Goal: Transaction & Acquisition: Purchase product/service

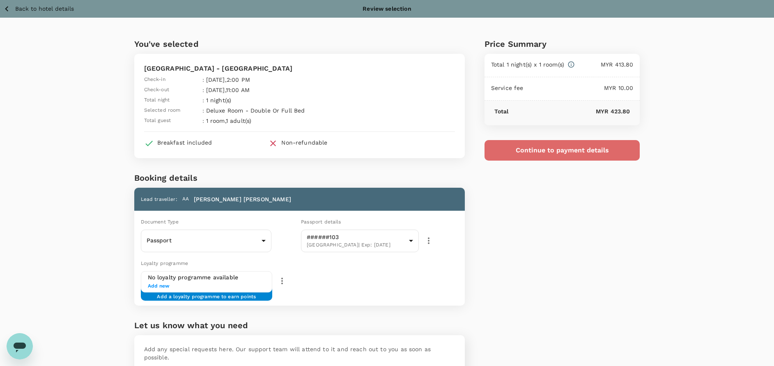
click at [573, 156] on button "Continue to payment details" at bounding box center [562, 150] width 156 height 21
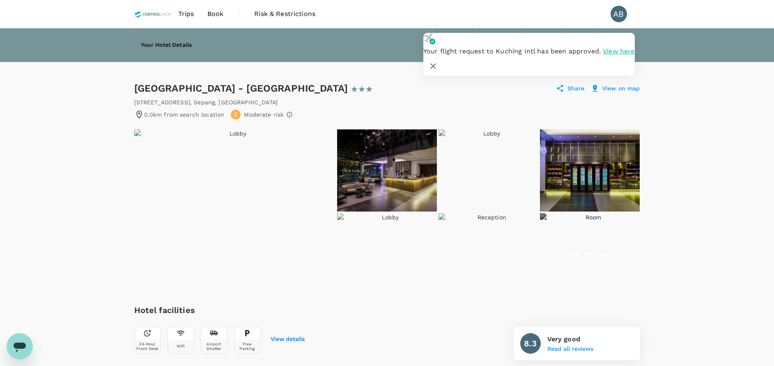
click at [438, 61] on icon "button" at bounding box center [433, 66] width 10 height 10
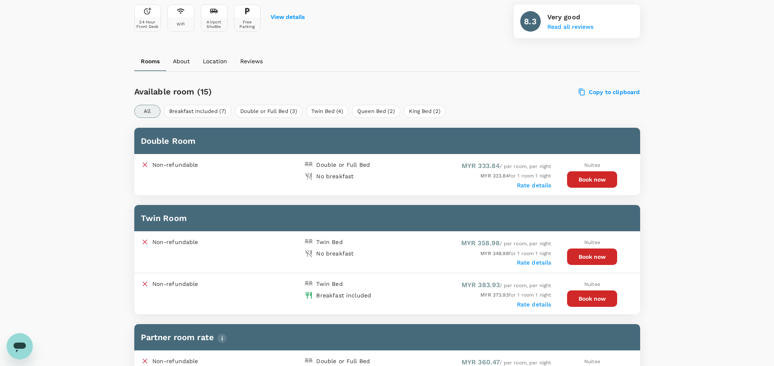
scroll to position [246, 0]
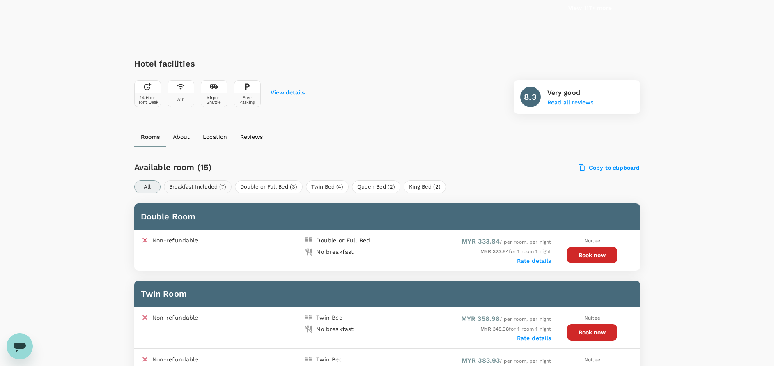
drag, startPoint x: 215, startPoint y: 188, endPoint x: 223, endPoint y: 184, distance: 8.8
click at [215, 187] on button "Breakfast Included (7)" at bounding box center [198, 186] width 68 height 13
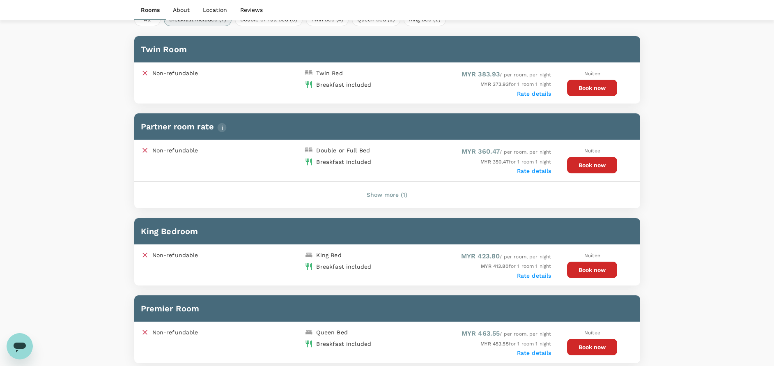
scroll to position [431, 0]
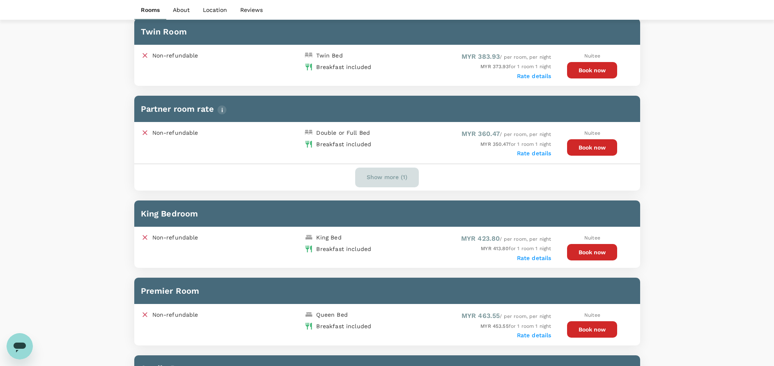
click at [400, 176] on button "Show more (1)" at bounding box center [387, 177] width 64 height 20
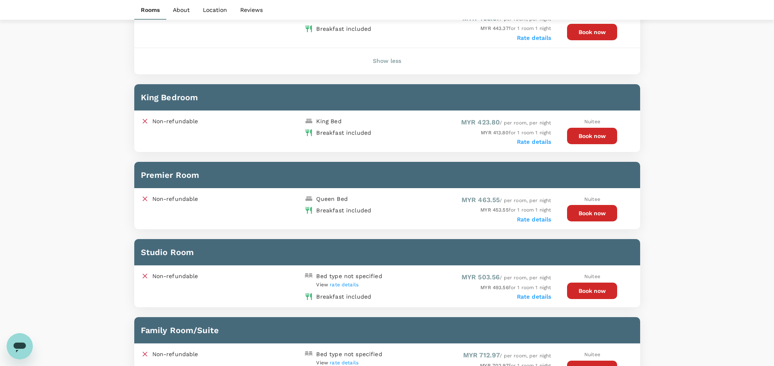
scroll to position [616, 0]
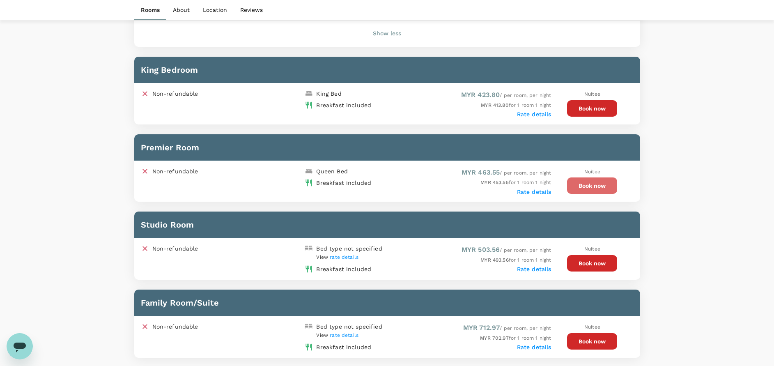
click at [604, 185] on button "Book now" at bounding box center [592, 185] width 50 height 16
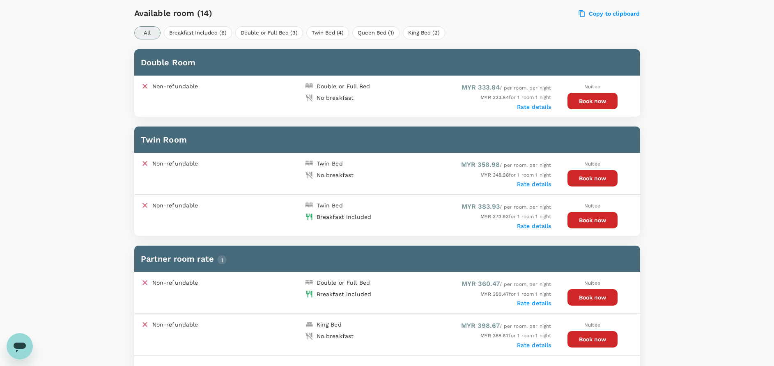
scroll to position [246, 0]
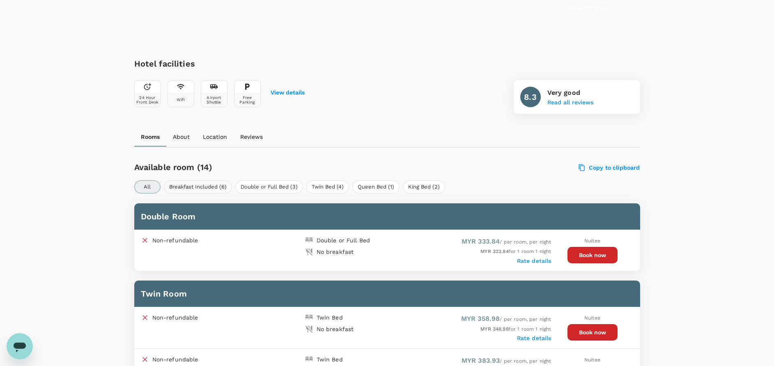
click at [209, 185] on button "Breakfast Included (6)" at bounding box center [198, 186] width 68 height 13
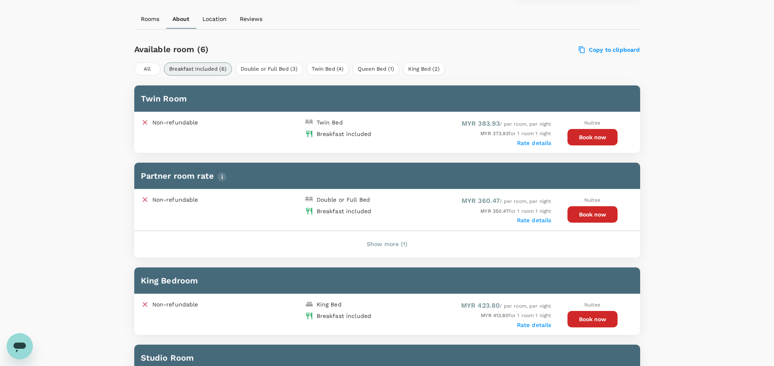
scroll to position [369, 0]
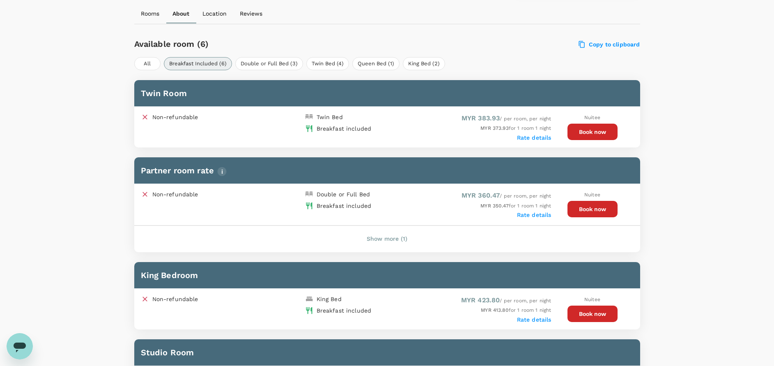
click at [389, 240] on button "Show more (1)" at bounding box center [387, 239] width 64 height 20
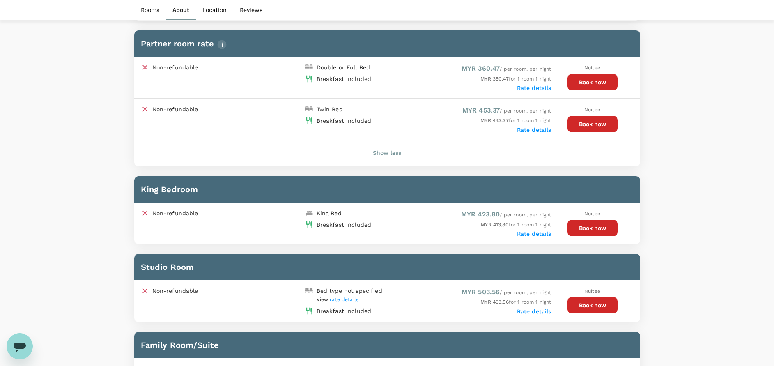
scroll to position [492, 0]
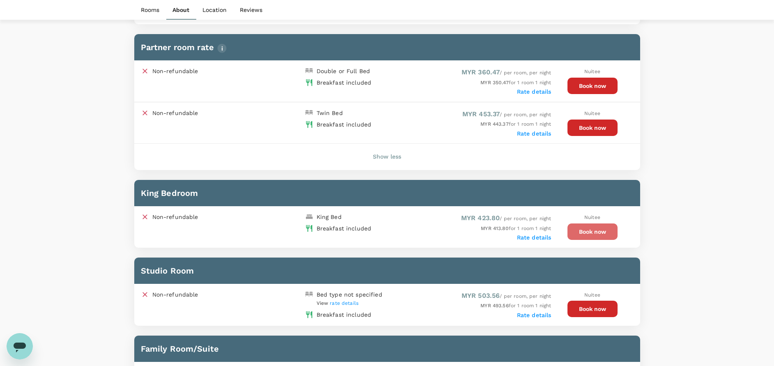
click at [596, 231] on button "Book now" at bounding box center [592, 231] width 50 height 16
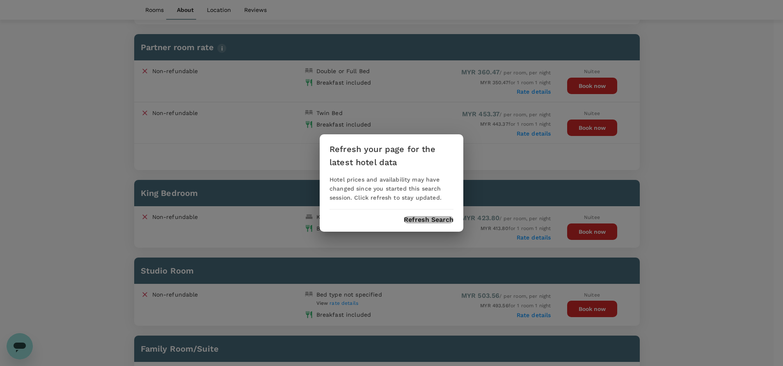
click at [428, 217] on button "Refresh Search" at bounding box center [429, 219] width 50 height 7
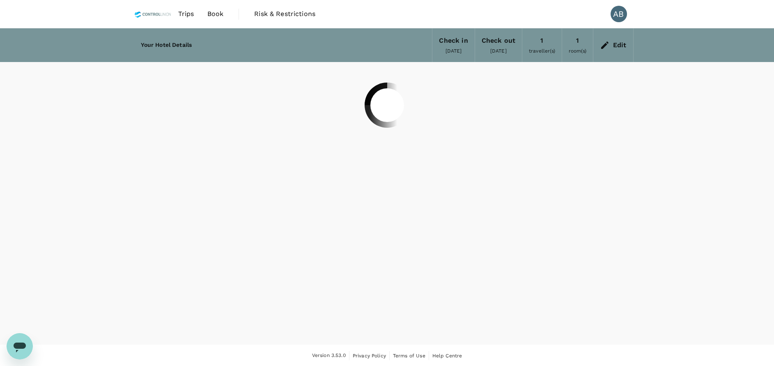
scroll to position [1, 0]
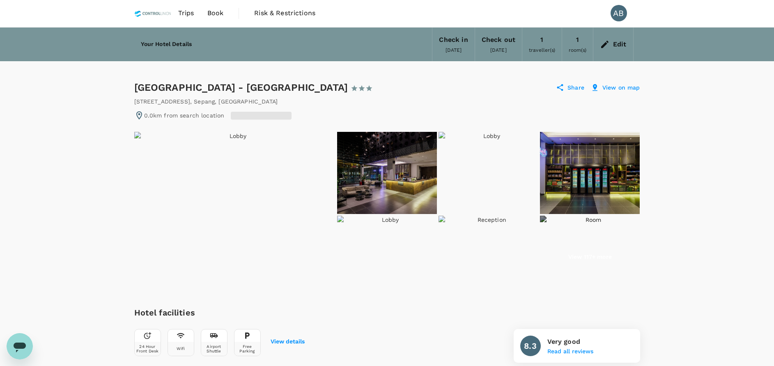
click at [218, 11] on span "Book" at bounding box center [215, 13] width 16 height 10
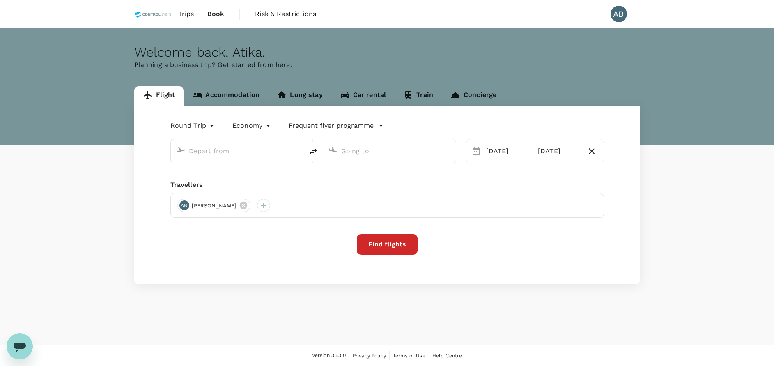
type input "Bintulu (BTU)"
type input "Kuala Lumpur Intl ([GEOGRAPHIC_DATA])"
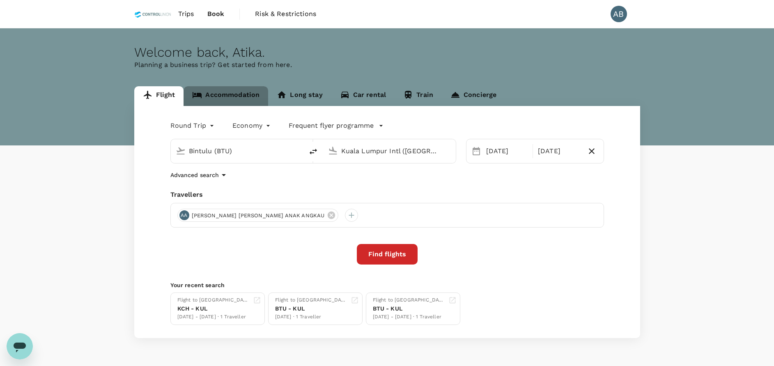
drag, startPoint x: 226, startPoint y: 92, endPoint x: 255, endPoint y: 90, distance: 29.6
click at [226, 91] on link "Accommodation" at bounding box center [225, 96] width 85 height 20
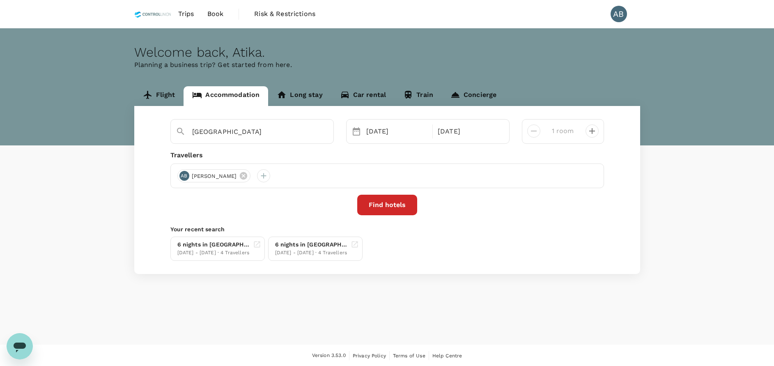
type input "Tune Hotel KLIA - KLIA2"
click at [397, 208] on button "Find hotels" at bounding box center [387, 205] width 60 height 21
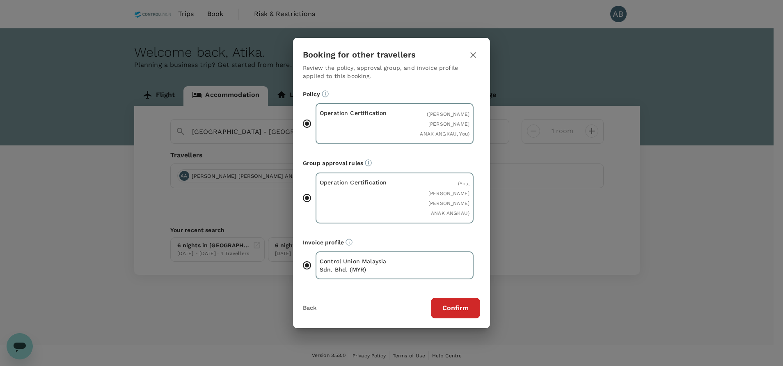
click at [466, 298] on button "Confirm" at bounding box center [455, 308] width 49 height 21
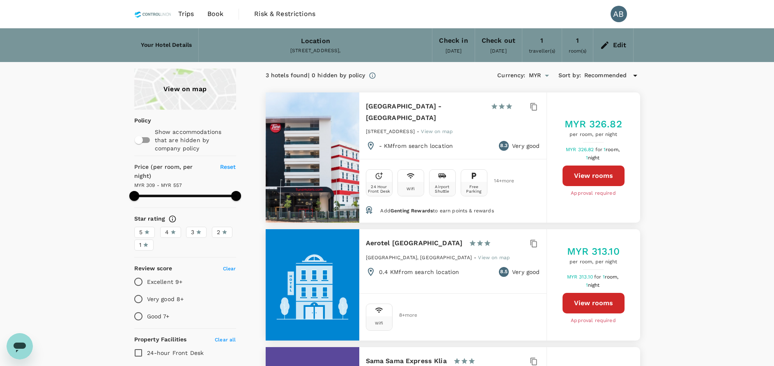
click at [611, 172] on button "View rooms" at bounding box center [593, 175] width 62 height 21
type input "556.73"
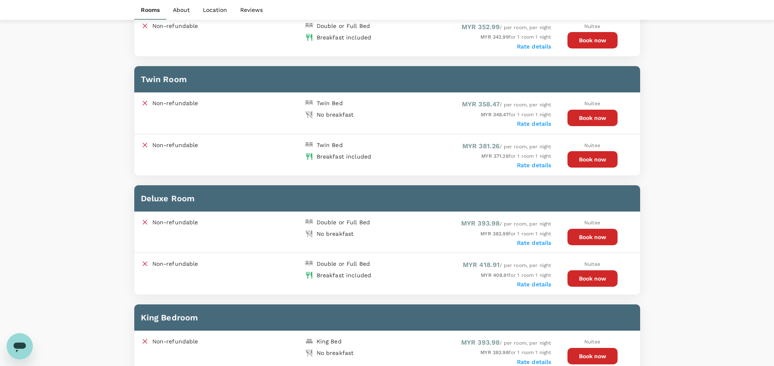
scroll to position [677, 0]
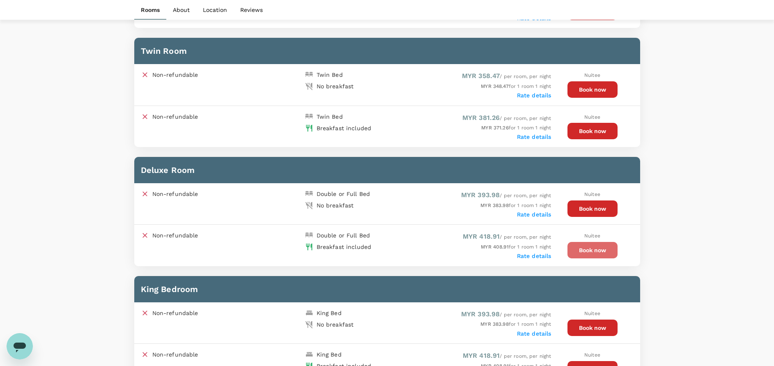
click at [597, 250] on button "Book now" at bounding box center [592, 250] width 50 height 16
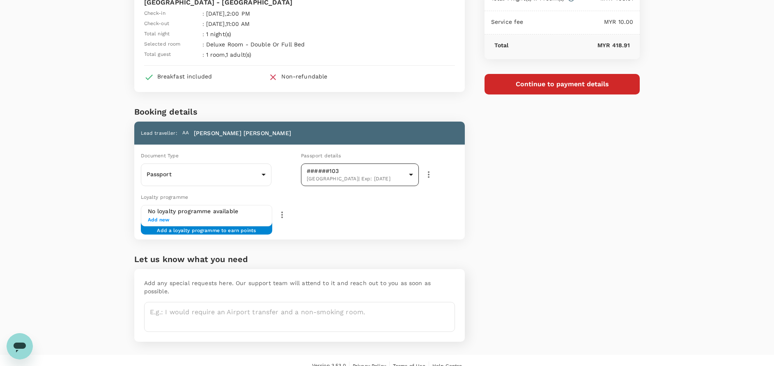
scroll to position [69, 0]
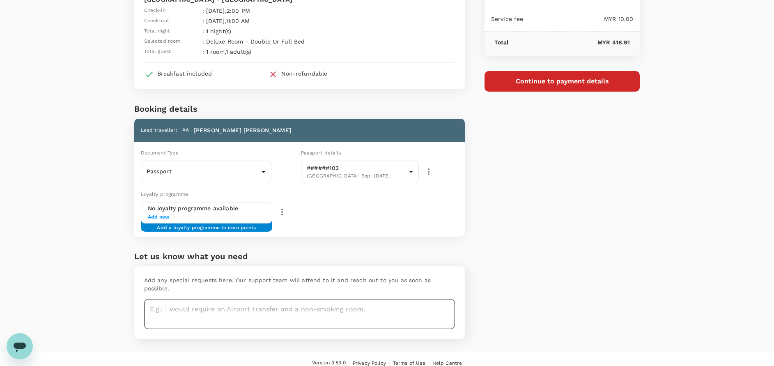
click at [169, 299] on textarea at bounding box center [299, 314] width 311 height 30
type textarea "W"
type textarea "R"
click at [340, 316] on textarea "Request one bed with windows" at bounding box center [299, 314] width 311 height 30
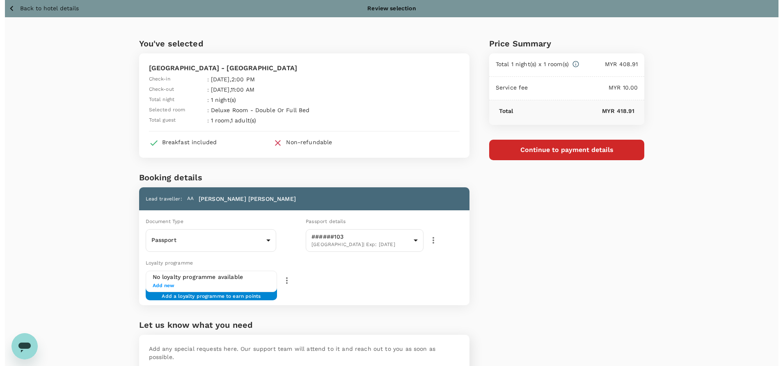
scroll to position [0, 0]
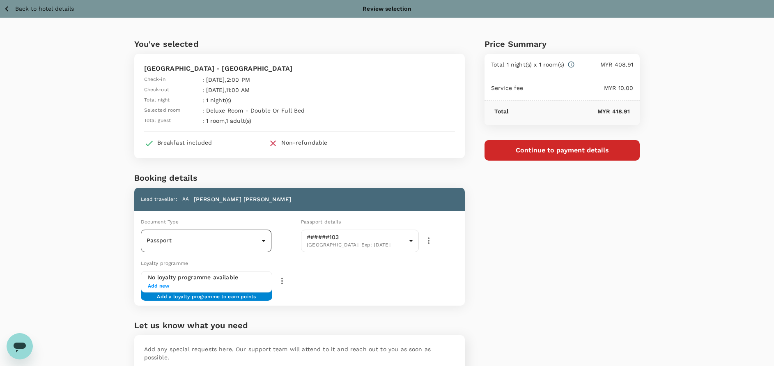
type textarea "Request one bed with windows"
click at [238, 235] on body "Back to hotel details Review selection You've selected [GEOGRAPHIC_DATA] - KLIA…" at bounding box center [391, 221] width 783 height 443
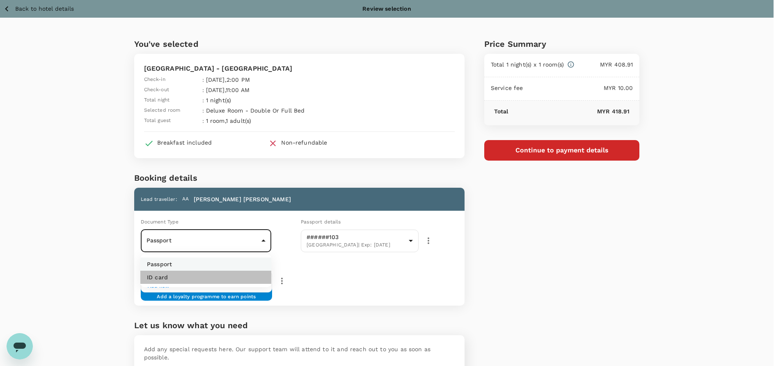
click at [158, 281] on p "ID card" at bounding box center [157, 277] width 21 height 8
type input "Id card"
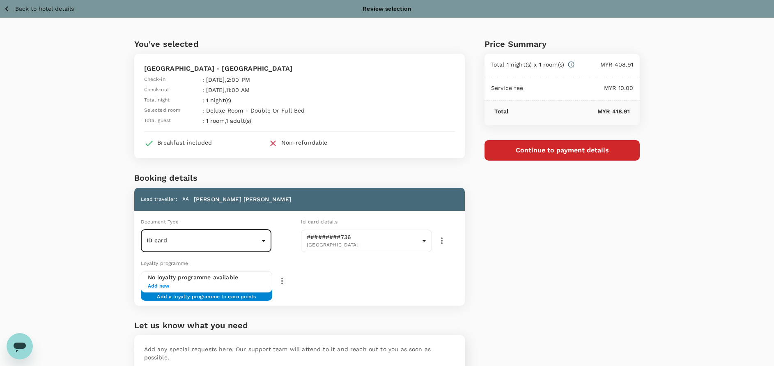
click at [376, 274] on div "Loyalty programme No loyalty programme available Add new Add a loyalty programm…" at bounding box center [298, 280] width 334 height 50
click at [574, 147] on button "Continue to payment details" at bounding box center [562, 150] width 156 height 21
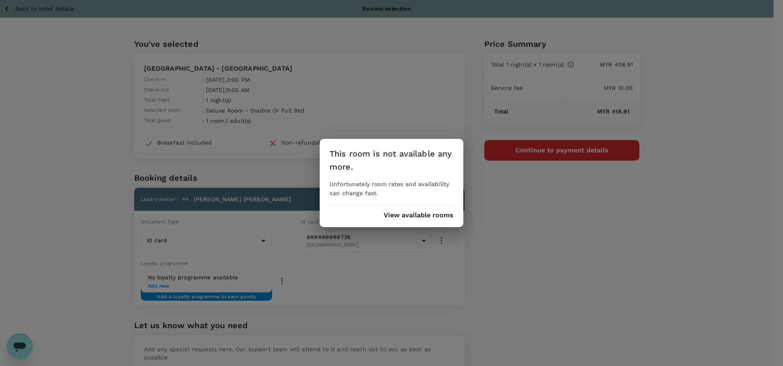
click at [421, 213] on button "View available rooms" at bounding box center [419, 214] width 70 height 7
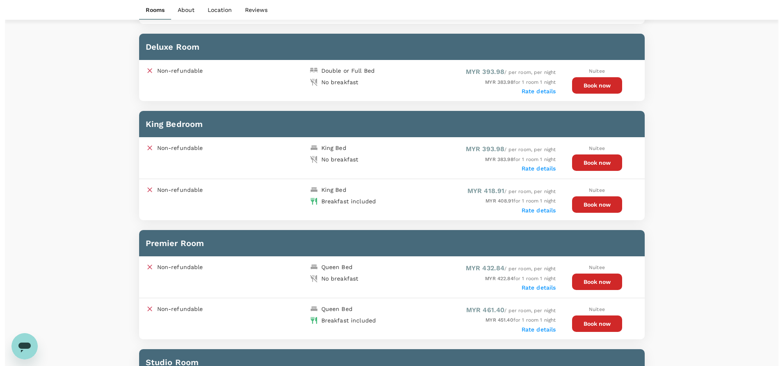
scroll to position [797, 0]
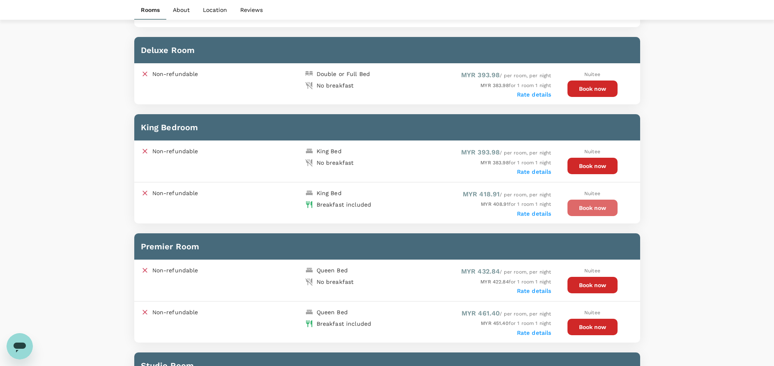
drag, startPoint x: 586, startPoint y: 206, endPoint x: 605, endPoint y: 198, distance: 20.4
click at [587, 206] on button "Book now" at bounding box center [592, 207] width 50 height 16
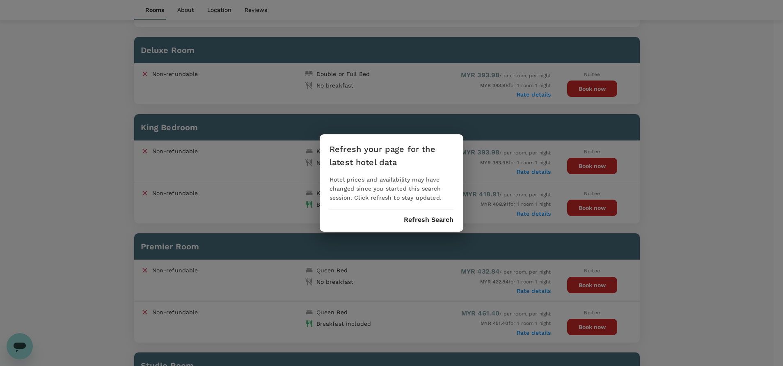
click at [424, 218] on button "Refresh Search" at bounding box center [429, 219] width 50 height 7
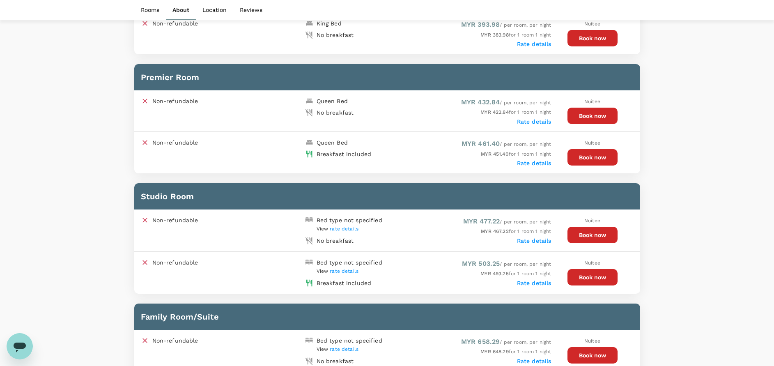
scroll to position [921, 0]
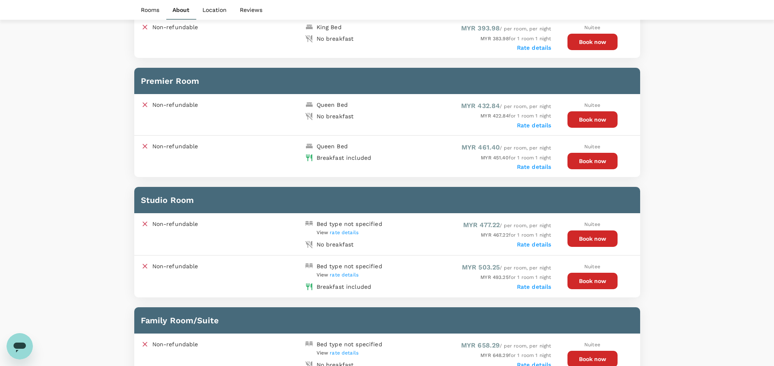
click at [588, 160] on button "Book now" at bounding box center [592, 161] width 50 height 16
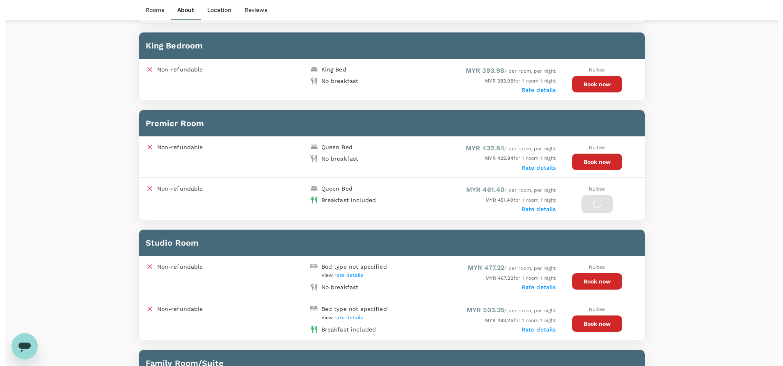
scroll to position [859, 0]
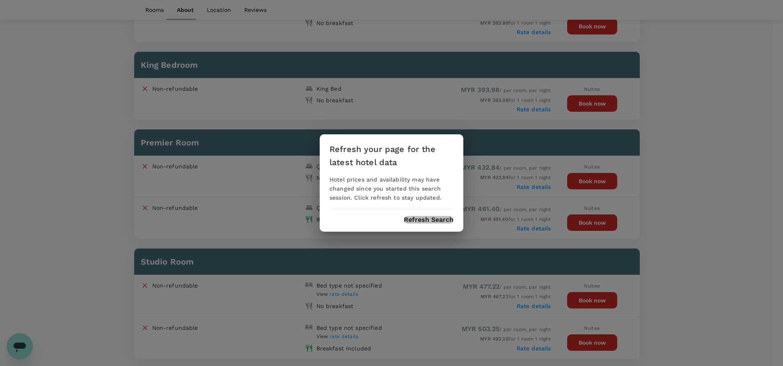
click at [425, 219] on button "Refresh Search" at bounding box center [429, 219] width 50 height 7
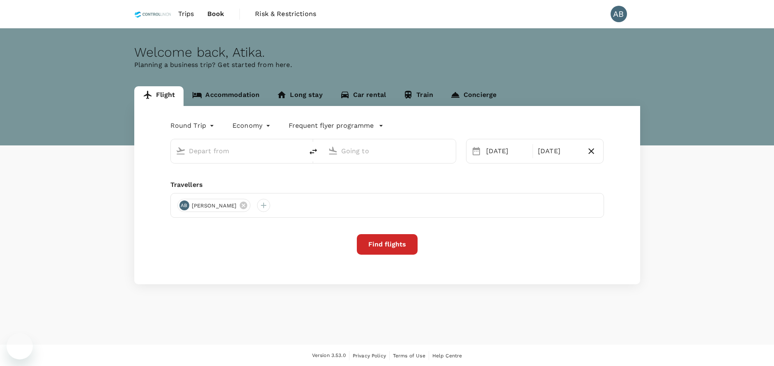
type input "Bintulu (BTU)"
type input "Kuala Lumpur Intl ([GEOGRAPHIC_DATA])"
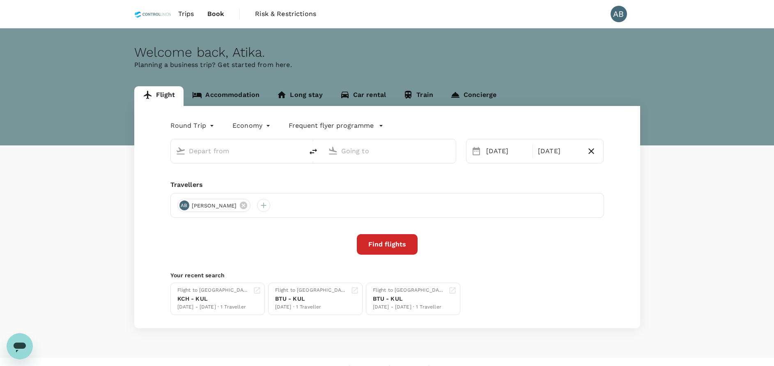
type input "Bintulu (BTU)"
type input "Kuala Lumpur Intl (KUL)"
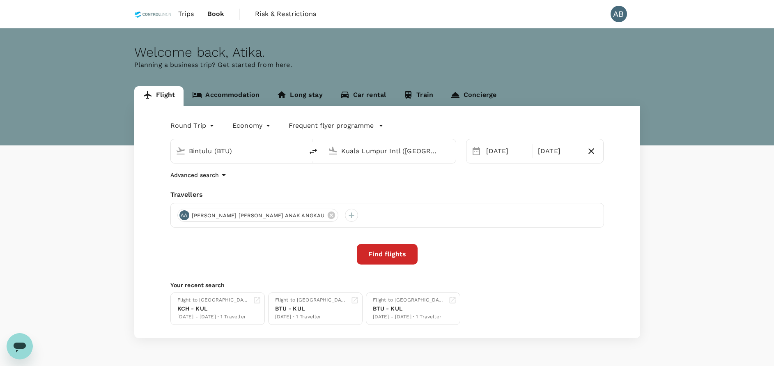
click at [247, 92] on link "Accommodation" at bounding box center [225, 96] width 85 height 20
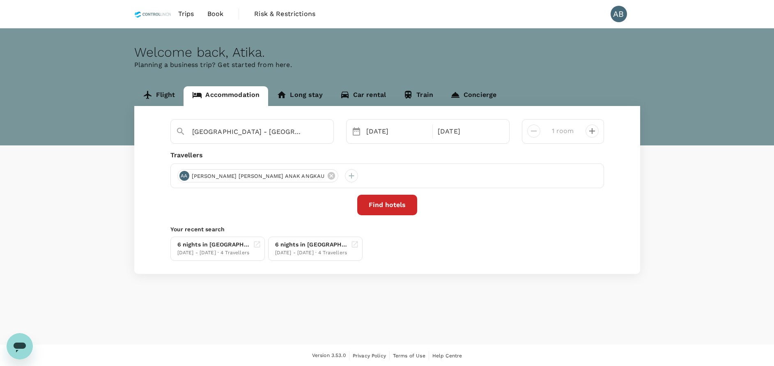
click at [407, 206] on button "Find hotels" at bounding box center [387, 205] width 60 height 21
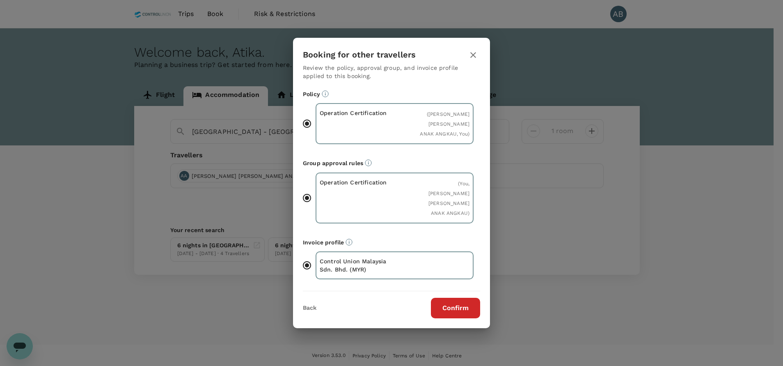
click at [463, 298] on button "Confirm" at bounding box center [455, 308] width 49 height 21
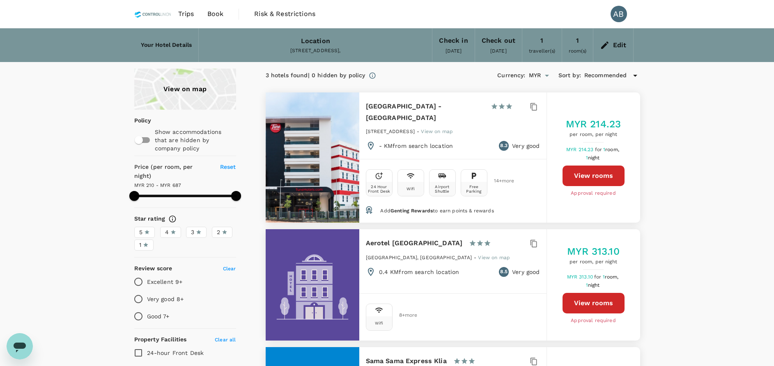
click at [591, 174] on button "View rooms" at bounding box center [593, 175] width 62 height 21
type input "685.86"
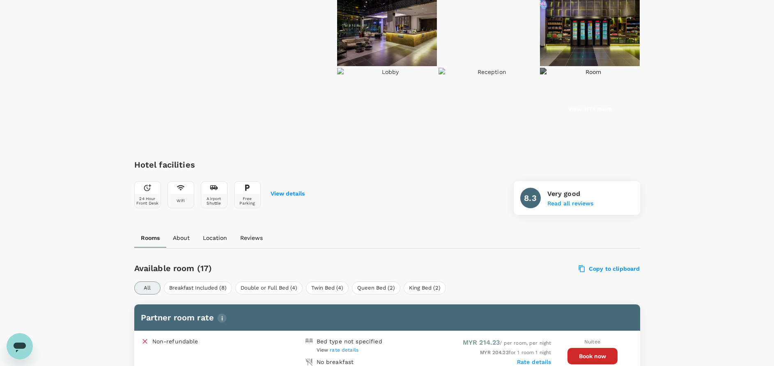
scroll to position [246, 0]
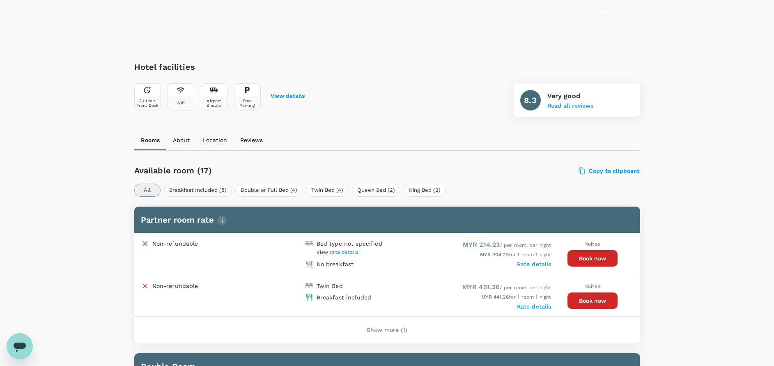
click at [207, 185] on button "Breakfast Included (8)" at bounding box center [198, 189] width 68 height 13
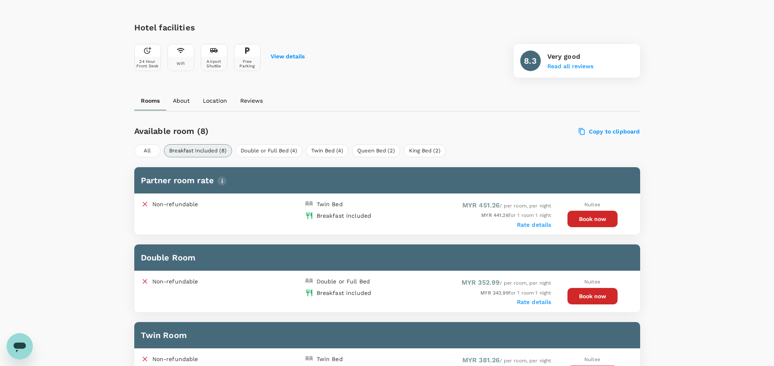
scroll to position [369, 0]
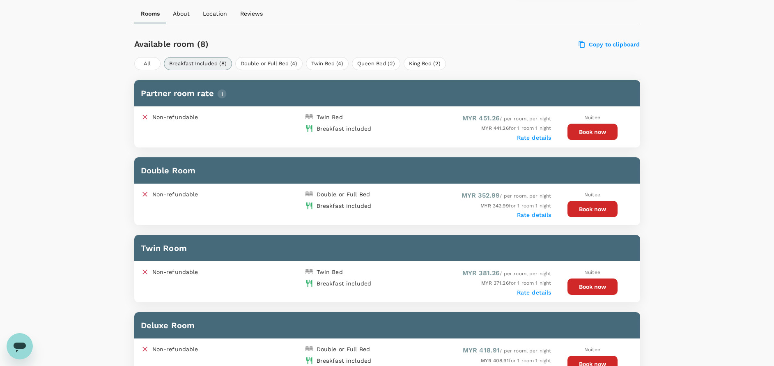
click at [589, 208] on button "Book now" at bounding box center [592, 209] width 50 height 16
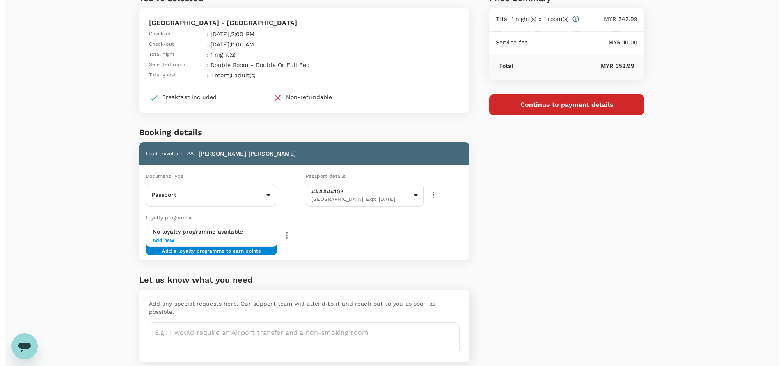
scroll to position [69, 0]
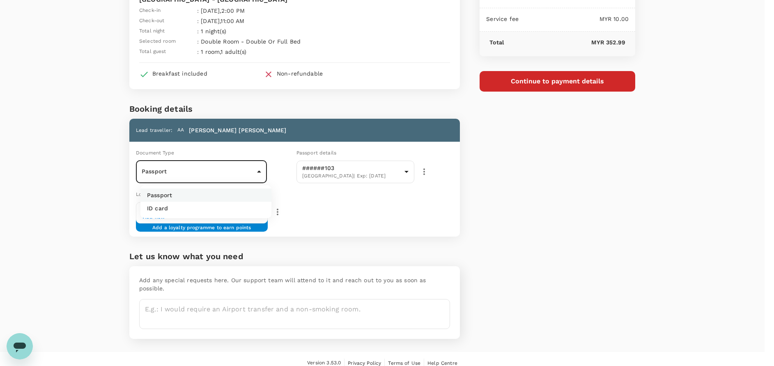
click at [255, 171] on body "Back to hotel details Review selection You've selected Tune Hotel KLIA - KLIA2 …" at bounding box center [387, 152] width 774 height 443
drag, startPoint x: 168, startPoint y: 205, endPoint x: 173, endPoint y: 203, distance: 5.3
click at [167, 205] on li "ID card" at bounding box center [205, 208] width 131 height 13
type input "Id card"
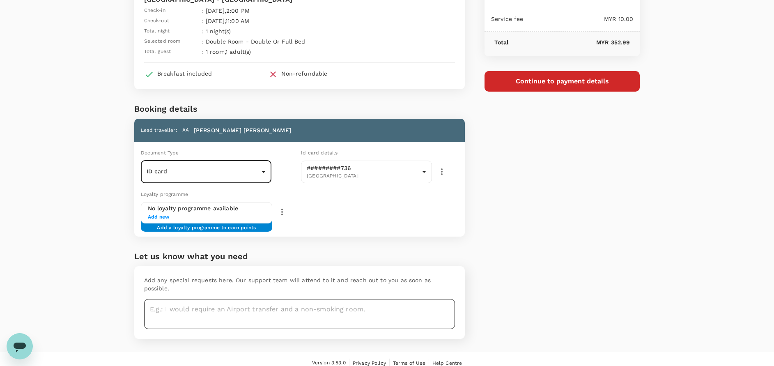
click at [179, 303] on textarea at bounding box center [299, 314] width 311 height 30
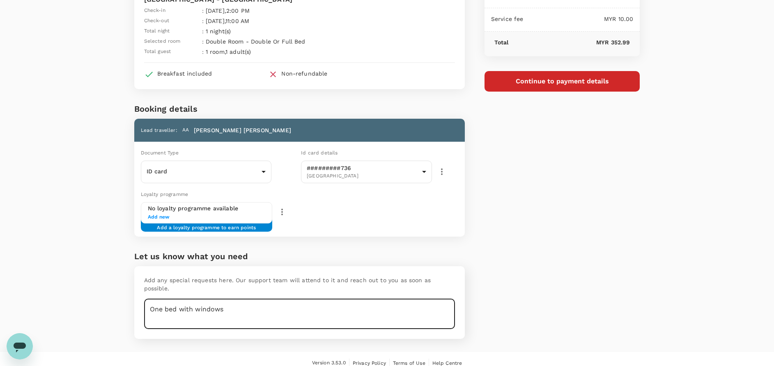
type textarea "One bed with windows"
click at [593, 81] on button "Continue to payment details" at bounding box center [562, 81] width 156 height 21
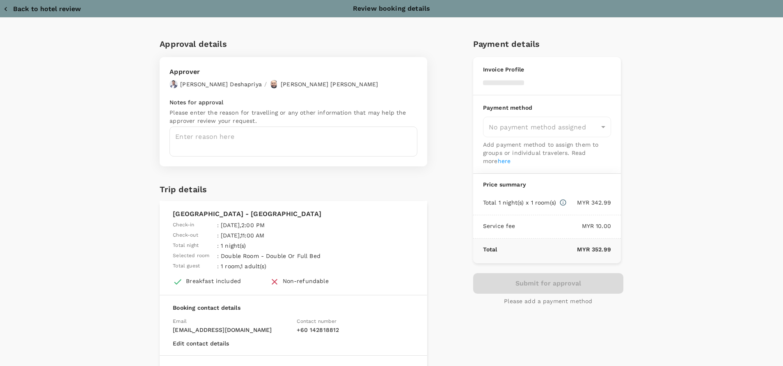
type input "9e254831-a140-43d4-90d9-f4bdc71b84d3"
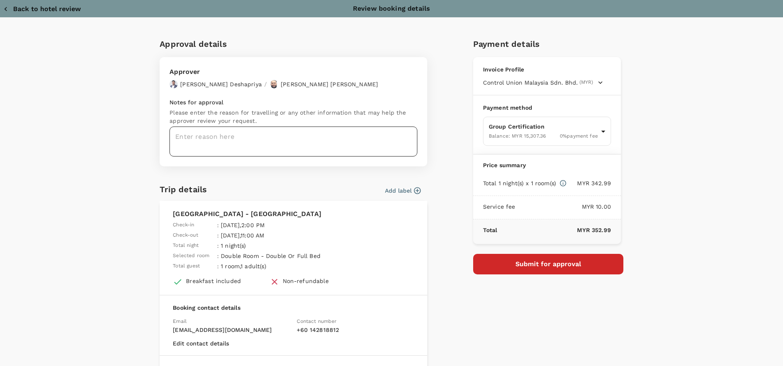
click at [184, 136] on textarea at bounding box center [293, 141] width 248 height 30
click at [183, 134] on textarea at bounding box center [293, 141] width 248 height 30
paste textarea "Hi @Hariz / @Chathuranga, Requesting your approval for the accommodation below,…"
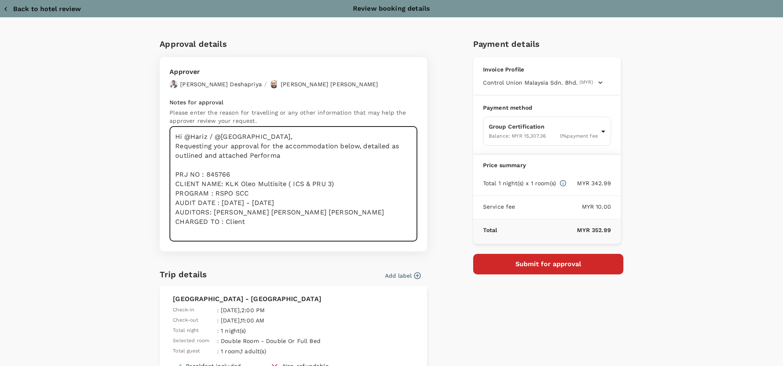
click at [270, 167] on textarea "Hi @Hariz / @Chathuranga, Requesting your approval for the accommodation below,…" at bounding box center [293, 183] width 248 height 115
click at [359, 165] on textarea "Hi @Hariz / @Chathuranga, Requesting your approval for the accommodation below,…" at bounding box center [293, 183] width 248 height 115
click at [299, 153] on textarea "Hi @Hariz / @Chathuranga, Requesting your approval for the accommodation below,…" at bounding box center [293, 183] width 248 height 115
click at [365, 157] on textarea "Hi @Hariz / @Chathuranga, Requesting your approval for the accommodation below,…" at bounding box center [293, 183] width 248 height 115
drag, startPoint x: 358, startPoint y: 146, endPoint x: 364, endPoint y: 153, distance: 9.6
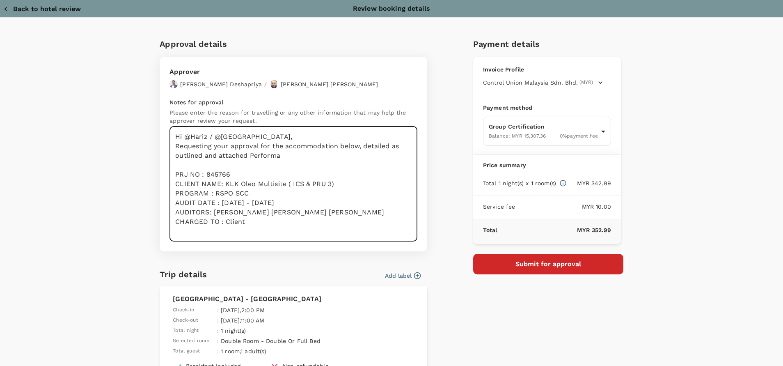
click at [364, 153] on textarea "Hi @Hariz / @Chathuranga, Requesting your approval for the accommodation below,…" at bounding box center [293, 183] width 248 height 115
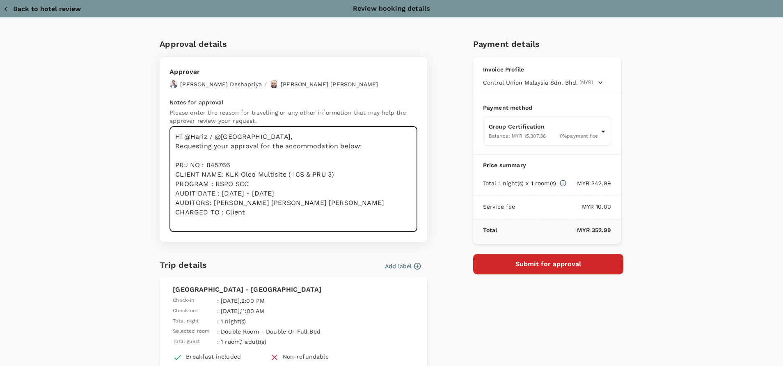
drag, startPoint x: 273, startPoint y: 155, endPoint x: 273, endPoint y: 161, distance: 5.8
click at [272, 155] on textarea "Hi @Hariz / @Chathuranga, Requesting your approval for the accommodation below:…" at bounding box center [293, 178] width 248 height 105
drag, startPoint x: 227, startPoint y: 165, endPoint x: 203, endPoint y: 164, distance: 24.2
click at [203, 164] on textarea "Hi @Hariz / @Chathuranga, Requesting your approval for the accommodation below:…" at bounding box center [293, 178] width 248 height 105
paste textarea "9068"
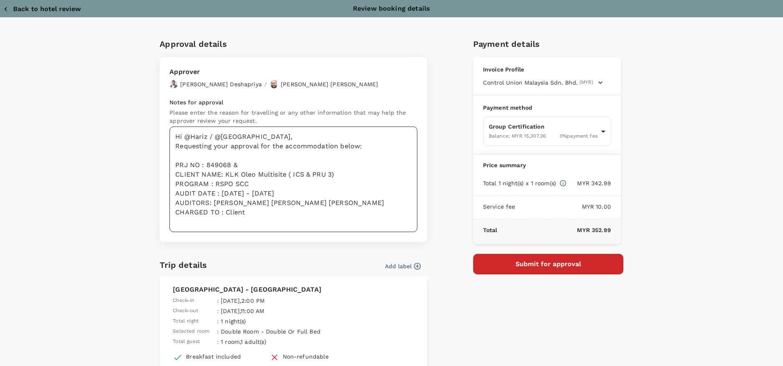
click at [249, 163] on textarea "Hi @Hariz / @Chathuranga, Requesting your approval for the accommodation below:…" at bounding box center [293, 178] width 248 height 105
paste textarea "849119"
drag, startPoint x: 264, startPoint y: 188, endPoint x: 314, endPoint y: 158, distance: 57.8
click at [265, 188] on textarea "Hi @Hariz / @Chathuranga, Requesting your approval for the accommodation below:…" at bounding box center [293, 178] width 248 height 105
click at [205, 185] on textarea "Hi @Hariz / @Chathuranga, Requesting your approval for the accommodation below:…" at bounding box center [293, 178] width 248 height 105
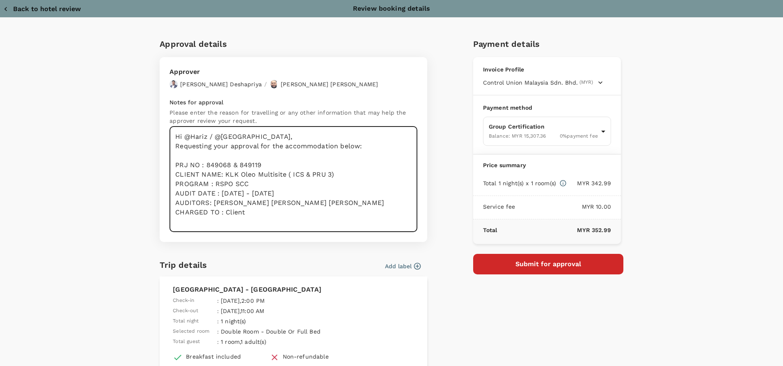
click at [340, 185] on textarea "Hi @Hariz / @Chathuranga, Requesting your approval for the accommodation below:…" at bounding box center [293, 178] width 248 height 105
drag, startPoint x: 345, startPoint y: 176, endPoint x: 223, endPoint y: 174, distance: 122.3
click at [222, 174] on textarea "Hi @Hariz / @Chathuranga, Requesting your approval for the accommodation below:…" at bounding box center [293, 178] width 248 height 105
paste textarea "NBPOL-SANGARA & MAMBA POM, Higaturu site"
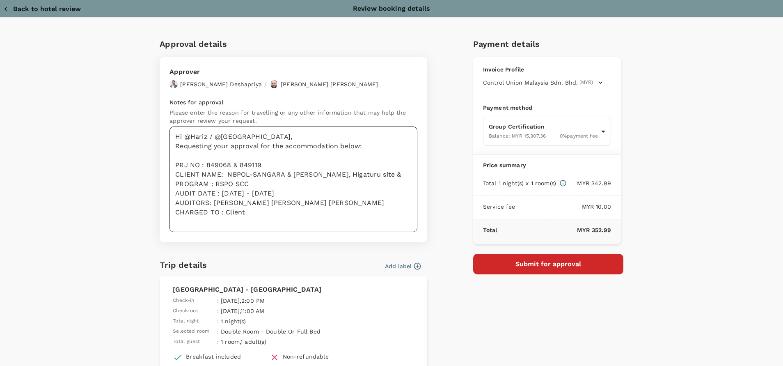
drag, startPoint x: 254, startPoint y: 213, endPoint x: 279, endPoint y: 203, distance: 26.7
click at [254, 213] on textarea "Hi @Hariz / @Chathuranga, Requesting your approval for the accommodation below:…" at bounding box center [293, 178] width 248 height 105
click at [391, 175] on textarea "Hi @Hariz / @Chathuranga, Requesting your approval for the accommodation below:…" at bounding box center [293, 178] width 248 height 105
paste textarea "Kula Palm Oil Ltd - Milne Bay Estates"
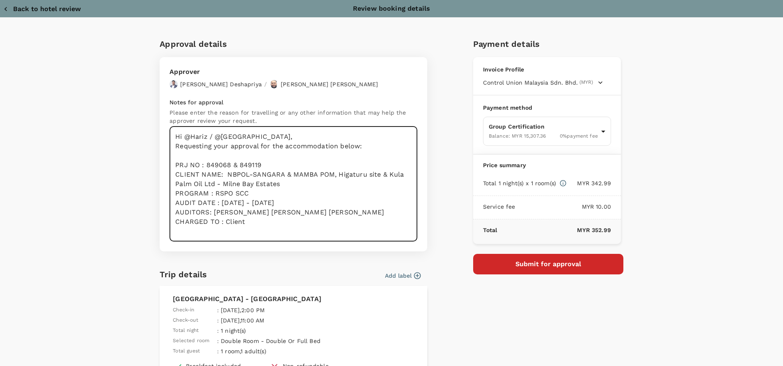
click at [319, 197] on textarea "Hi @Hariz / @Chathuranga, Requesting your approval for the accommodation below:…" at bounding box center [293, 183] width 248 height 115
click at [261, 193] on textarea "Hi @Hariz / @Chathuranga, Requesting your approval for the accommodation below:…" at bounding box center [293, 183] width 248 height 115
click at [300, 197] on textarea "Hi @Hariz / @Chathuranga, Requesting your approval for the accommodation below:…" at bounding box center [293, 183] width 248 height 115
drag, startPoint x: 293, startPoint y: 204, endPoint x: 215, endPoint y: 202, distance: 77.6
click at [215, 202] on textarea "Hi @Hariz / @Chathuranga, Requesting your approval for the accommodation below:…" at bounding box center [293, 183] width 248 height 115
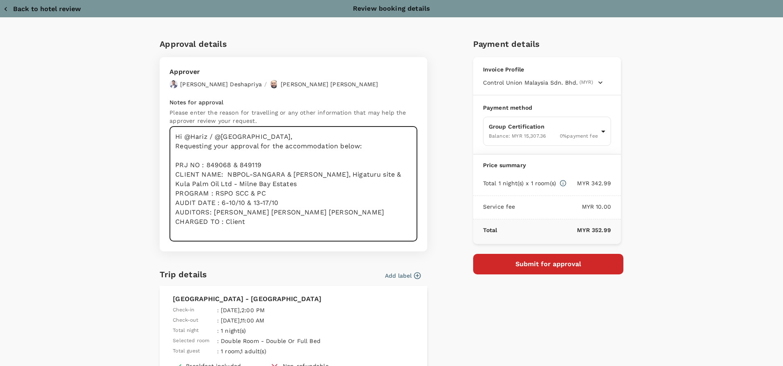
drag, startPoint x: 265, startPoint y: 232, endPoint x: 273, endPoint y: 224, distance: 11.3
click at [266, 231] on textarea "Hi @Hariz / @Chathuranga, Requesting your approval for the accommodation below:…" at bounding box center [293, 183] width 248 height 115
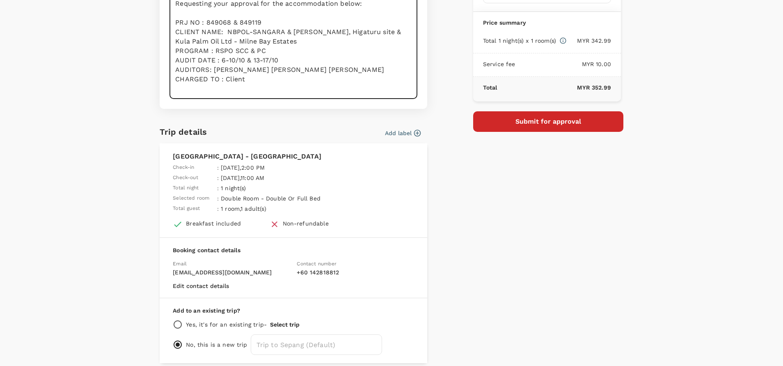
scroll to position [115, 0]
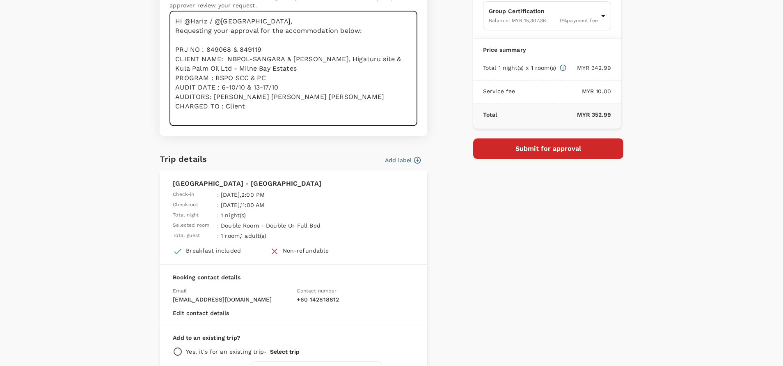
type textarea "Hi @Hariz / @Chathuranga, Requesting your approval for the accommodation below:…"
click at [552, 155] on button "Submit for approval" at bounding box center [548, 148] width 150 height 21
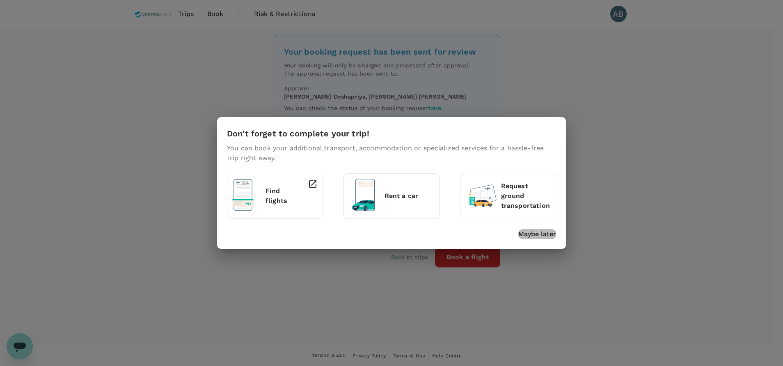
click at [540, 235] on p "Maybe later" at bounding box center [537, 234] width 38 height 10
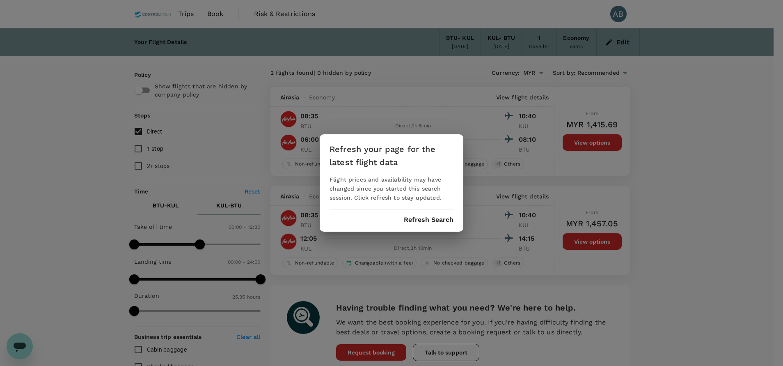
click at [419, 220] on button "Refresh Search" at bounding box center [429, 219] width 50 height 7
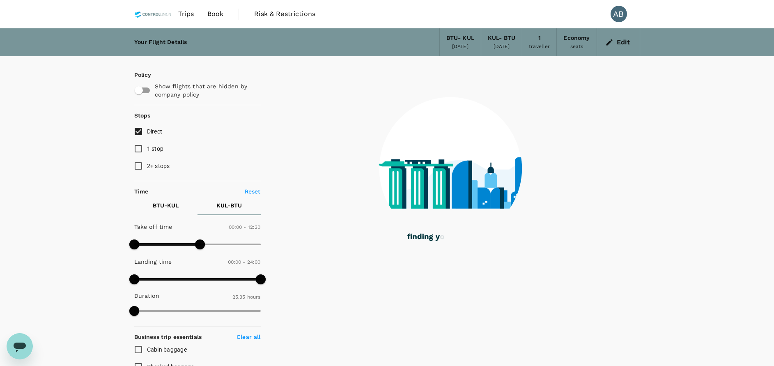
type input "0"
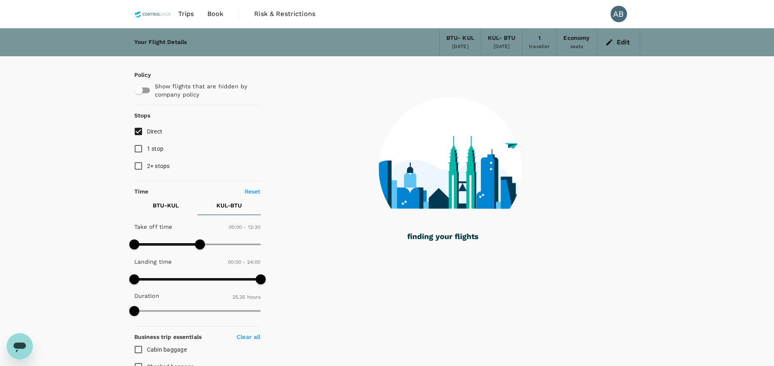
checkbox input "false"
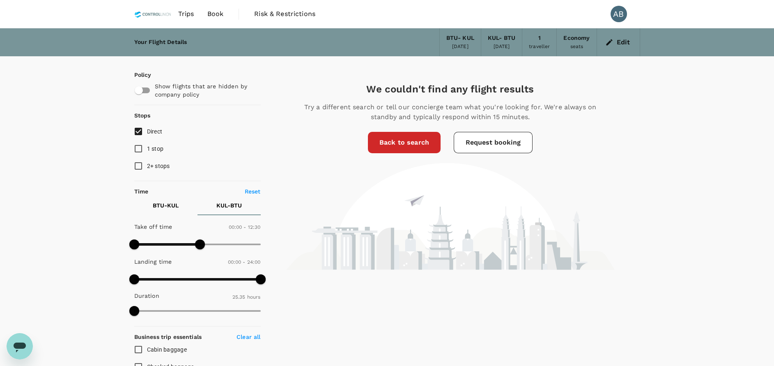
click at [400, 143] on link "Back to search" at bounding box center [404, 142] width 73 height 21
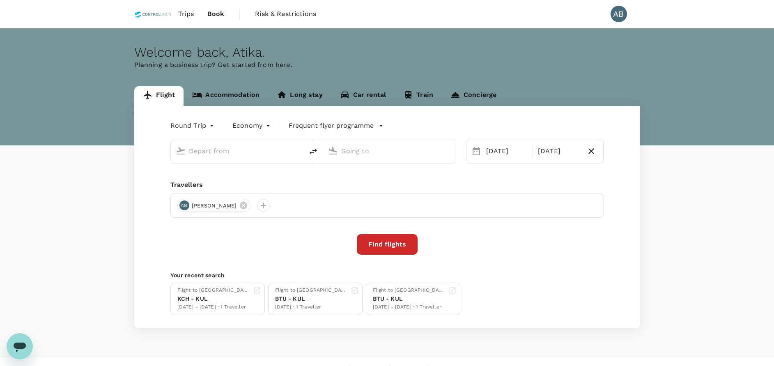
type input "Bintulu (BTU)"
type input "Kuala Lumpur Intl ([GEOGRAPHIC_DATA])"
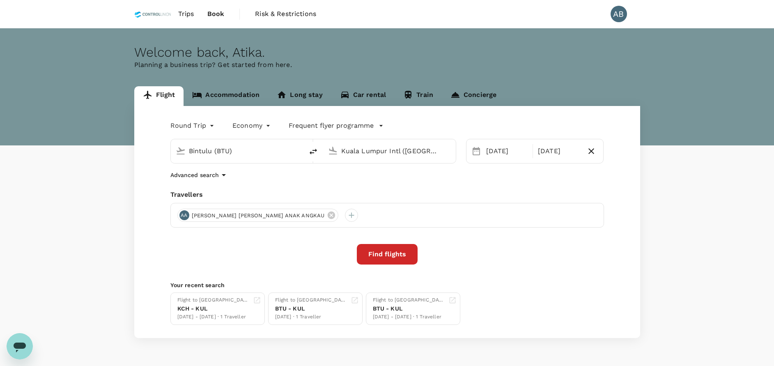
click at [350, 177] on div "Advanced search" at bounding box center [386, 175] width 433 height 10
click at [561, 180] on div "Advanced search" at bounding box center [386, 175] width 433 height 10
click at [533, 182] on div "Round Trip roundtrip Economy economy Frequent flyer programme Bintulu (BTU) [GE…" at bounding box center [387, 222] width 506 height 232
click at [385, 181] on div "Round Trip roundtrip Economy economy Frequent flyer programme Bintulu (BTU) [GE…" at bounding box center [387, 222] width 506 height 232
click at [400, 179] on div "Advanced search" at bounding box center [386, 175] width 433 height 10
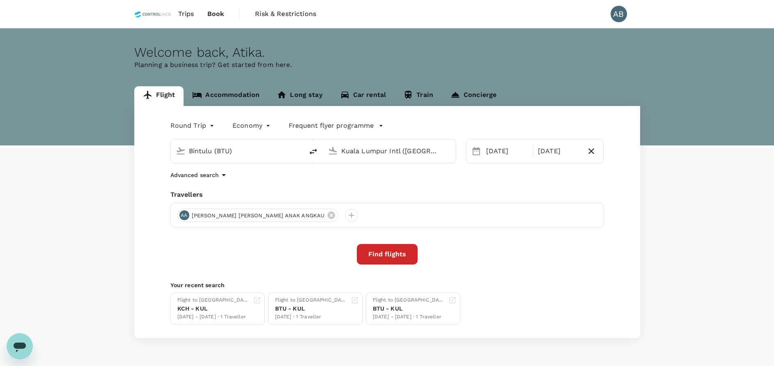
click at [348, 184] on div "Round Trip roundtrip Economy economy Frequent flyer programme Bintulu (BTU) [GE…" at bounding box center [387, 222] width 506 height 232
click at [392, 259] on button "Find flights" at bounding box center [387, 254] width 61 height 21
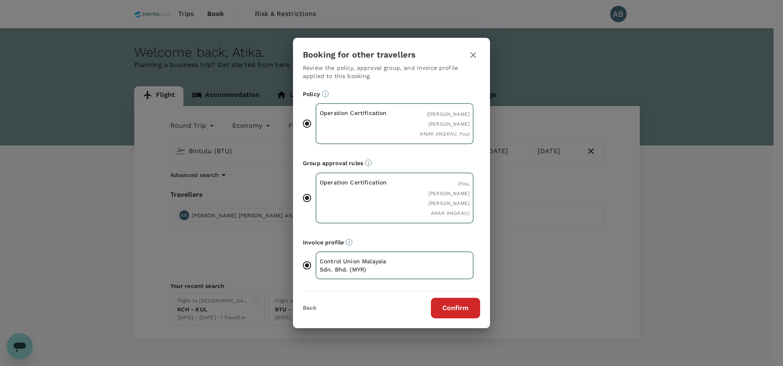
click at [469, 298] on button "Confirm" at bounding box center [455, 308] width 49 height 21
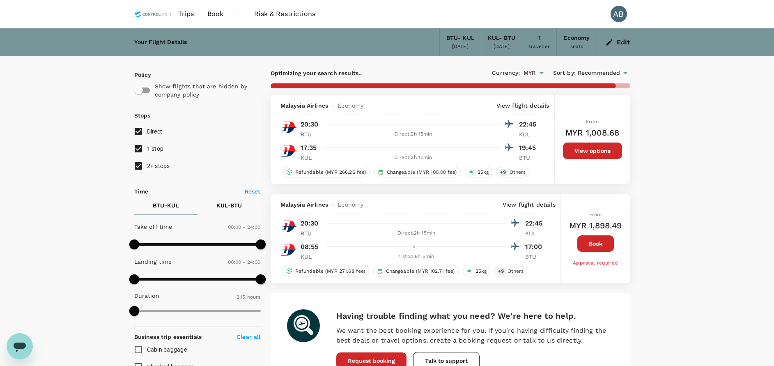
type input "895"
checkbox input "false"
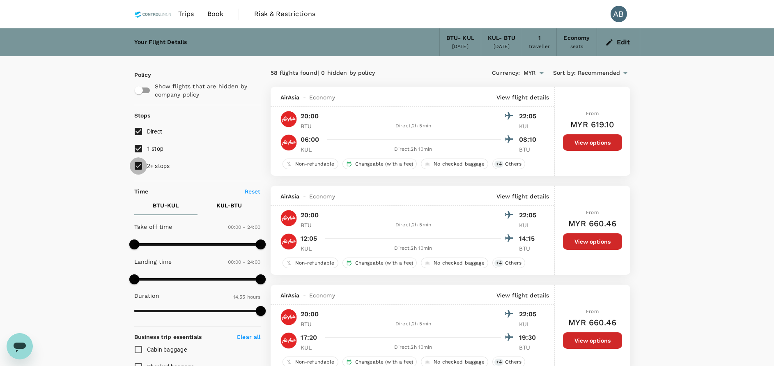
click at [135, 166] on input "2+ stops" at bounding box center [138, 165] width 17 height 17
checkbox input "false"
click at [140, 149] on input "1 stop" at bounding box center [138, 148] width 17 height 17
checkbox input "false"
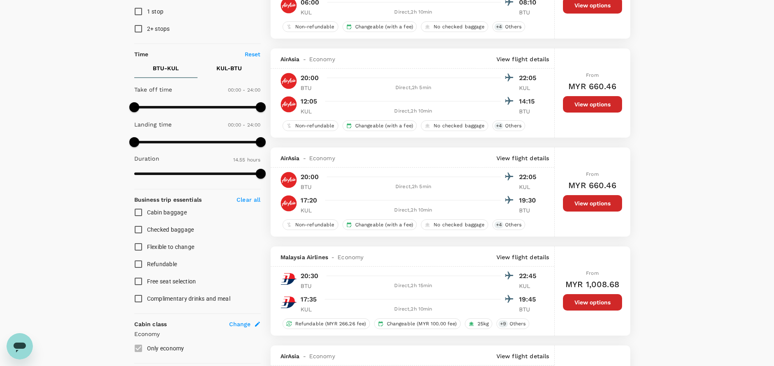
scroll to position [140, 0]
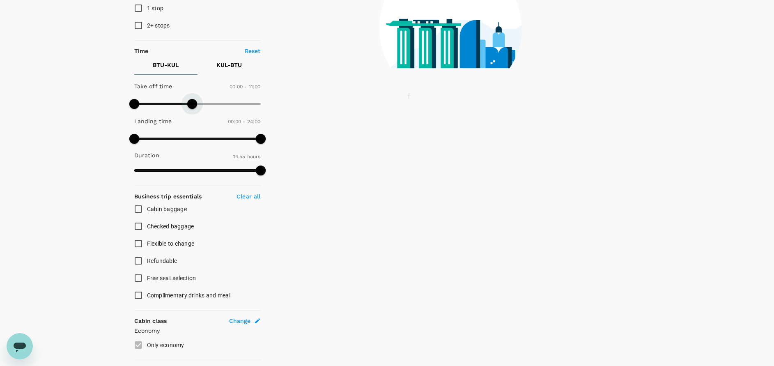
drag, startPoint x: 262, startPoint y: 101, endPoint x: 191, endPoint y: 97, distance: 71.1
click at [191, 99] on span at bounding box center [192, 104] width 10 height 10
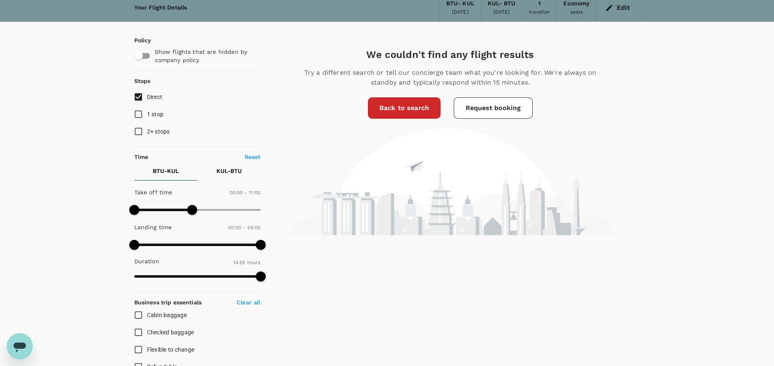
scroll to position [17, 0]
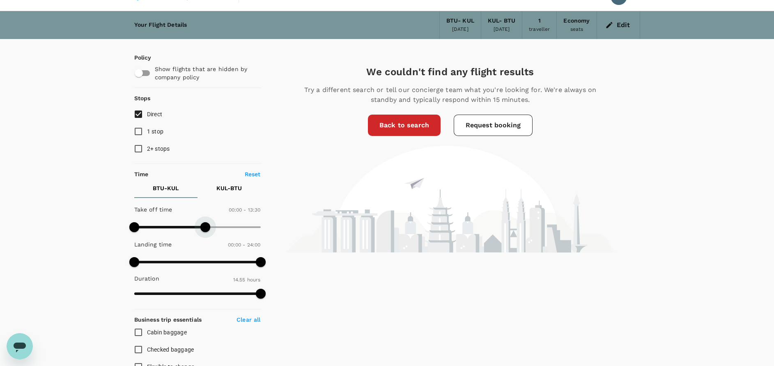
type input "1440"
drag, startPoint x: 195, startPoint y: 226, endPoint x: 261, endPoint y: 222, distance: 66.2
click at [261, 222] on span at bounding box center [261, 227] width 10 height 10
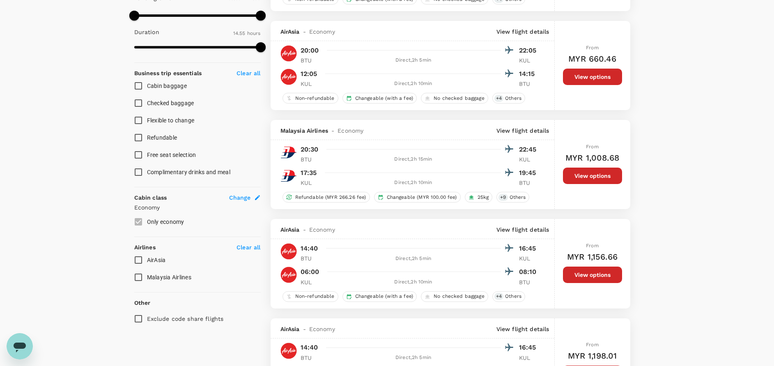
scroll to position [0, 0]
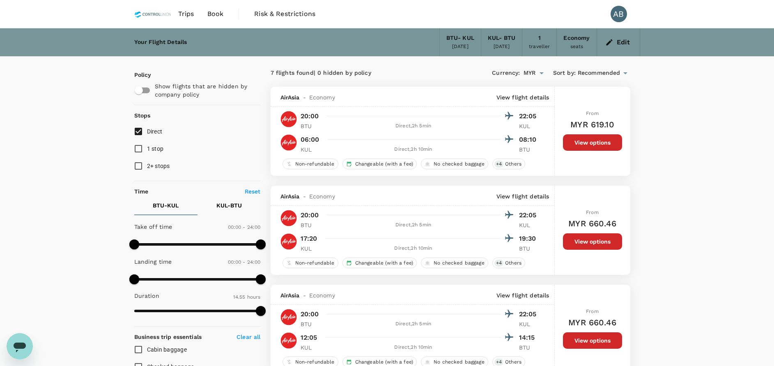
click at [611, 41] on icon "button" at bounding box center [609, 42] width 6 height 6
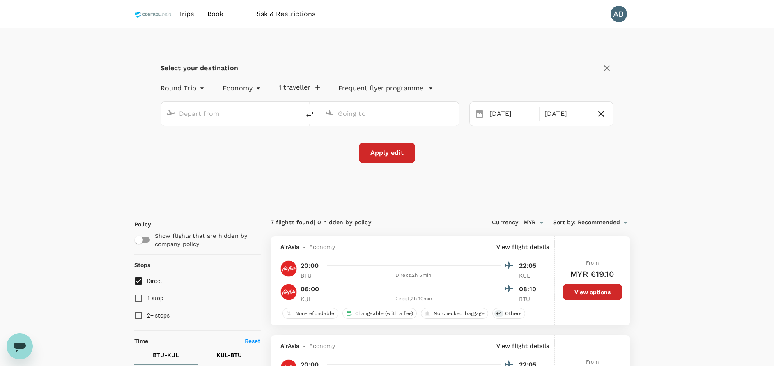
type input "Bintulu (BTU)"
type input "Kuala Lumpur Intl ([GEOGRAPHIC_DATA])"
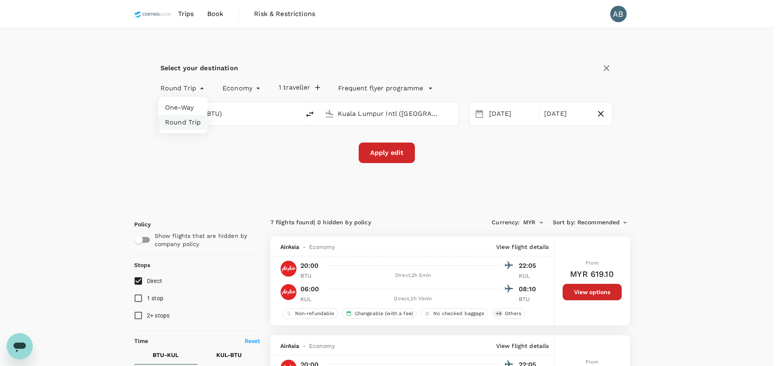
drag, startPoint x: 185, startPoint y: 104, endPoint x: 198, endPoint y: 104, distance: 13.5
click at [184, 104] on li "One-Way" at bounding box center [182, 107] width 49 height 15
type input "oneway"
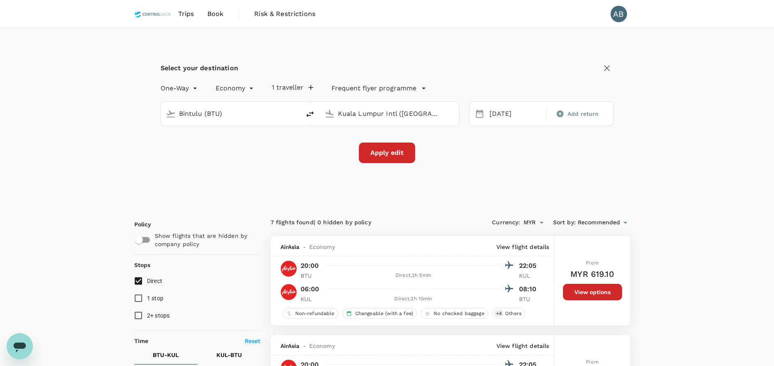
drag, startPoint x: 394, startPoint y: 151, endPoint x: 440, endPoint y: 153, distance: 46.4
click at [394, 151] on button "Apply edit" at bounding box center [387, 152] width 56 height 21
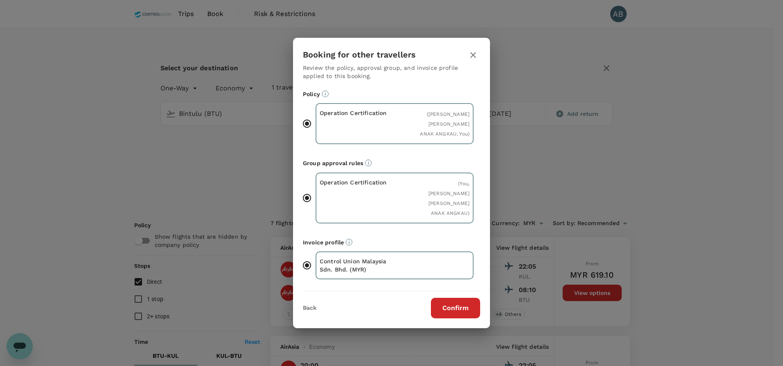
drag, startPoint x: 448, startPoint y: 293, endPoint x: 465, endPoint y: 281, distance: 21.4
click at [449, 298] on button "Confirm" at bounding box center [455, 308] width 49 height 21
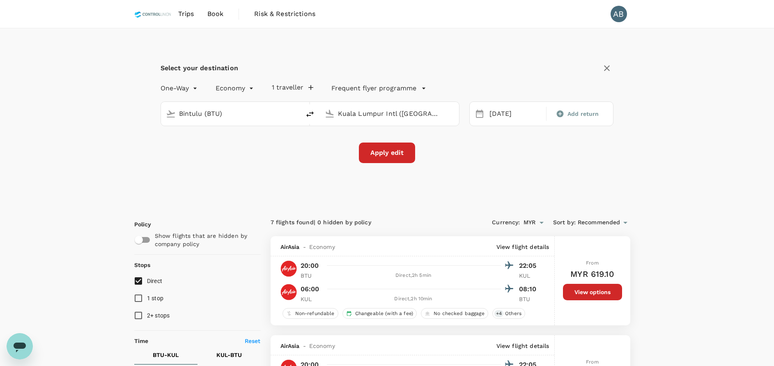
checkbox input "false"
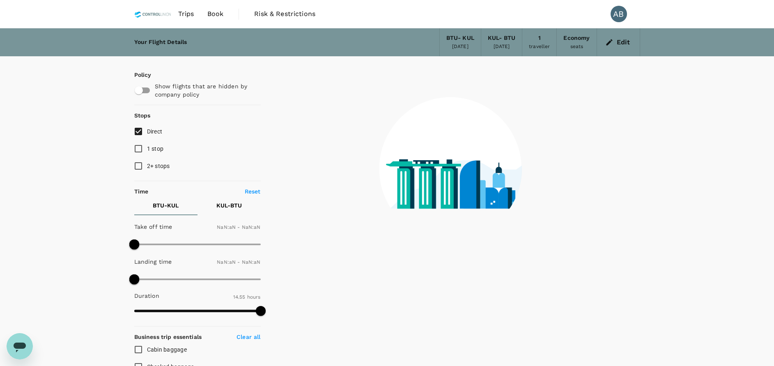
type input "1440"
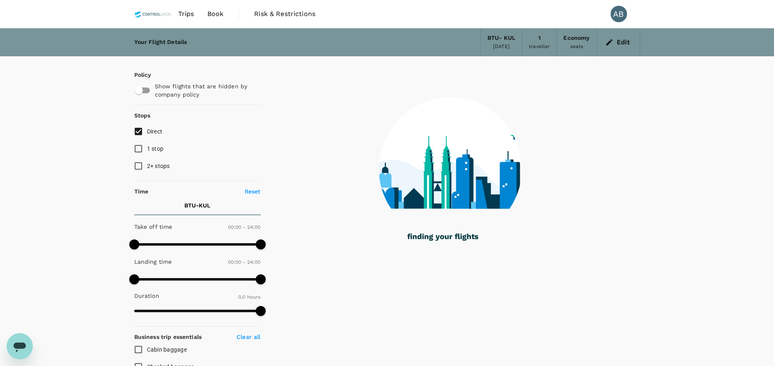
checkbox input "true"
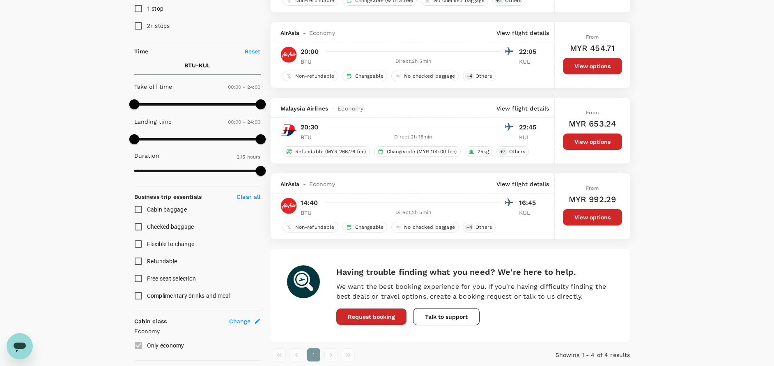
scroll to position [137, 0]
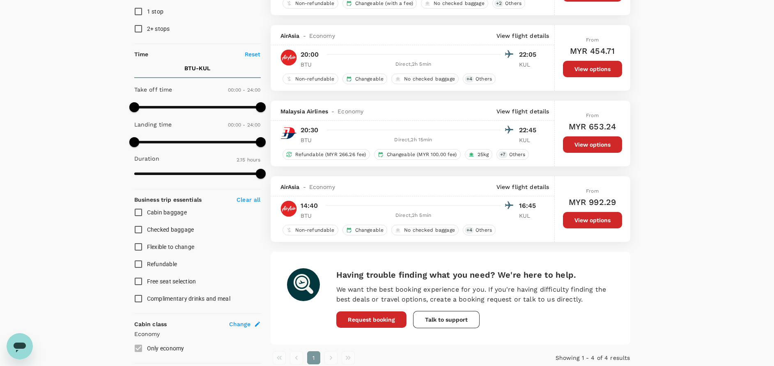
click at [683, 204] on div "Your Flight Details BTU - KUL 04 Oct 2025 1 traveller Economy seats Edit Policy…" at bounding box center [387, 187] width 774 height 593
click at [674, 229] on div "Your Flight Details BTU - KUL 04 Oct 2025 1 traveller Economy seats Edit Policy…" at bounding box center [387, 187] width 774 height 593
click at [728, 264] on div "Your Flight Details BTU - KUL 04 Oct 2025 1 traveller Economy seats Edit Policy…" at bounding box center [387, 187] width 774 height 593
click at [483, 271] on h6 "Having trouble finding what you need? We're here to help." at bounding box center [474, 274] width 277 height 13
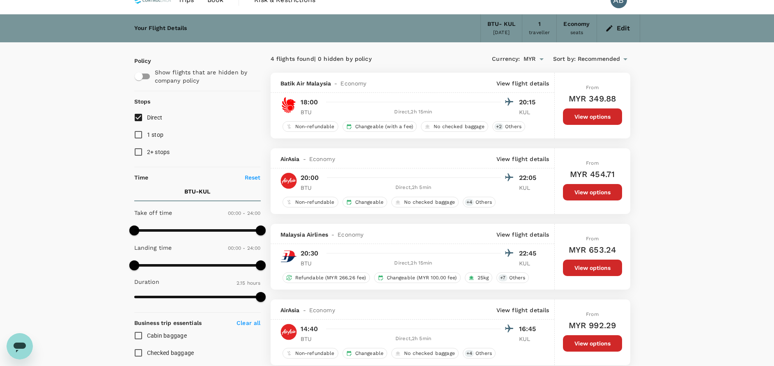
scroll to position [76, 0]
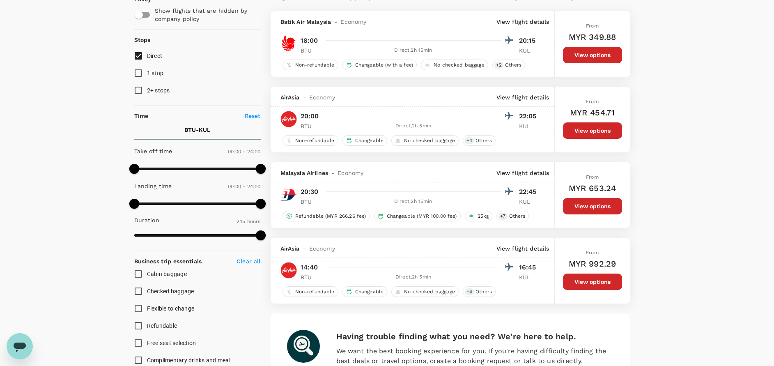
click at [708, 222] on div "Your Flight Details BTU - KUL 04 Oct 2025 1 traveller Economy seats Edit Policy…" at bounding box center [387, 249] width 774 height 593
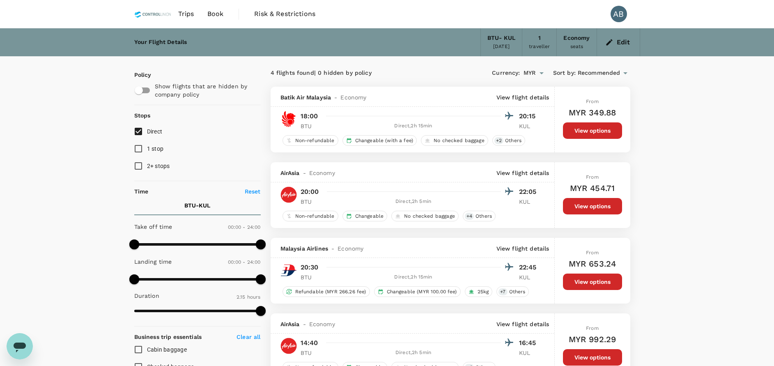
click at [608, 36] on button "Edit" at bounding box center [618, 42] width 30 height 13
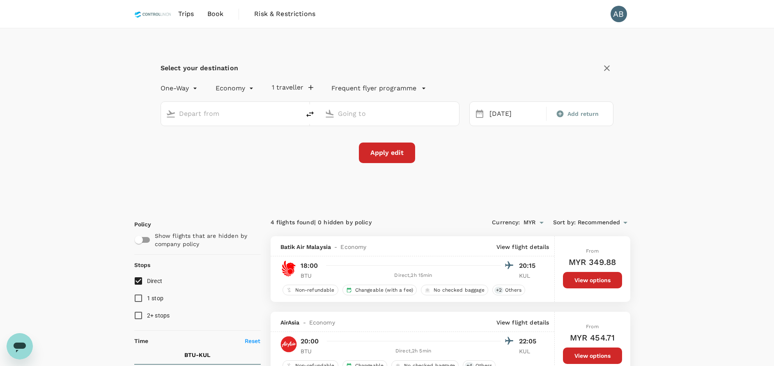
type input "Bintulu (BTU)"
type input "Kuala Lumpur Intl ([GEOGRAPHIC_DATA])"
click at [510, 110] on div "[DATE]" at bounding box center [515, 114] width 58 height 16
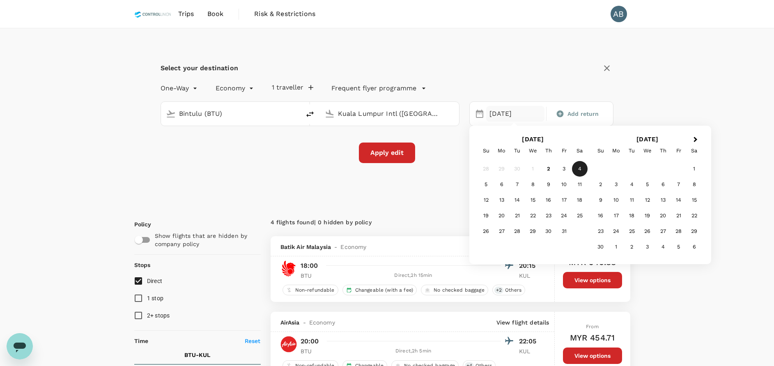
click at [531, 80] on div "One-Way oneway Economy economy 1 traveller Frequent flyer programme" at bounding box center [378, 86] width 469 height 16
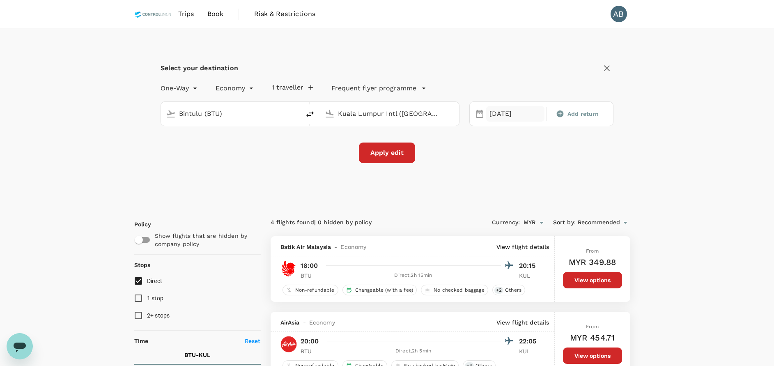
click at [500, 111] on div "[DATE]" at bounding box center [515, 114] width 58 height 16
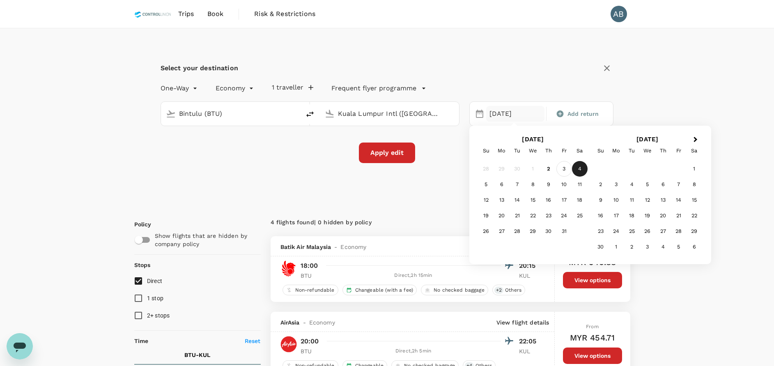
click at [568, 166] on div "3" at bounding box center [564, 169] width 16 height 16
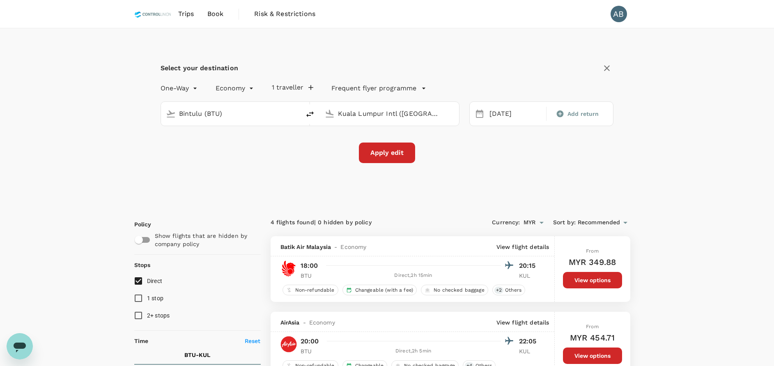
click at [396, 154] on button "Apply edit" at bounding box center [387, 152] width 56 height 21
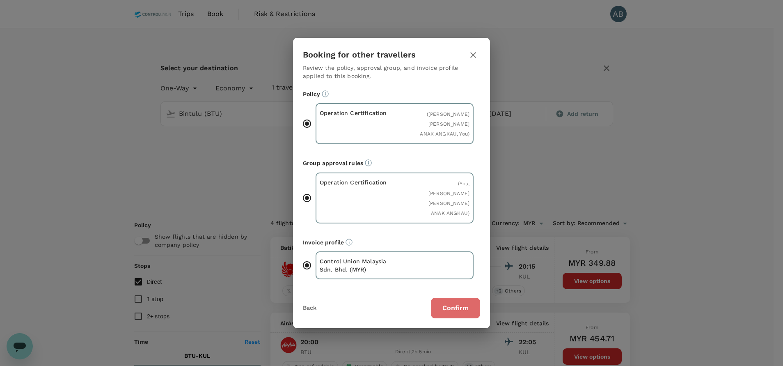
click at [464, 298] on button "Confirm" at bounding box center [455, 308] width 49 height 21
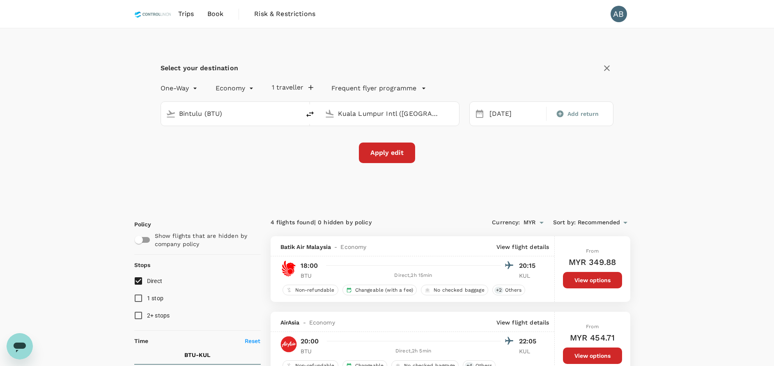
checkbox input "false"
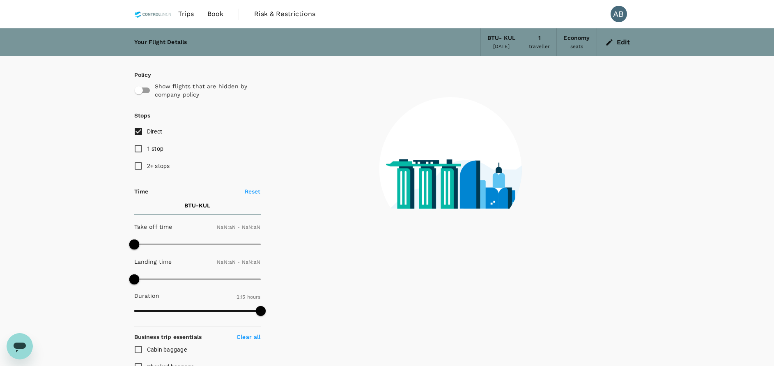
type input "1440"
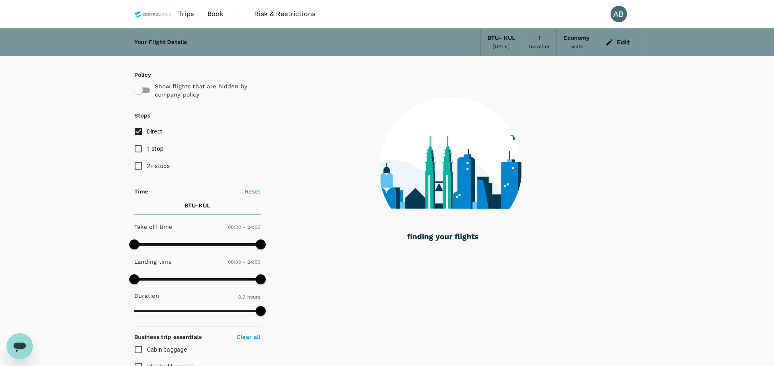
checkbox input "true"
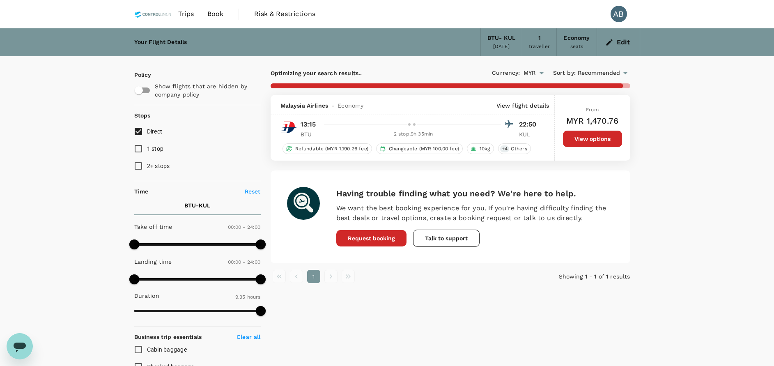
checkbox input "false"
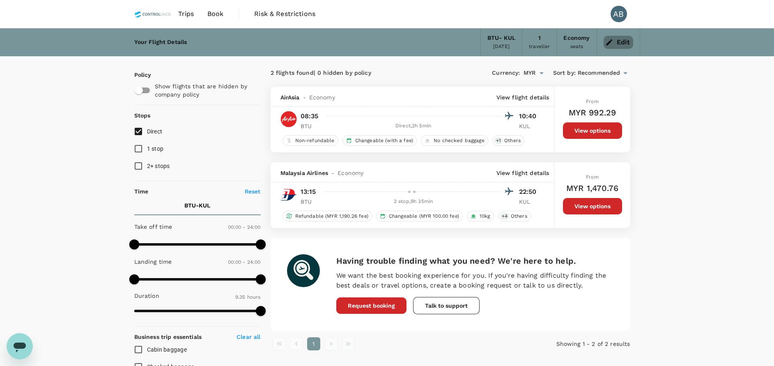
click at [615, 40] on button "Edit" at bounding box center [618, 42] width 30 height 13
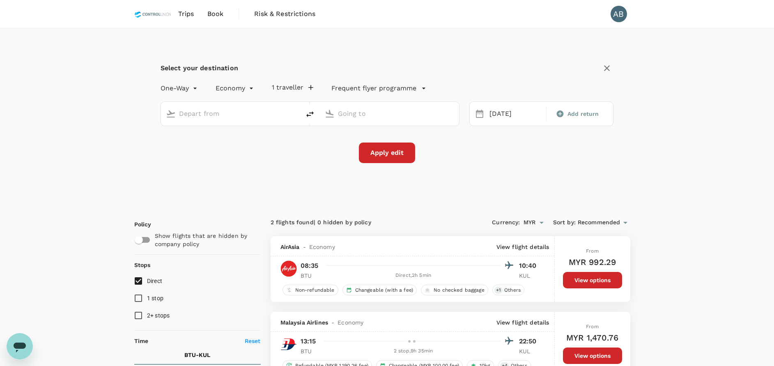
type input "Bintulu (BTU)"
type input "Kuala Lumpur Intl ([GEOGRAPHIC_DATA])"
click at [503, 117] on div "03 Oct" at bounding box center [515, 114] width 58 height 16
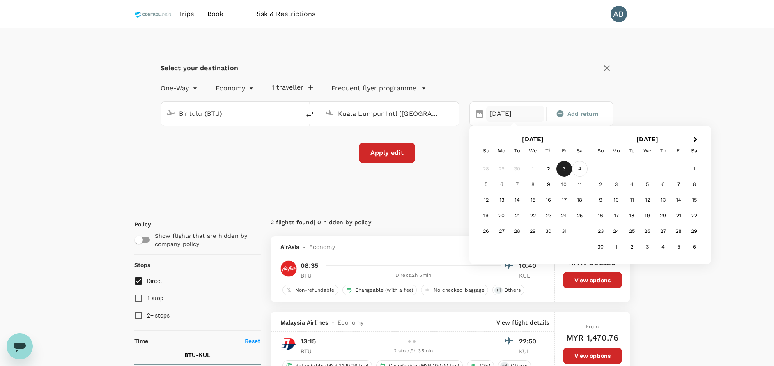
click at [579, 170] on div "4" at bounding box center [580, 169] width 16 height 16
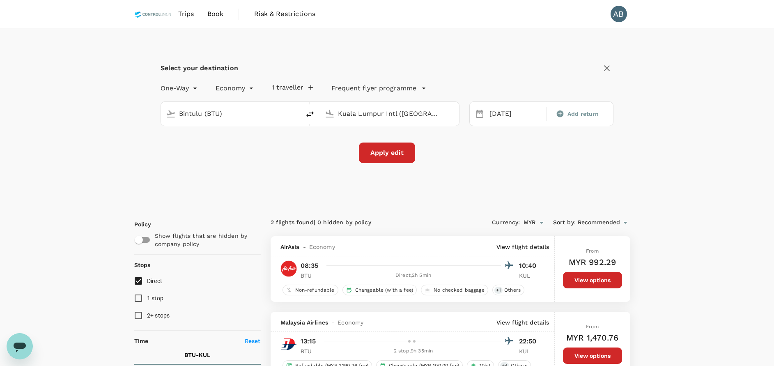
click at [385, 155] on button "Apply edit" at bounding box center [387, 152] width 56 height 21
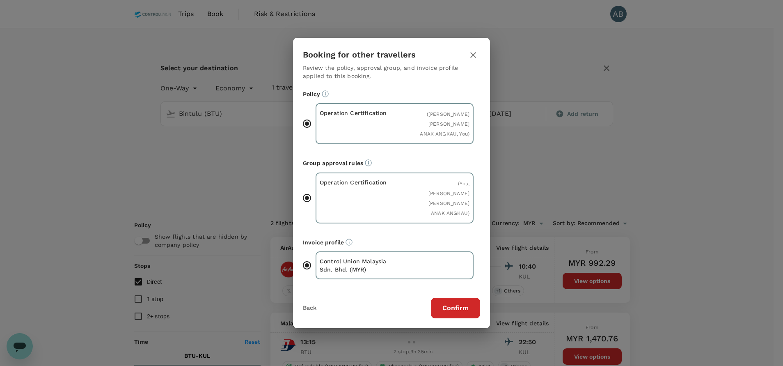
drag, startPoint x: 451, startPoint y: 297, endPoint x: 447, endPoint y: 291, distance: 6.6
click at [448, 298] on button "Confirm" at bounding box center [455, 308] width 49 height 21
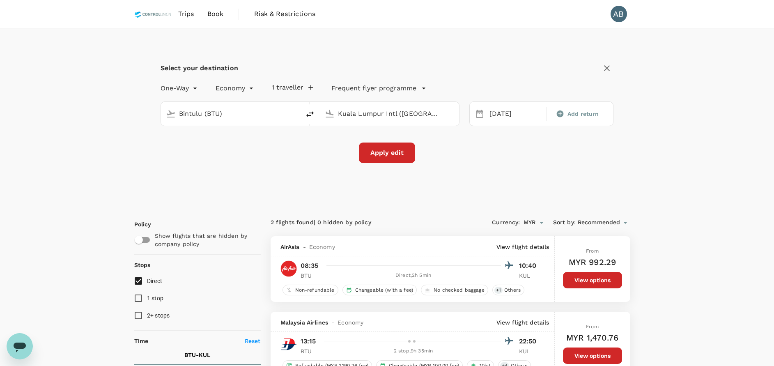
checkbox input "false"
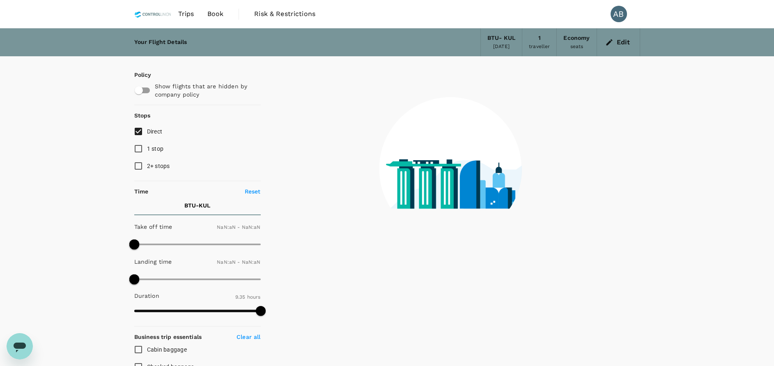
type input "1440"
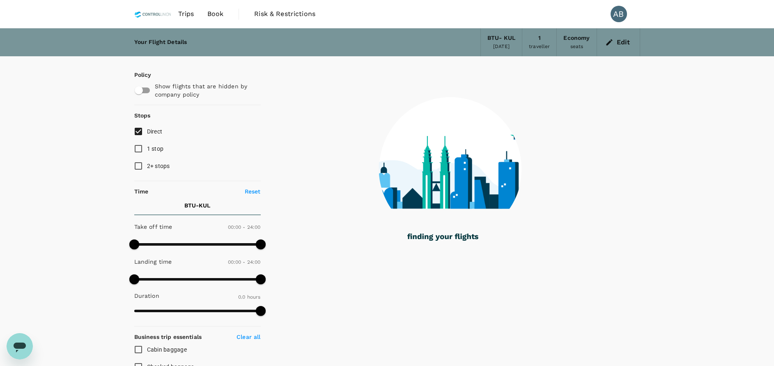
checkbox input "true"
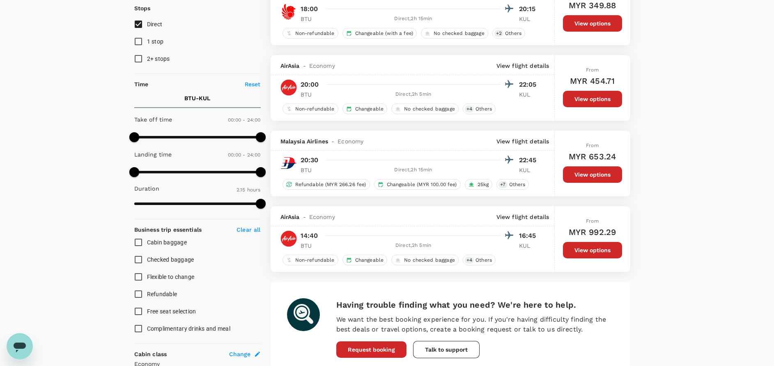
scroll to position [123, 0]
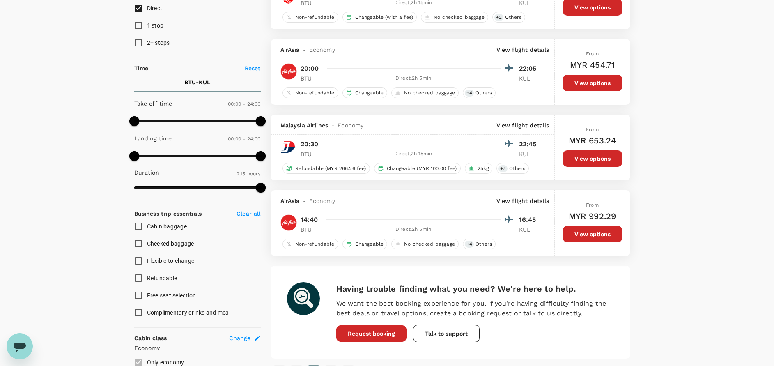
click at [655, 224] on div "Your Flight Details BTU - KUL 04 Oct 2025 1 traveller Economy seats Edit Policy…" at bounding box center [387, 201] width 774 height 593
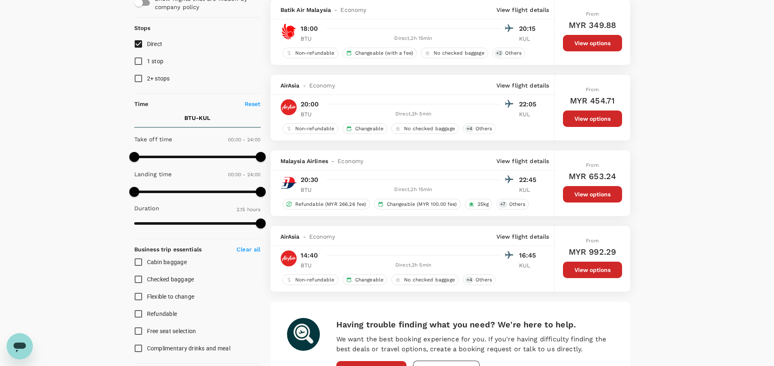
scroll to position [62, 0]
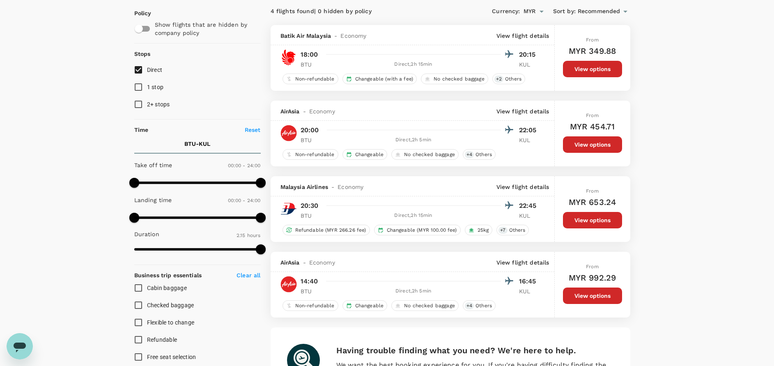
click at [746, 240] on div "Your Flight Details BTU - KUL 04 Oct 2025 1 traveller Economy seats Edit Policy…" at bounding box center [387, 263] width 774 height 593
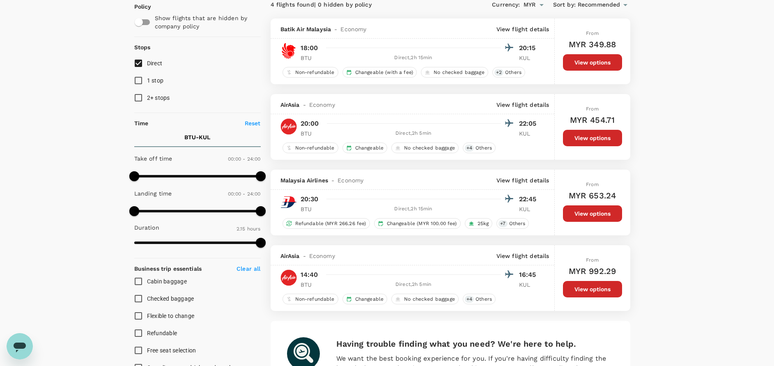
scroll to position [93, 0]
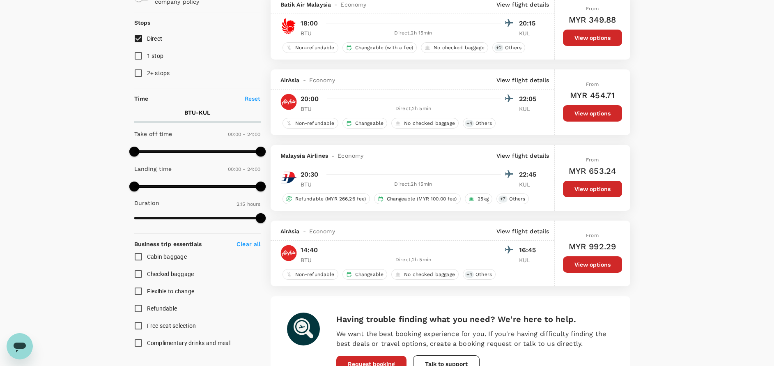
click at [722, 246] on div "Your Flight Details BTU - KUL 04 Oct 2025 1 traveller Economy seats Edit Policy…" at bounding box center [387, 232] width 774 height 593
drag, startPoint x: 714, startPoint y: 126, endPoint x: 708, endPoint y: 135, distance: 11.3
click at [714, 126] on div "Your Flight Details BTU - KUL 04 Oct 2025 1 traveller Economy seats Edit Policy…" at bounding box center [387, 232] width 774 height 593
drag, startPoint x: 703, startPoint y: 152, endPoint x: 704, endPoint y: 146, distance: 6.6
click at [703, 148] on div "Your Flight Details BTU - KUL 04 Oct 2025 1 traveller Economy seats Edit Policy…" at bounding box center [387, 232] width 774 height 593
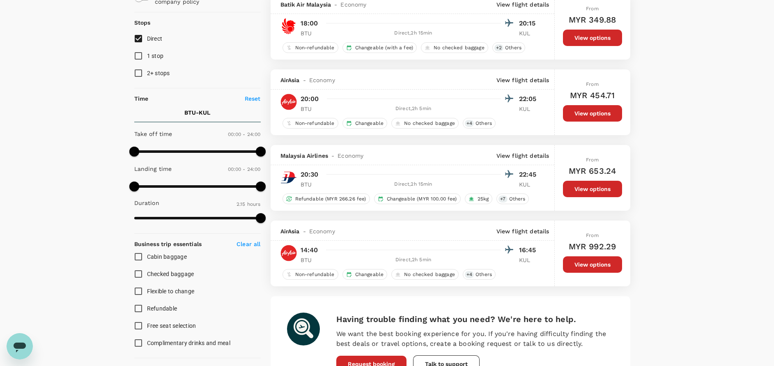
drag, startPoint x: 710, startPoint y: 82, endPoint x: 449, endPoint y: 5, distance: 272.2
click at [684, 80] on div "Your Flight Details BTU - KUL 04 Oct 2025 1 traveller Economy seats Edit Policy…" at bounding box center [387, 232] width 774 height 593
drag, startPoint x: 687, startPoint y: 70, endPoint x: 769, endPoint y: 89, distance: 83.8
click at [688, 70] on div "Your Flight Details BTU - KUL 04 Oct 2025 1 traveller Economy seats Edit Policy…" at bounding box center [387, 232] width 774 height 593
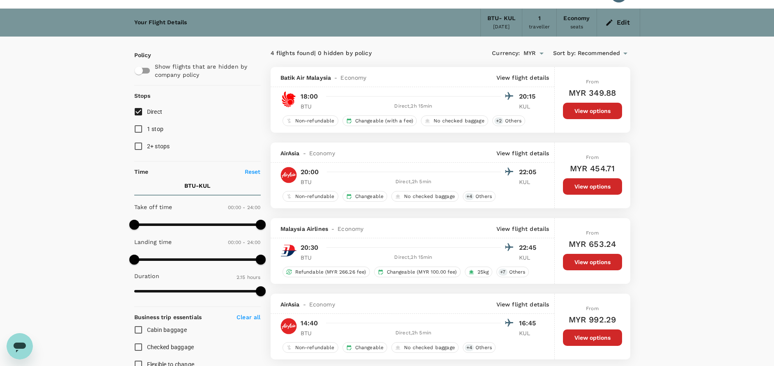
scroll to position [0, 0]
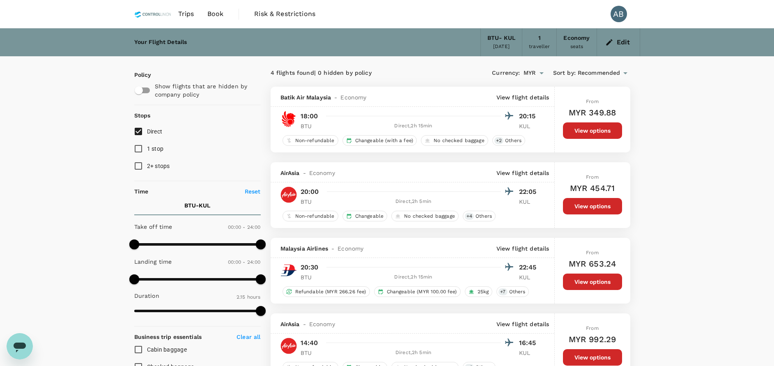
drag, startPoint x: 725, startPoint y: 115, endPoint x: 679, endPoint y: 112, distance: 46.1
click at [723, 115] on div "Your Flight Details BTU - KUL 04 Oct 2025 1 traveller Economy seats Edit Policy…" at bounding box center [387, 324] width 774 height 593
click at [58, 32] on div "Your Flight Details BTU - KUL 04 Oct 2025 1 traveller Economy seats Edit" at bounding box center [387, 42] width 774 height 28
click at [611, 42] on icon "button" at bounding box center [609, 42] width 8 height 8
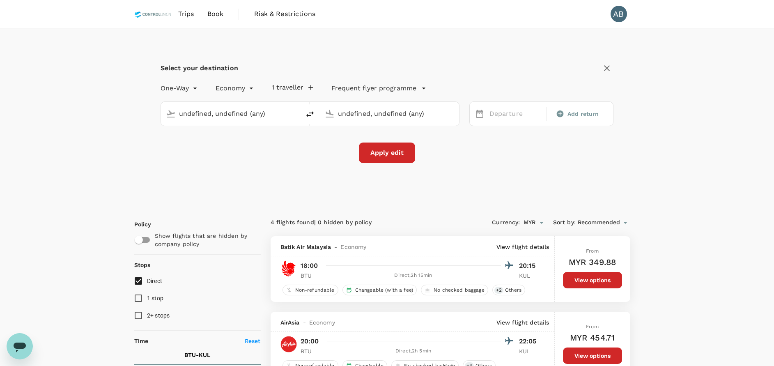
type input "Bintulu (BTU)"
type input "Kuala Lumpur Intl ([GEOGRAPHIC_DATA])"
click at [502, 112] on div "[DATE]" at bounding box center [515, 114] width 58 height 16
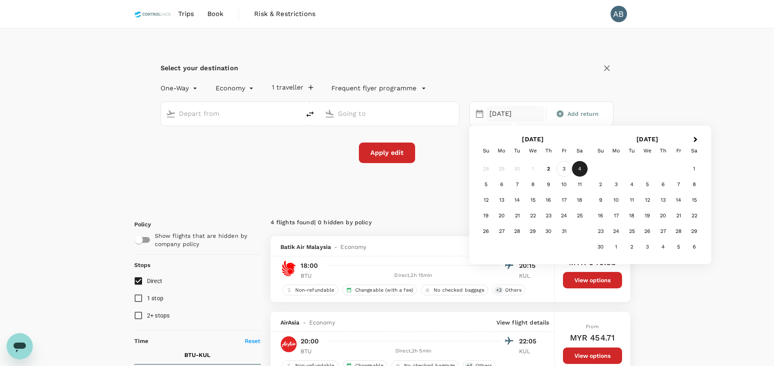
type input "Bintulu (BTU)"
type input "Kuala Lumpur Intl ([GEOGRAPHIC_DATA])"
click at [563, 172] on div "3" at bounding box center [564, 169] width 16 height 16
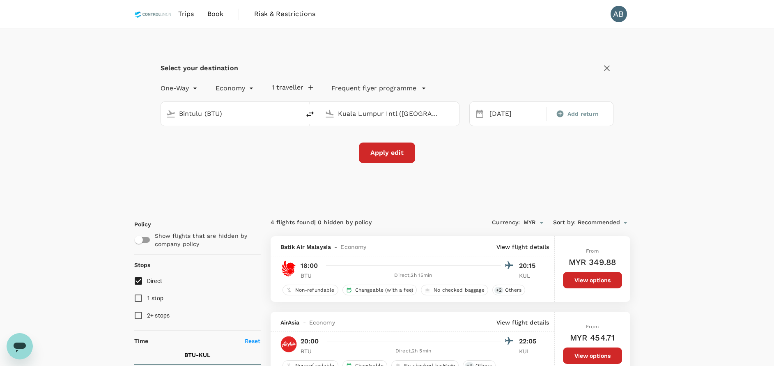
drag, startPoint x: 391, startPoint y: 159, endPoint x: 443, endPoint y: 158, distance: 52.1
click at [391, 159] on button "Apply edit" at bounding box center [387, 152] width 56 height 21
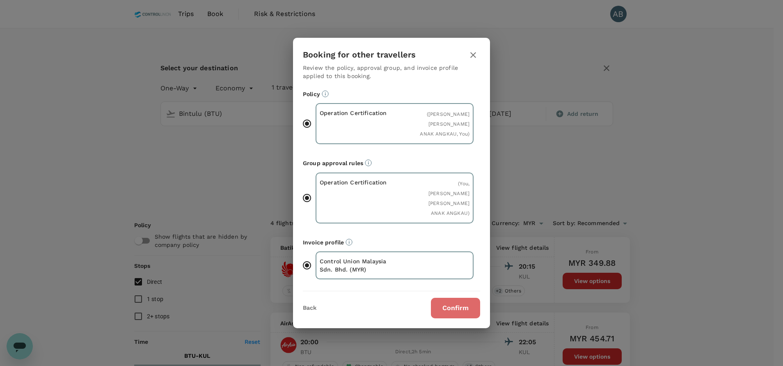
click at [458, 298] on button "Confirm" at bounding box center [455, 308] width 49 height 21
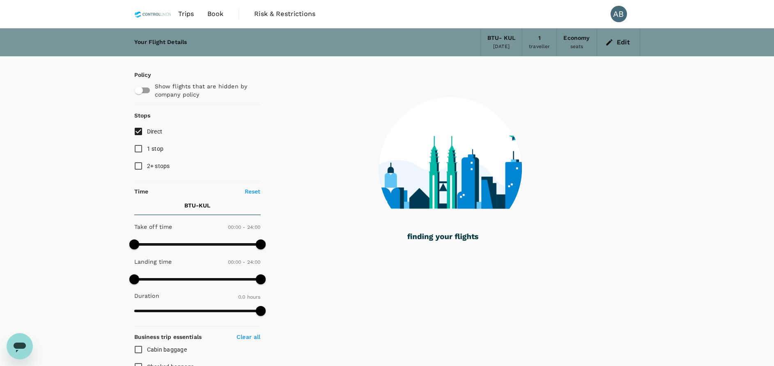
checkbox input "true"
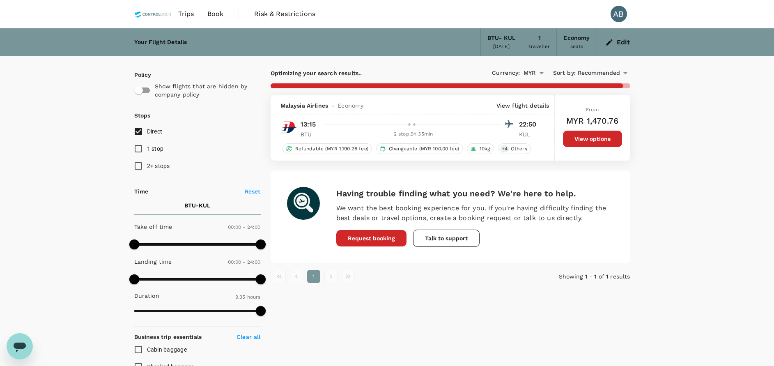
checkbox input "false"
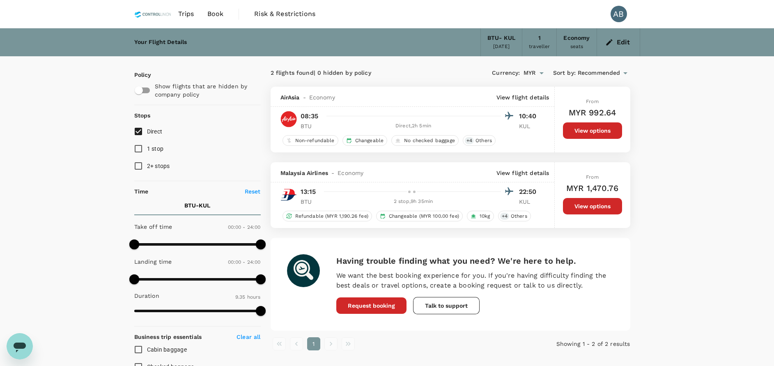
click at [615, 41] on button "Edit" at bounding box center [618, 42] width 30 height 13
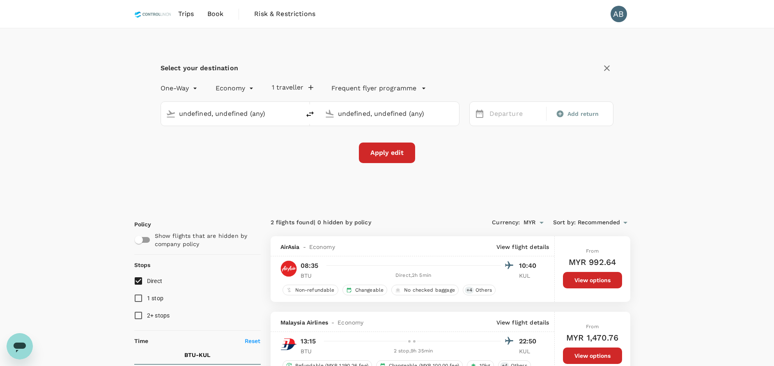
type input "Bintulu (BTU)"
type input "Kuala Lumpur Intl ([GEOGRAPHIC_DATA])"
type input "Bintulu (BTU)"
type input "Kuala Lumpur Intl ([GEOGRAPHIC_DATA])"
click at [497, 115] on div "03 Oct" at bounding box center [515, 114] width 58 height 16
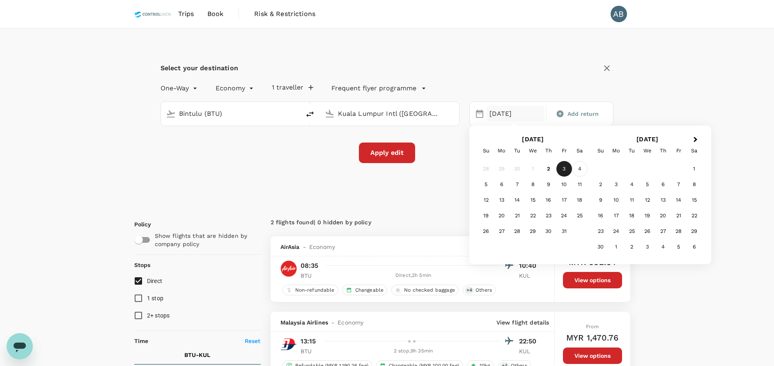
click at [578, 171] on div "4" at bounding box center [580, 169] width 16 height 16
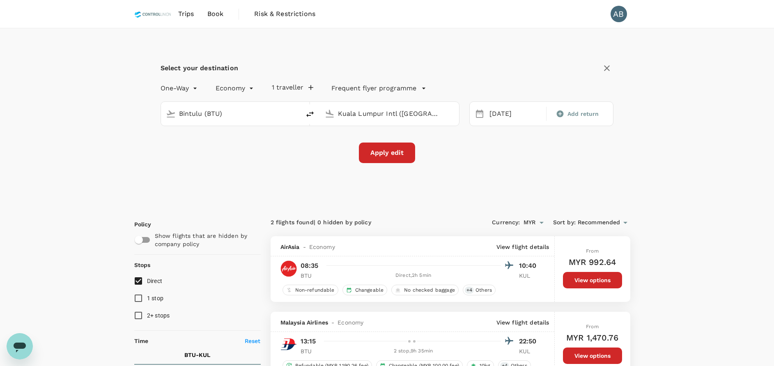
click at [208, 114] on input "Bintulu (BTU)" at bounding box center [231, 113] width 104 height 13
click at [193, 141] on p "Miri Intl" at bounding box center [241, 137] width 161 height 8
type input "Miri Intl (MYY)"
drag, startPoint x: 510, startPoint y: 148, endPoint x: 519, endPoint y: 144, distance: 9.9
click at [512, 147] on div "Apply edit" at bounding box center [386, 152] width 453 height 21
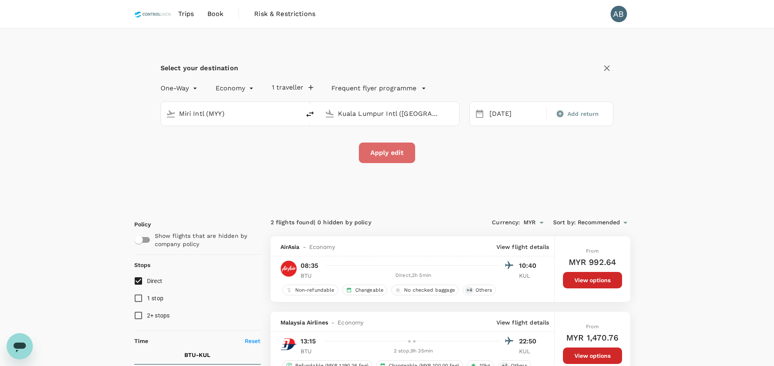
click at [395, 158] on button "Apply edit" at bounding box center [387, 152] width 56 height 21
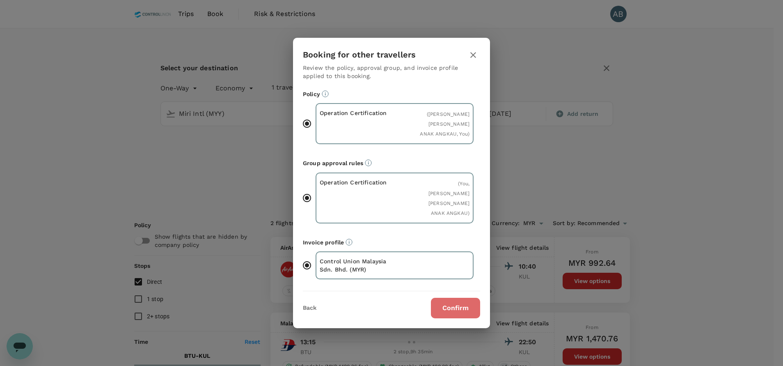
click at [458, 298] on button "Confirm" at bounding box center [455, 308] width 49 height 21
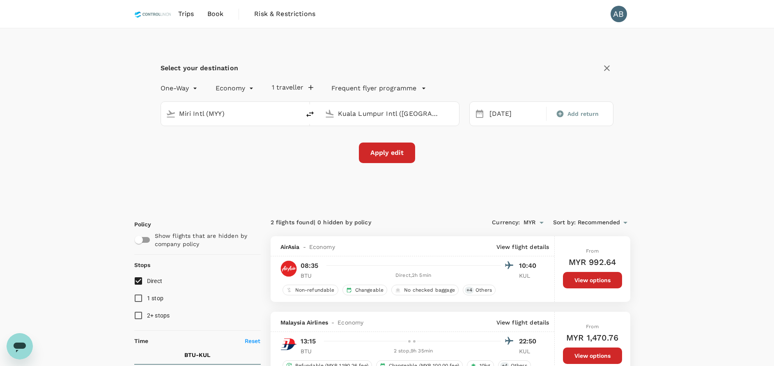
checkbox input "false"
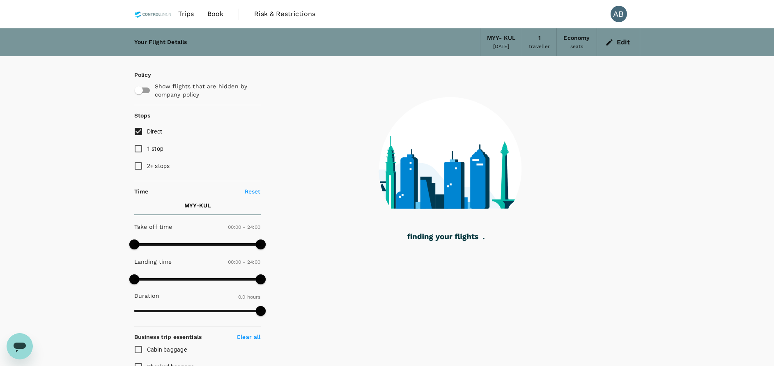
type input "915"
checkbox input "true"
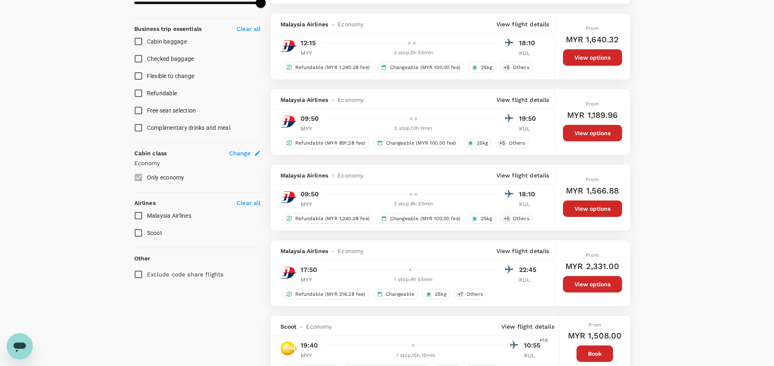
scroll to position [123, 0]
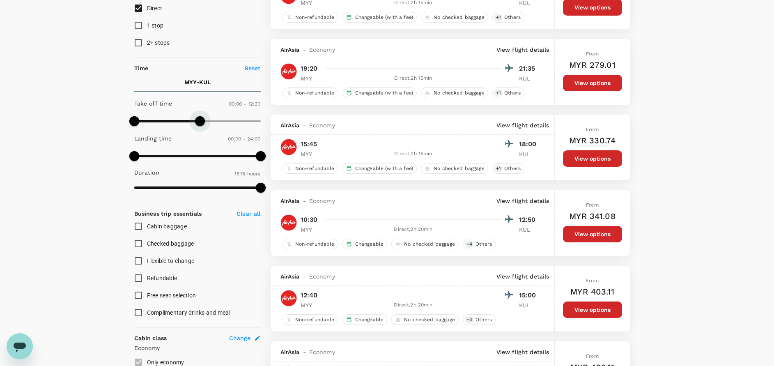
type input "720"
drag, startPoint x: 261, startPoint y: 118, endPoint x: 197, endPoint y: 116, distance: 64.0
click at [197, 116] on span at bounding box center [197, 121] width 10 height 10
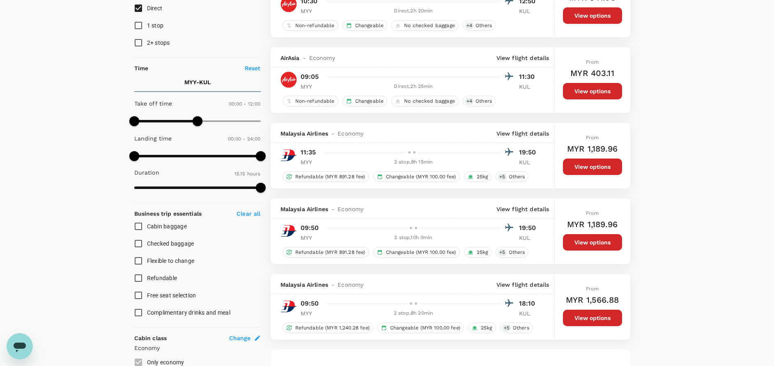
scroll to position [246, 0]
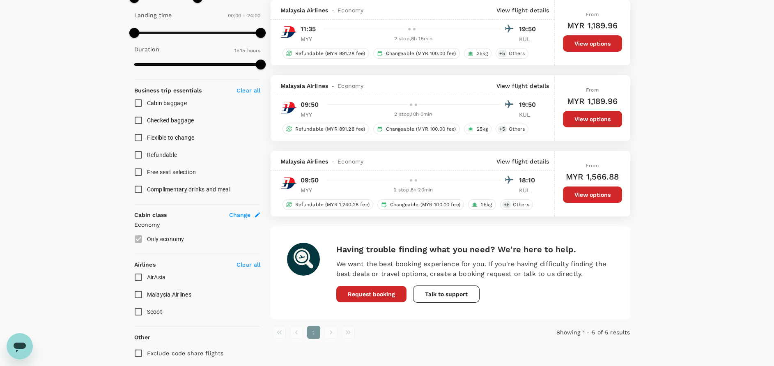
click at [139, 295] on input "Malaysia Airlines" at bounding box center [138, 294] width 17 height 17
checkbox input "true"
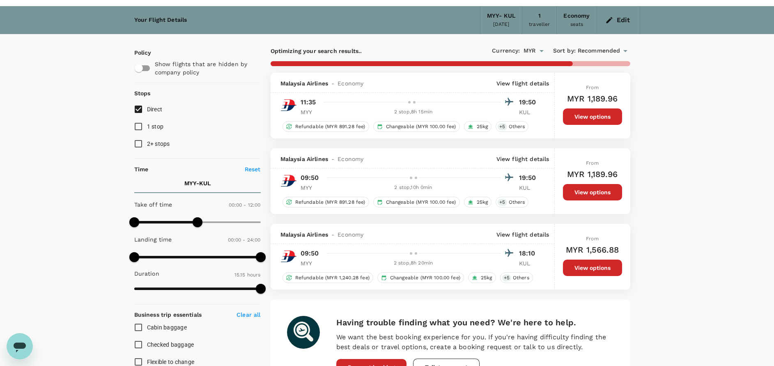
scroll to position [0, 0]
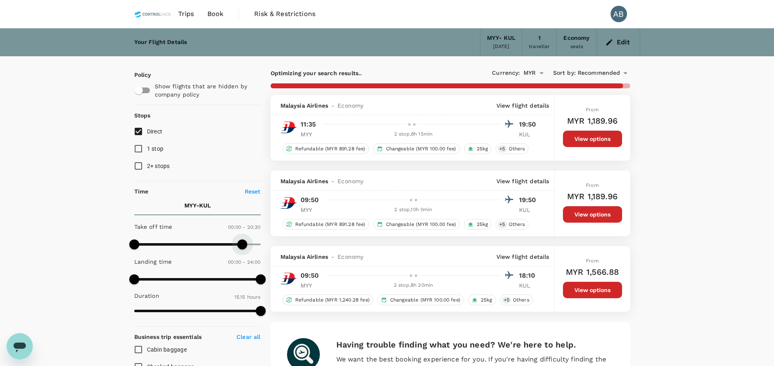
type input "1440"
drag, startPoint x: 202, startPoint y: 243, endPoint x: 272, endPoint y: 242, distance: 69.8
click at [272, 242] on div "Policy Show flights that are hidden by company policy Stops Direct 1 stop 2+ st…" at bounding box center [387, 332] width 506 height 552
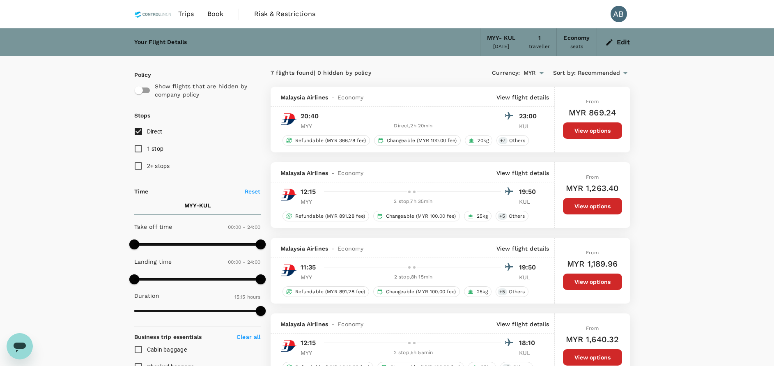
click at [140, 129] on input "Direct" at bounding box center [138, 131] width 17 height 17
checkbox input "true"
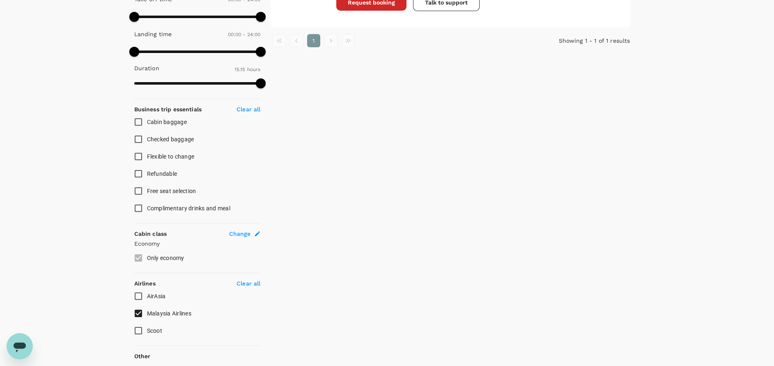
scroll to position [246, 0]
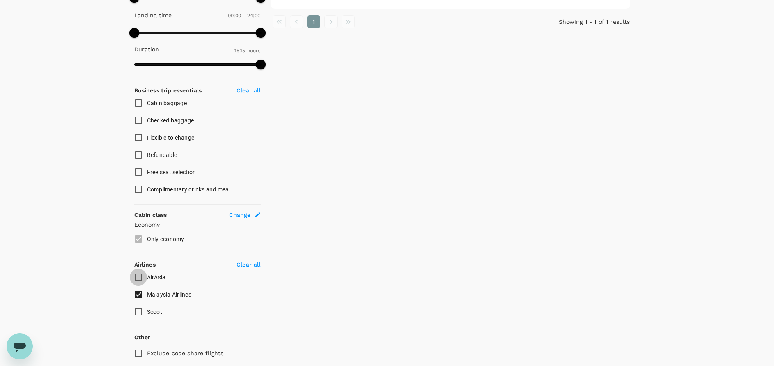
click at [138, 275] on input "AirAsia" at bounding box center [138, 276] width 17 height 17
checkbox input "true"
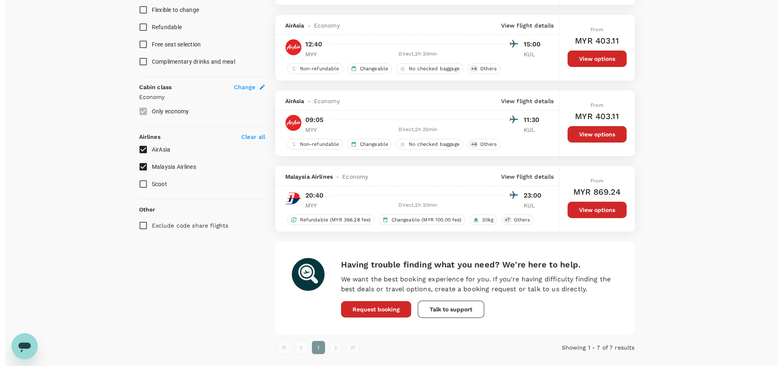
scroll to position [380, 0]
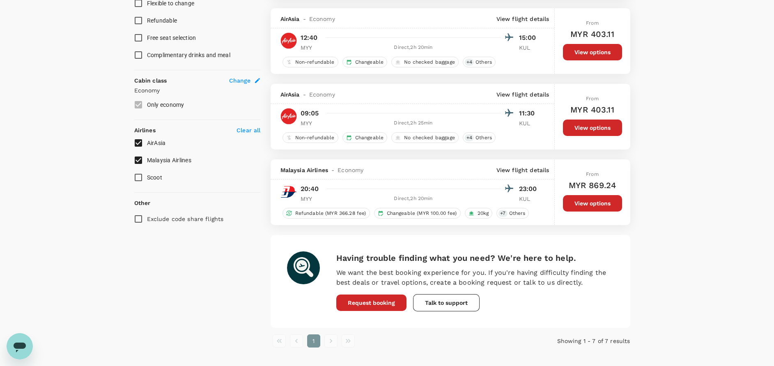
drag, startPoint x: 732, startPoint y: 190, endPoint x: 731, endPoint y: 242, distance: 52.1
click at [732, 190] on div "Your Flight Details MYY - KUL 04 Oct 2025 1 traveller Economy seats Edit Policy…" at bounding box center [387, 9] width 774 height 722
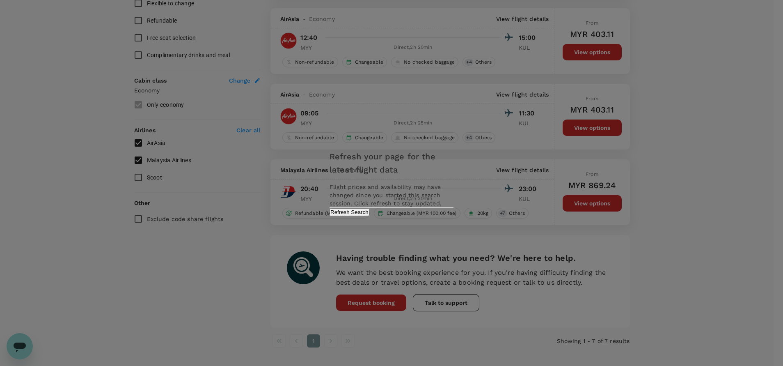
click at [369, 216] on button "Refresh Search" at bounding box center [350, 212] width 40 height 8
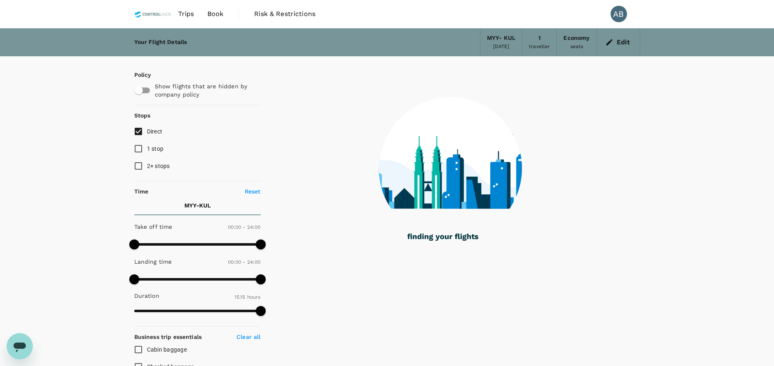
type input "915"
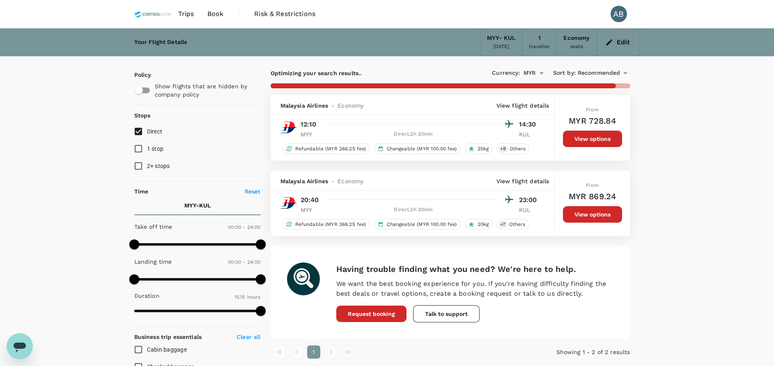
checkbox input "true"
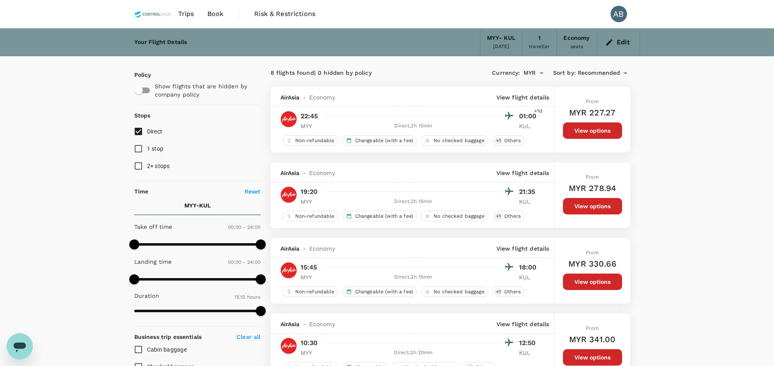
click at [609, 41] on icon "button" at bounding box center [609, 42] width 8 height 8
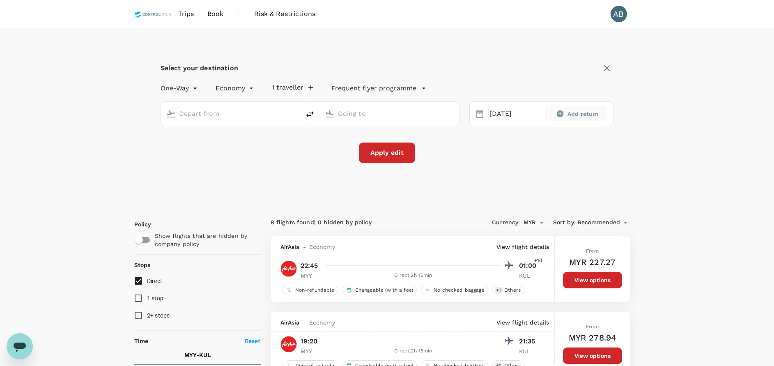
type input "Miri Intl (MYY)"
type input "Kuala Lumpur Intl ([GEOGRAPHIC_DATA])"
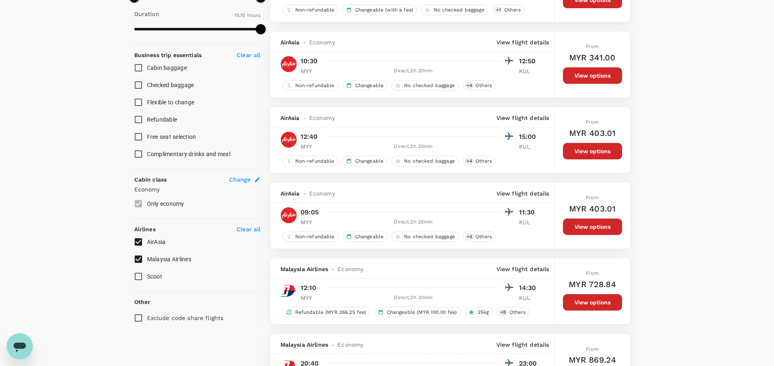
scroll to position [492, 0]
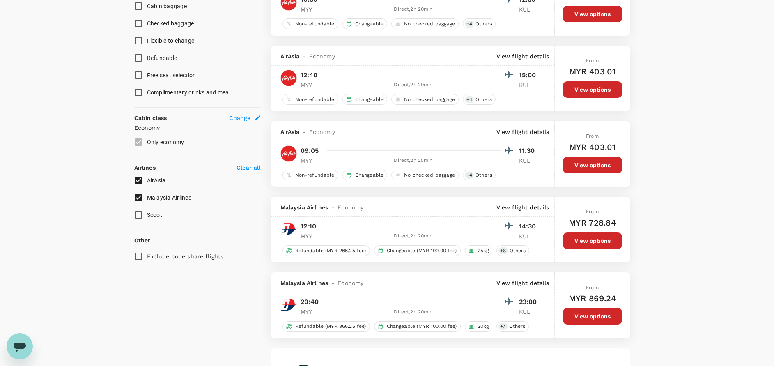
click at [586, 167] on button "View options" at bounding box center [592, 165] width 59 height 16
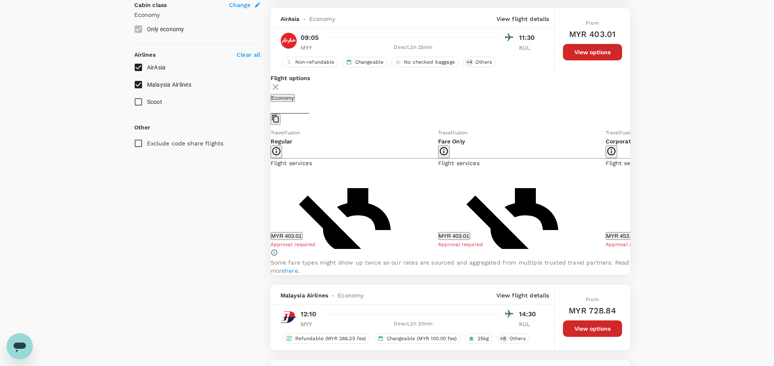
scroll to position [614, 0]
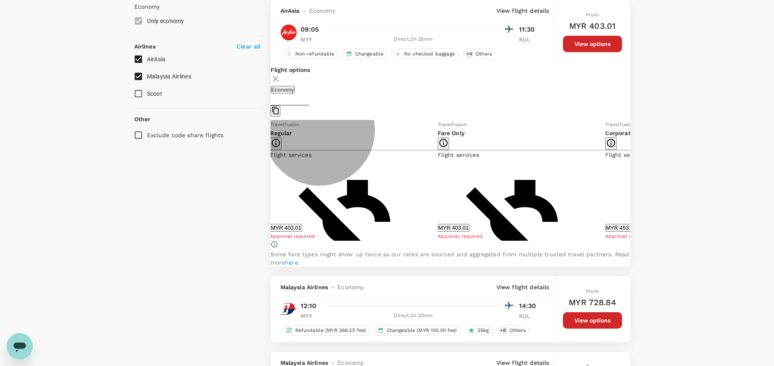
click at [302, 231] on button "MYR 403.01" at bounding box center [286, 228] width 32 height 8
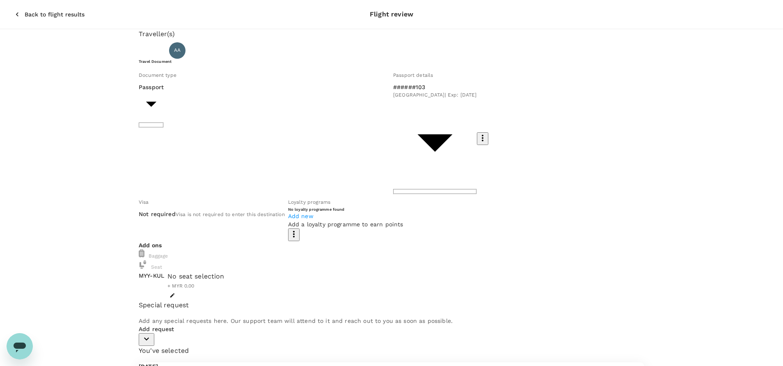
click at [239, 119] on body "Back to flight results Flight review Traveller(s) Traveller 1 : AA AIDA LYDIA A…" at bounding box center [391, 271] width 783 height 543
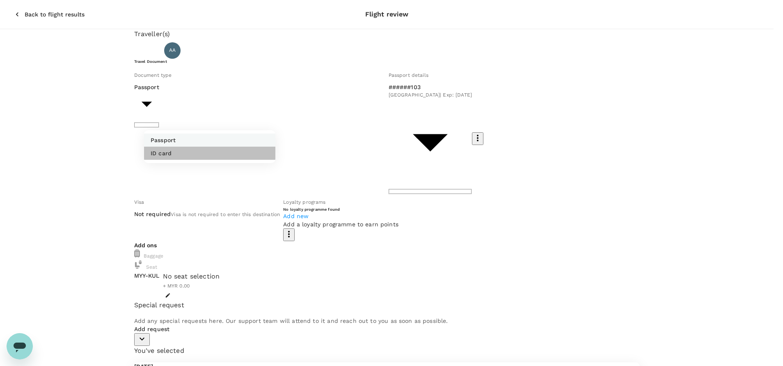
click at [167, 153] on p "ID card" at bounding box center [161, 153] width 21 height 8
type input "Id card"
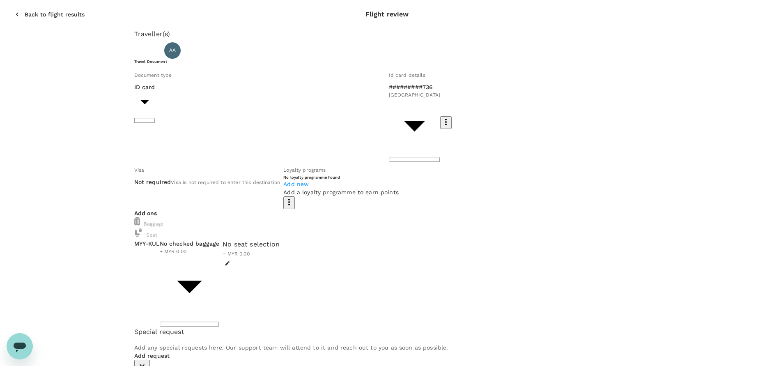
click at [263, 214] on body "Back to flight results Flight review Traveller(s) Traveller 1 : AA AIDA LYDIA A…" at bounding box center [387, 308] width 774 height 616
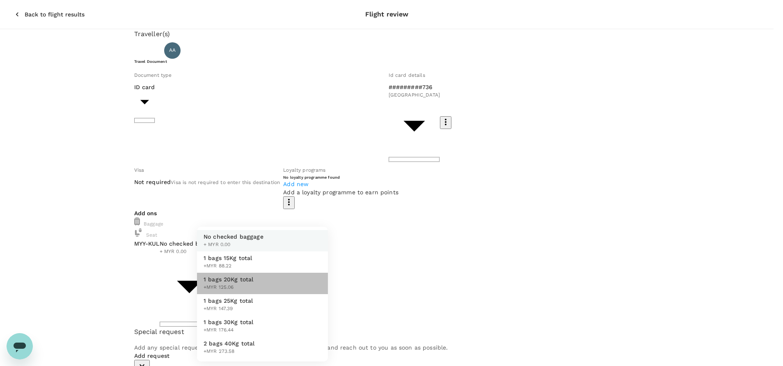
click at [221, 274] on li "1 bags 20Kg total +MYR 125.06" at bounding box center [262, 283] width 131 height 21
type input "2 - 125.06"
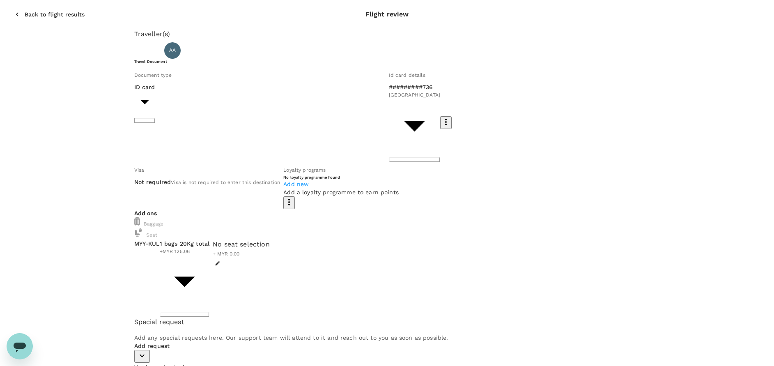
click at [147, 350] on icon "button" at bounding box center [142, 355] width 10 height 10
checkbox input "true"
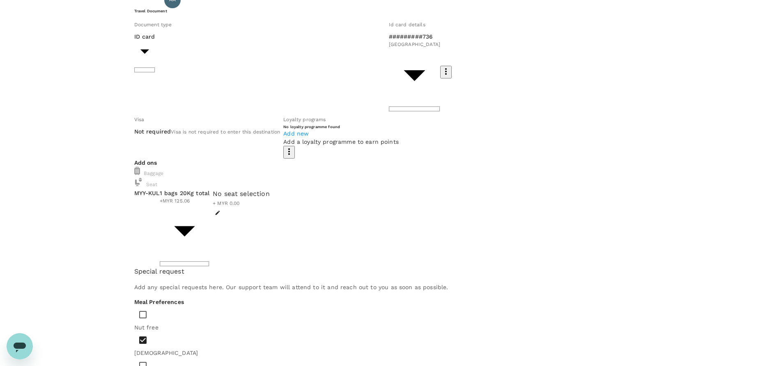
scroll to position [110, 0]
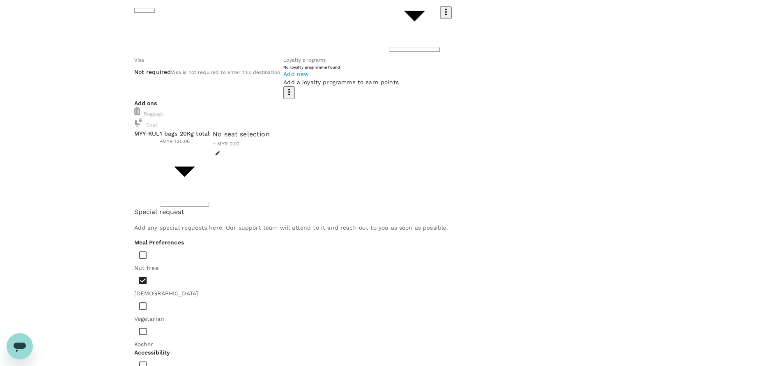
paste textarea "Bukhara Chicken Biryani + Americano"
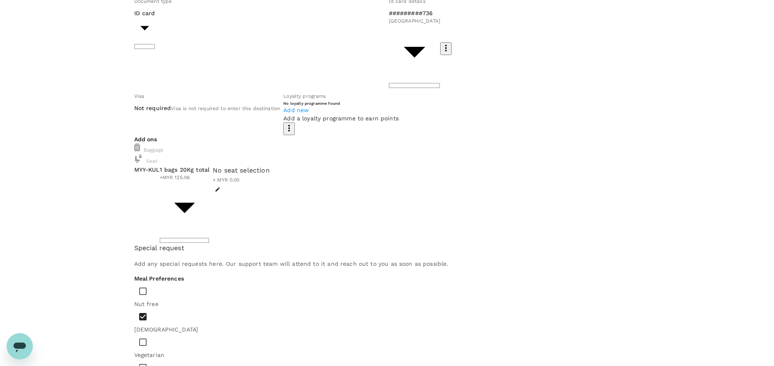
scroll to position [48, 0]
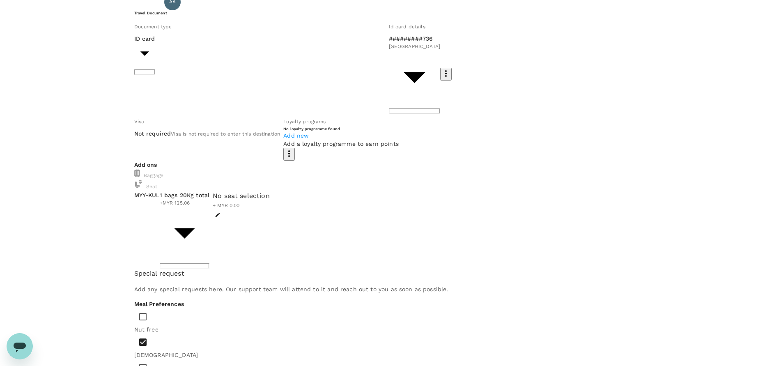
type textarea "Bukhara Chicken Biryani + Americano proceed with this and I agree will addition…"
click at [222, 210] on button "button" at bounding box center [218, 215] width 10 height 10
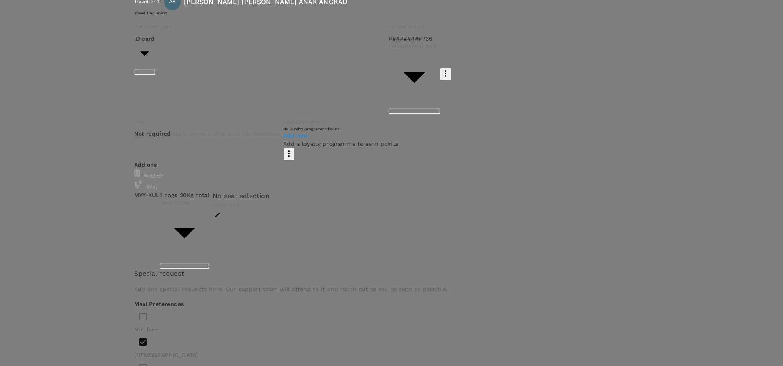
click at [682, 55] on p "Select" at bounding box center [627, 51] width 140 height 8
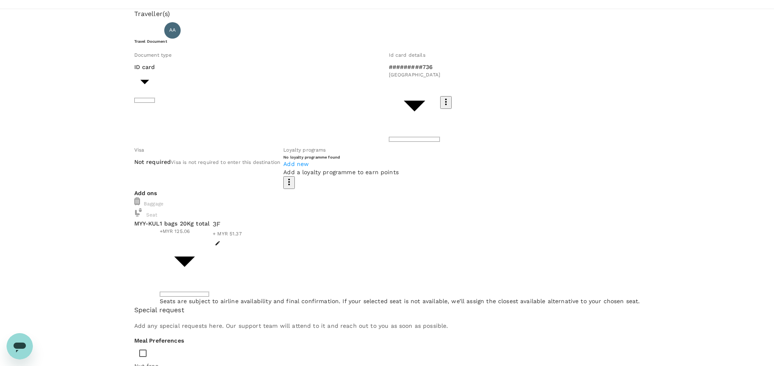
scroll to position [20, 0]
click at [220, 240] on icon "button" at bounding box center [218, 243] width 6 height 6
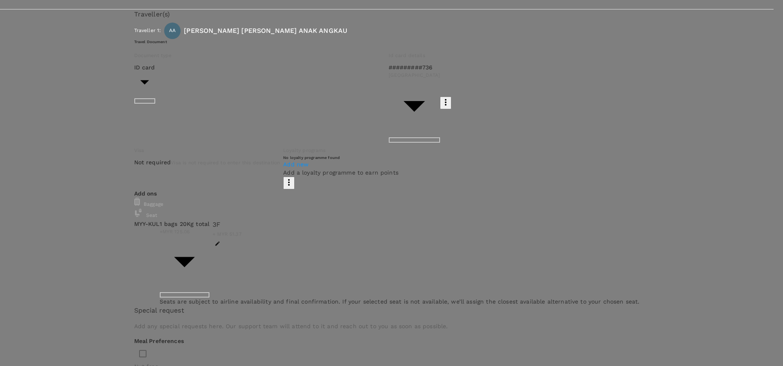
click at [678, 86] on p "Remove" at bounding box center [625, 82] width 140 height 8
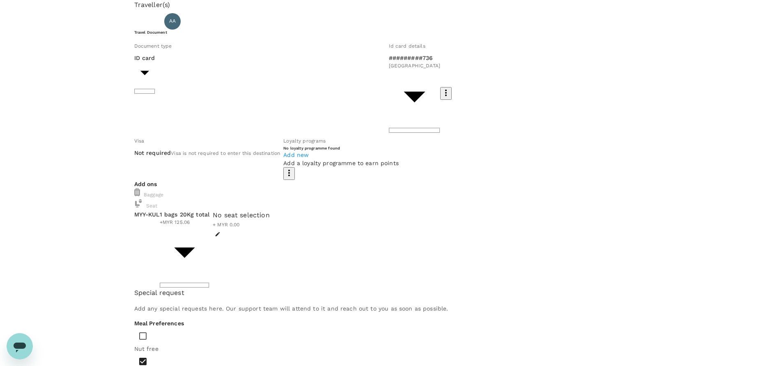
scroll to position [0, 0]
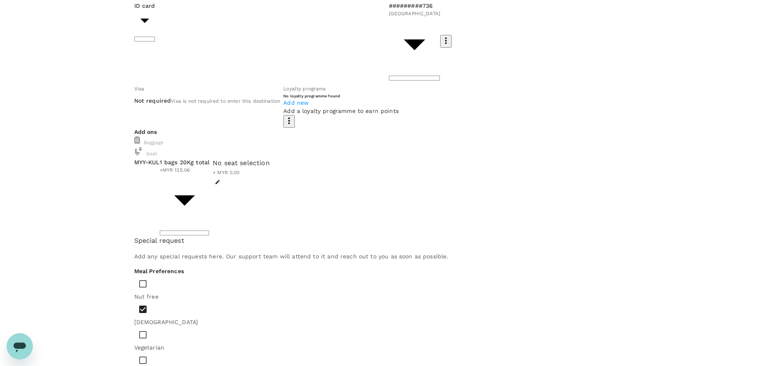
scroll to position [110, 0]
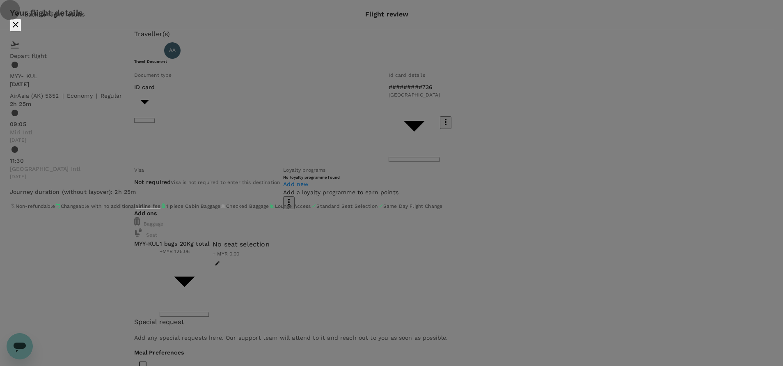
click at [21, 30] on icon "close" at bounding box center [16, 25] width 10 height 10
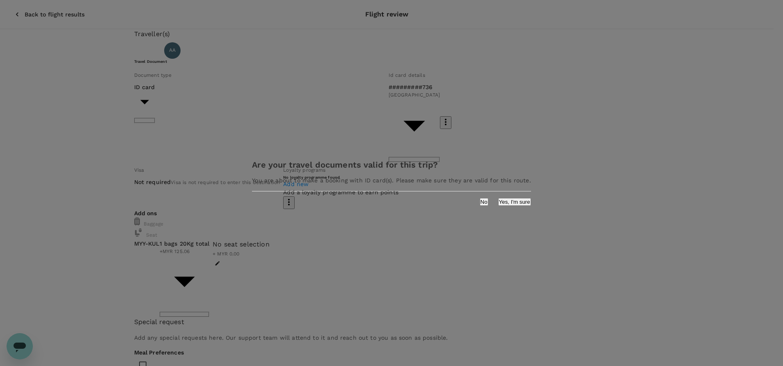
drag, startPoint x: 479, startPoint y: 203, endPoint x: 487, endPoint y: 207, distance: 9.2
click at [498, 204] on button "Yes, I'm sure" at bounding box center [514, 202] width 33 height 8
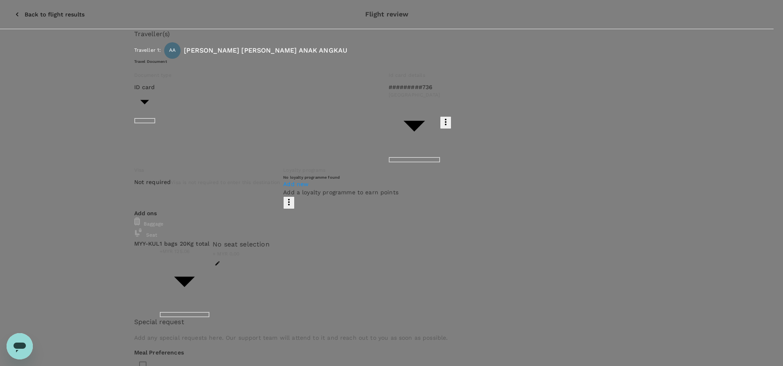
type input "9e254831-a140-43d4-90d9-f4bdc71b84d3"
paste textarea "Hi @Hariz / @Chathuranga, Requesting your approval for the accommodation below:…"
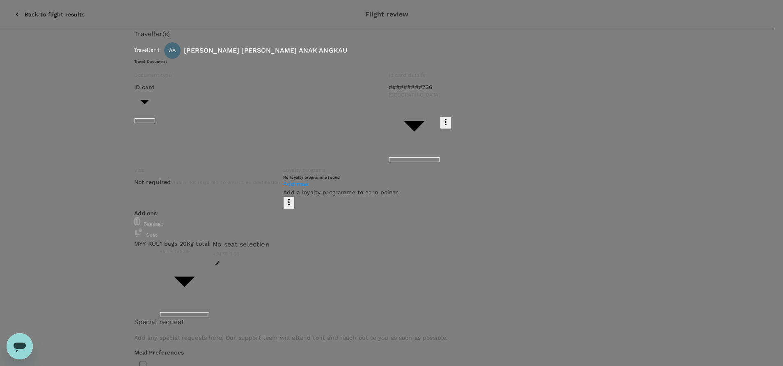
drag, startPoint x: 265, startPoint y: 183, endPoint x: 274, endPoint y: 183, distance: 9.0
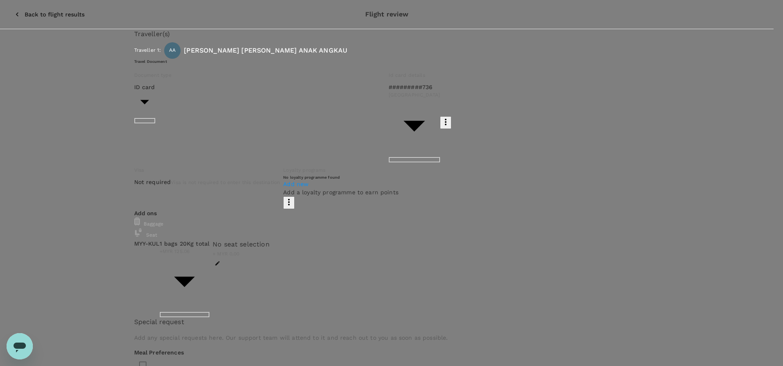
scroll to position [0, 0]
drag, startPoint x: 331, startPoint y: 149, endPoint x: 283, endPoint y: 143, distance: 48.4
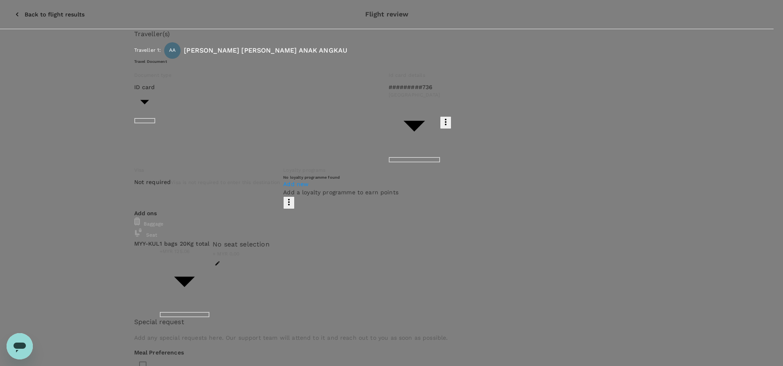
drag, startPoint x: 251, startPoint y: 249, endPoint x: 163, endPoint y: 138, distance: 141.3
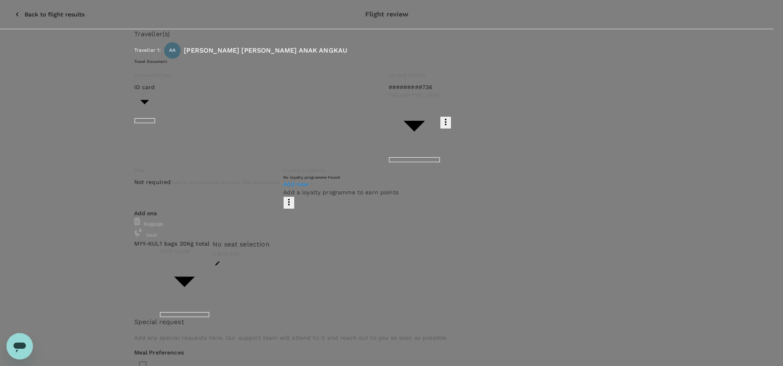
drag, startPoint x: 251, startPoint y: 249, endPoint x: 168, endPoint y: 138, distance: 138.5
type textarea "Hi @Hariz / @Chathuranga, Requesting your approval for the flight below: REMARK…"
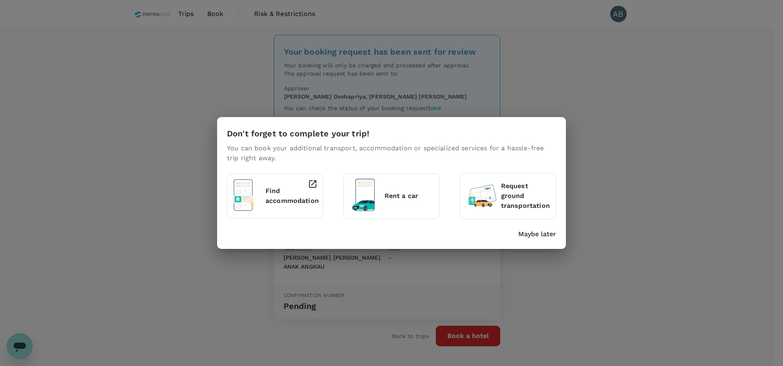
click at [528, 233] on p "Maybe later" at bounding box center [537, 234] width 38 height 10
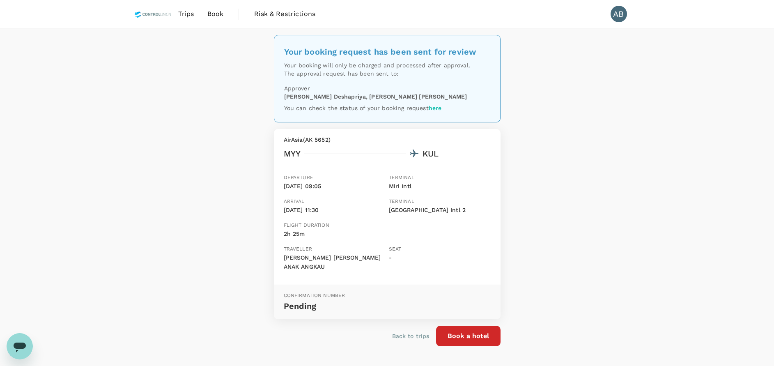
click at [215, 13] on span "Book" at bounding box center [215, 14] width 16 height 10
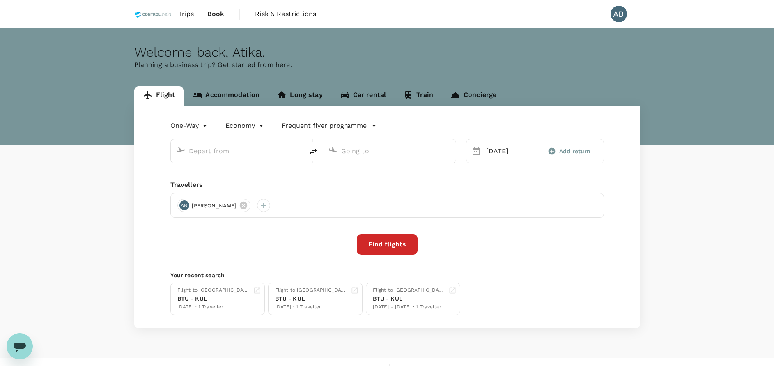
type input "Miri Intl (MYY)"
type input "Kuala Lumpur Intl ([GEOGRAPHIC_DATA])"
type input "Miri Intl (MYY)"
type input "Kuala Lumpur Intl ([GEOGRAPHIC_DATA])"
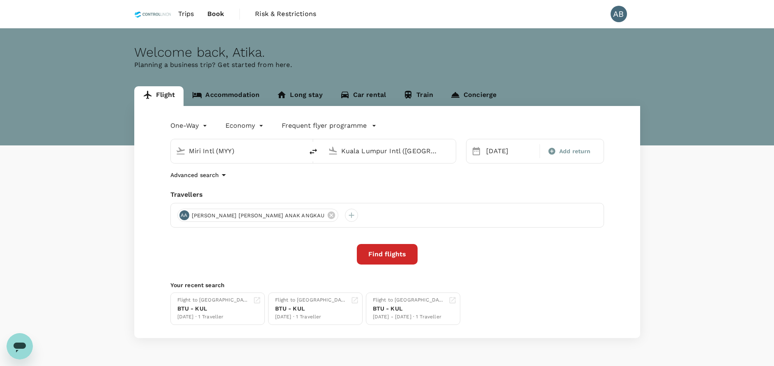
click at [479, 152] on icon at bounding box center [475, 151] width 7 height 8
click at [502, 154] on div "[DATE]" at bounding box center [510, 151] width 55 height 16
click at [362, 150] on input "Kuala Lumpur Intl ([GEOGRAPHIC_DATA])" at bounding box center [389, 150] width 97 height 13
click at [312, 153] on icon "delete" at bounding box center [313, 152] width 10 height 10
type input "Kuala Lumpur Intl ([GEOGRAPHIC_DATA])"
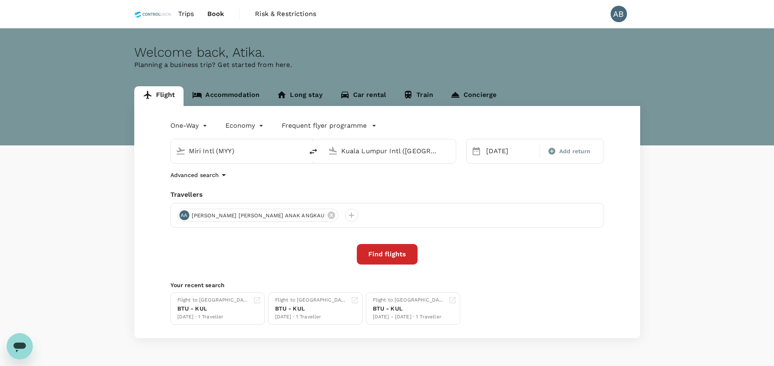
type input "Miri Intl (MYY)"
click at [363, 190] on div "Travellers" at bounding box center [386, 195] width 433 height 10
click at [397, 148] on input "Miri Intl (MYY)" at bounding box center [389, 150] width 97 height 13
click at [388, 179] on p "Bintulu" at bounding box center [402, 183] width 144 height 8
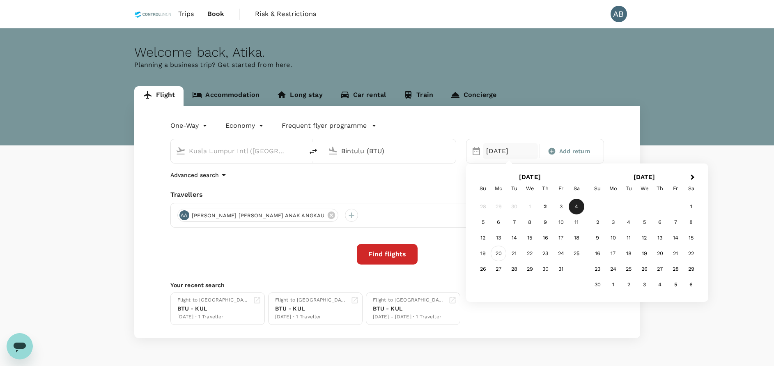
type input "Bintulu (BTU)"
click at [500, 249] on div "20" at bounding box center [498, 253] width 16 height 16
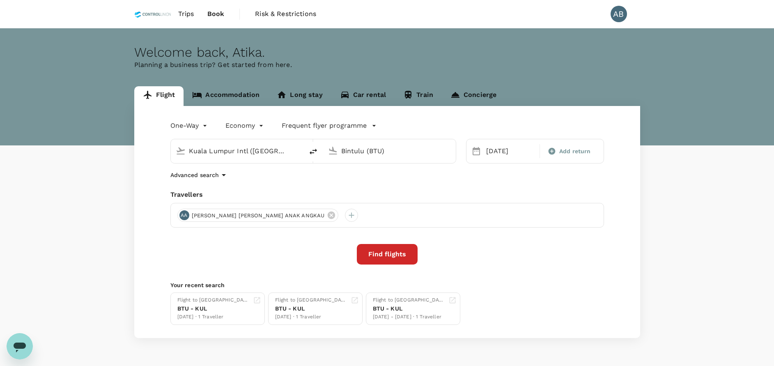
click at [454, 181] on div "One-Way oneway Economy economy Frequent flyer programme [GEOGRAPHIC_DATA] Intl …" at bounding box center [387, 222] width 506 height 232
click at [385, 256] on button "Find flights" at bounding box center [387, 254] width 61 height 21
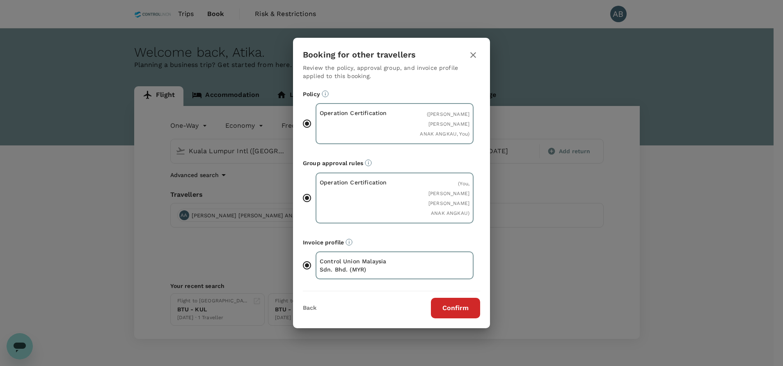
click at [453, 298] on button "Confirm" at bounding box center [455, 308] width 49 height 21
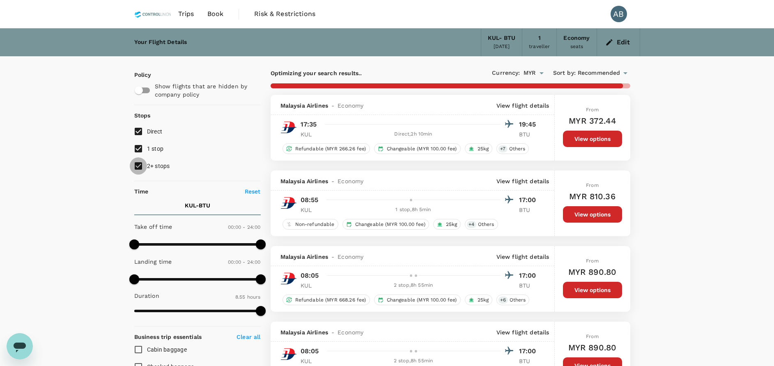
click at [137, 164] on input "2+ stops" at bounding box center [138, 165] width 17 height 17
checkbox input "false"
click at [135, 142] on input "1 stop" at bounding box center [138, 148] width 17 height 17
checkbox input "false"
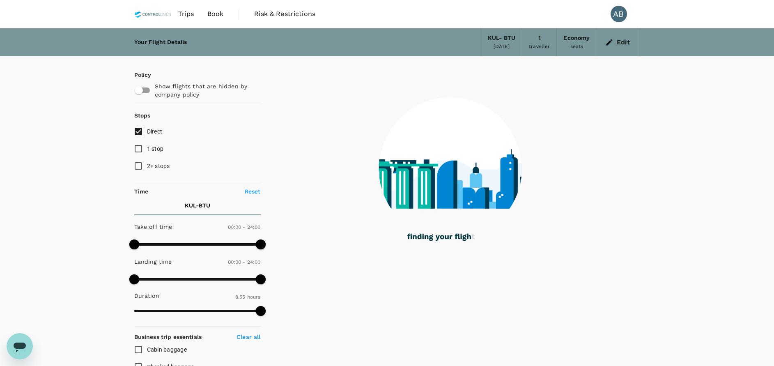
type input "1595"
checkbox input "false"
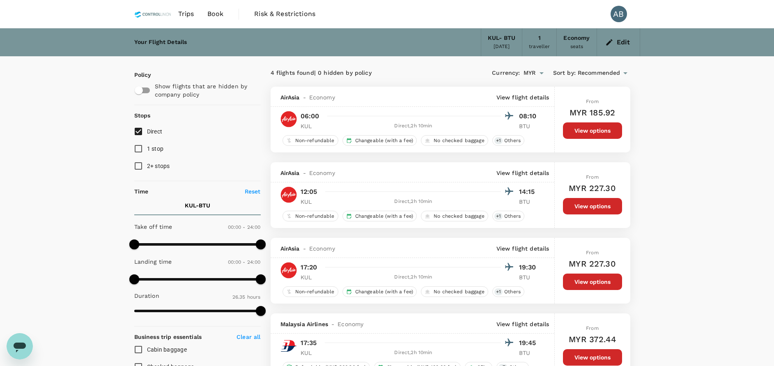
scroll to position [62, 0]
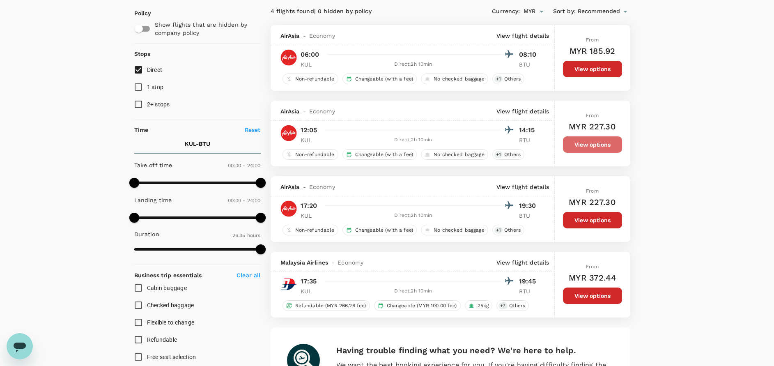
click at [592, 142] on button "View options" at bounding box center [592, 144] width 59 height 16
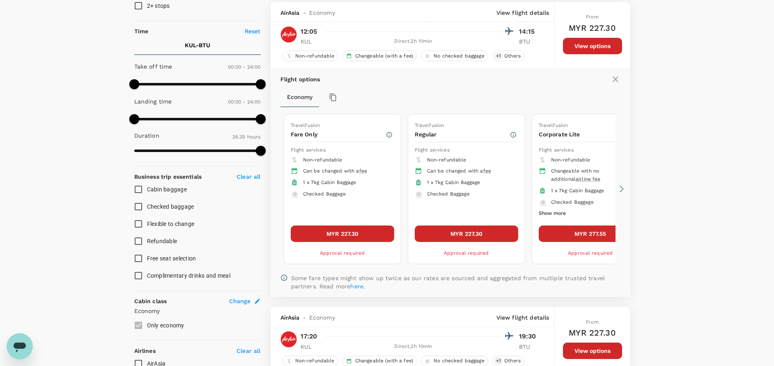
scroll to position [162, 0]
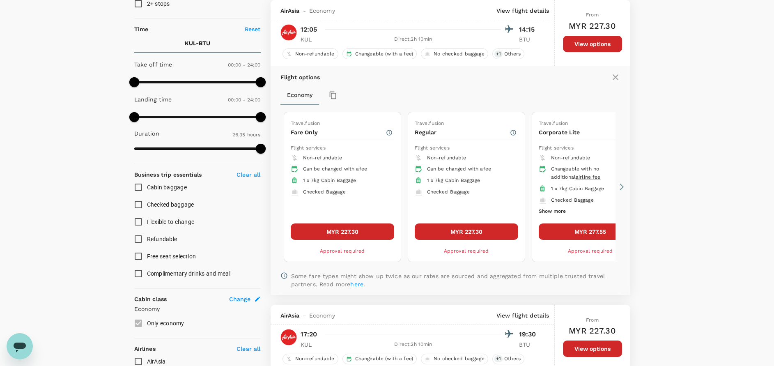
click at [368, 231] on button "MYR 227.30" at bounding box center [342, 231] width 103 height 16
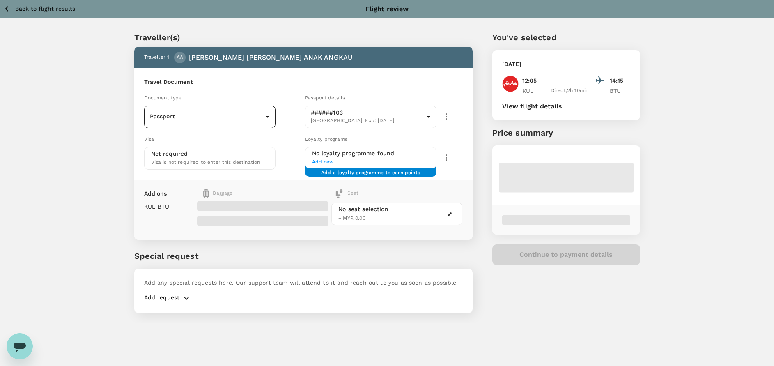
click at [256, 117] on body "Back to flight results Flight review Traveller(s) Traveller 1 : AA [PERSON_NAME…" at bounding box center [387, 194] width 774 height 388
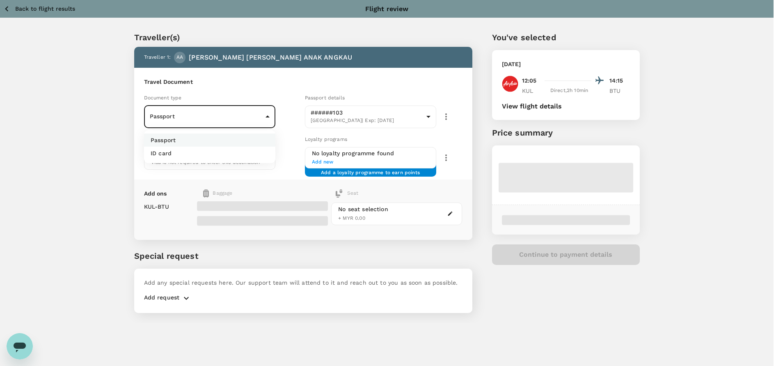
click at [162, 154] on p "ID card" at bounding box center [161, 153] width 21 height 8
type input "Id card"
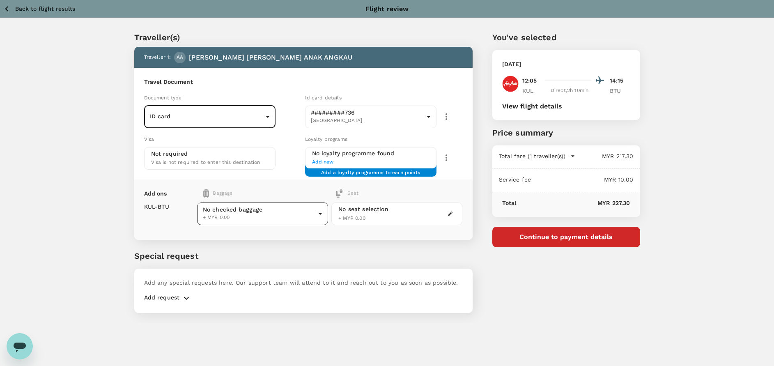
click at [275, 213] on body "Back to flight results Flight review Traveller(s) Traveller 1 : AA [PERSON_NAME…" at bounding box center [387, 194] width 774 height 388
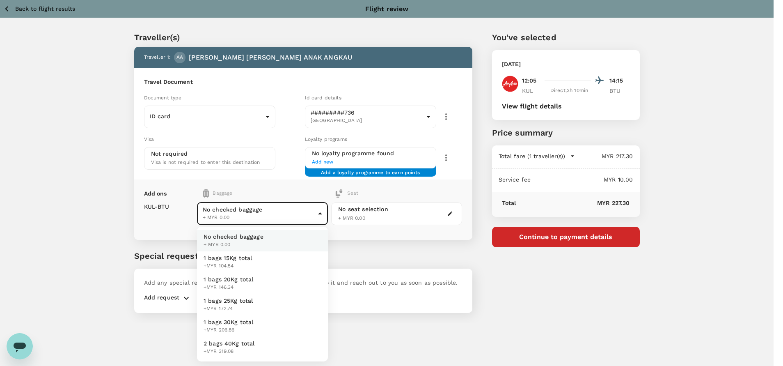
click at [233, 278] on span "1 bags 20Kg total" at bounding box center [229, 279] width 50 height 8
type input "2 - 146.34"
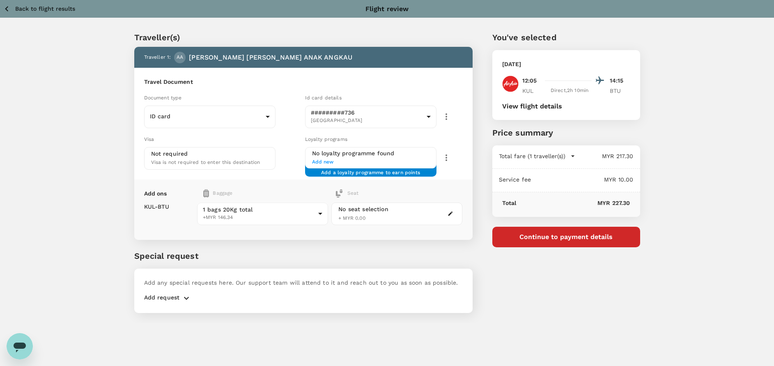
click at [339, 245] on div "Traveller(s) Traveller 1 : AA [PERSON_NAME] [PERSON_NAME] ANAK ANGKAU Travel Do…" at bounding box center [294, 166] width 358 height 311
click at [188, 296] on icon "button" at bounding box center [186, 298] width 10 height 10
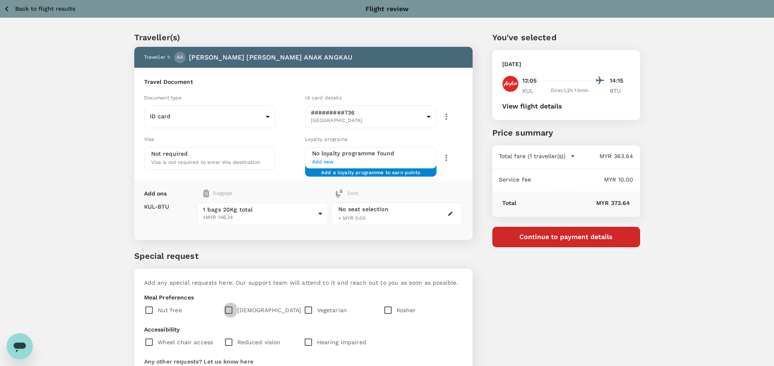
drag, startPoint x: 224, startPoint y: 310, endPoint x: 238, endPoint y: 307, distance: 14.2
click at [226, 310] on input "checkbox" at bounding box center [231, 309] width 14 height 17
checkbox input "true"
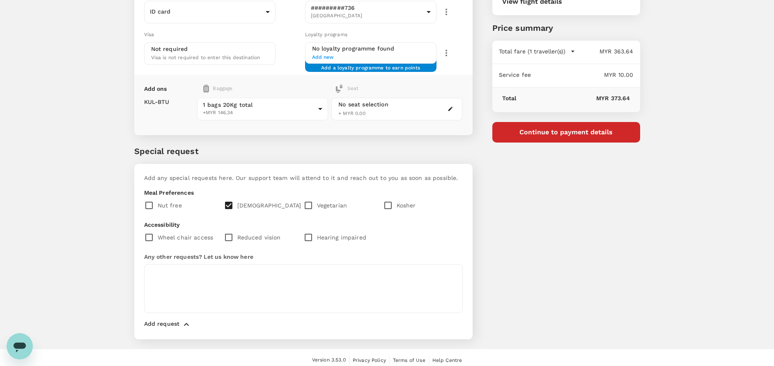
scroll to position [110, 0]
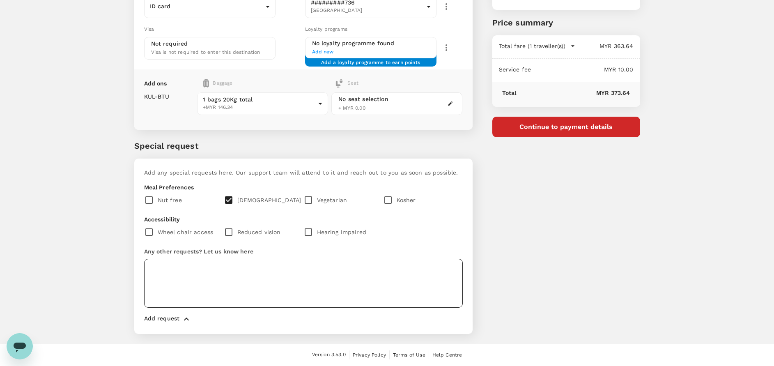
click at [182, 268] on textarea at bounding box center [303, 283] width 318 height 49
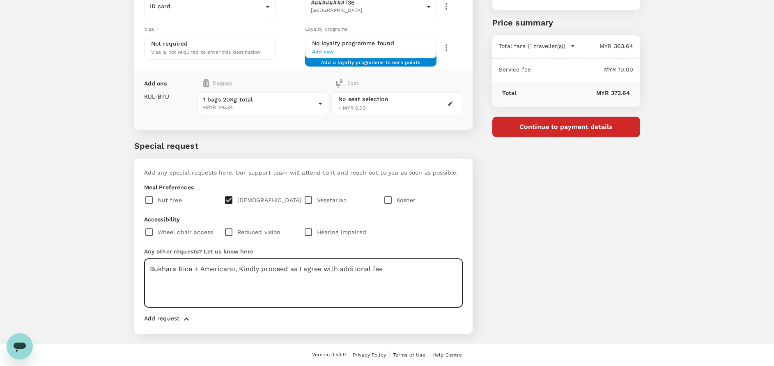
click at [373, 266] on textarea "Bukhara Rice + Americano, Kindly proceed as I agree with additonal fee" at bounding box center [303, 283] width 318 height 49
click at [417, 268] on textarea "Bukhara Rice + Americano, Kindly proceed as I agree with additional meal fee" at bounding box center [303, 283] width 318 height 49
click at [328, 282] on textarea "Bukhara Rice + Americano, Kindly proceed as I agree with additional meal fee." at bounding box center [303, 283] width 318 height 49
click at [413, 282] on textarea "Bukhara Rice + Americano, Kindly proceed as I agree with additional meal fee." at bounding box center [303, 283] width 318 height 49
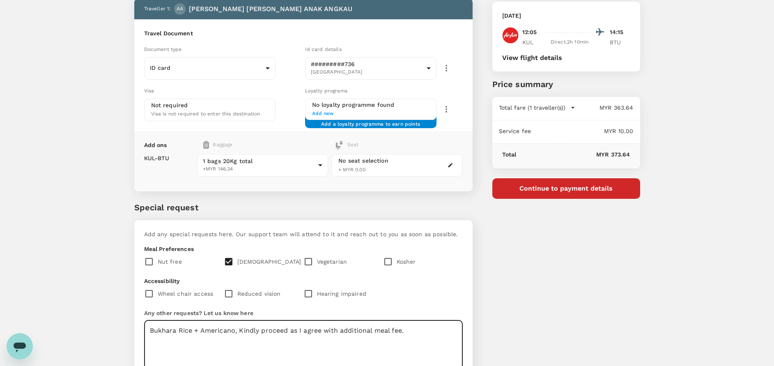
scroll to position [0, 0]
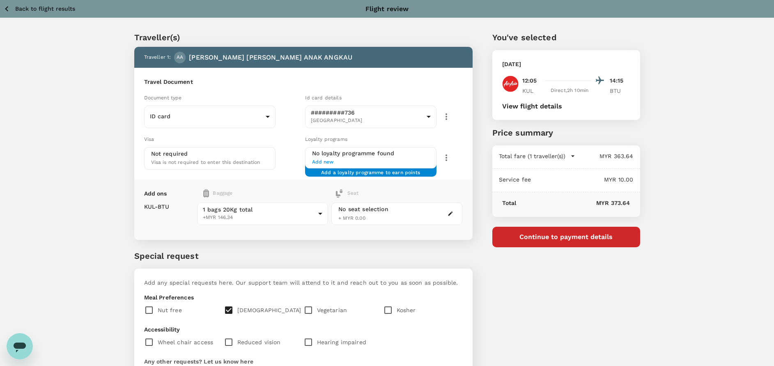
type textarea "Bukhara Rice + Americano, Kindly proceed as I agree with additional meal fee."
click at [525, 103] on button "View flight details" at bounding box center [532, 106] width 60 height 7
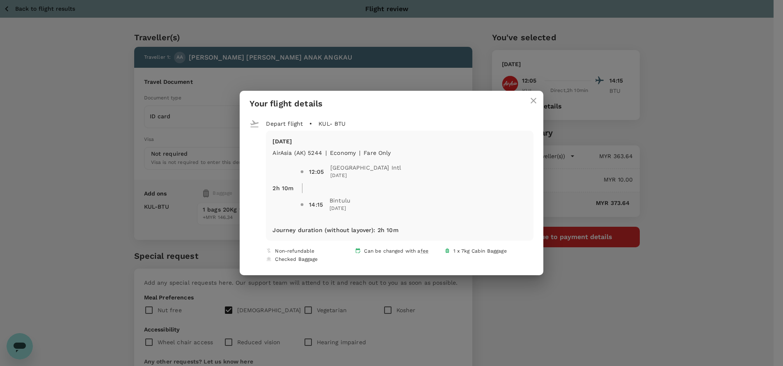
click at [570, 289] on div "Your flight details Depart flight KUL - BTU [DATE] AirAsia ([GEOGRAPHIC_DATA]) …" at bounding box center [391, 183] width 783 height 366
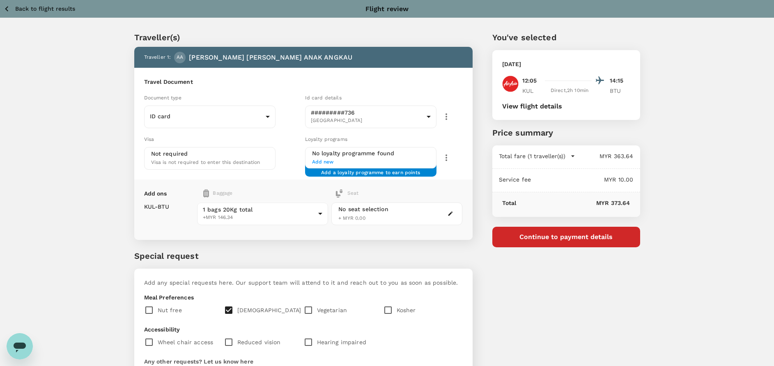
click at [158, 237] on div "Add ons Baggage Seat KUL - BTU 1 bags 20Kg total +MYR 146.34 2 - 146.34 ​ No se…" at bounding box center [303, 209] width 338 height 60
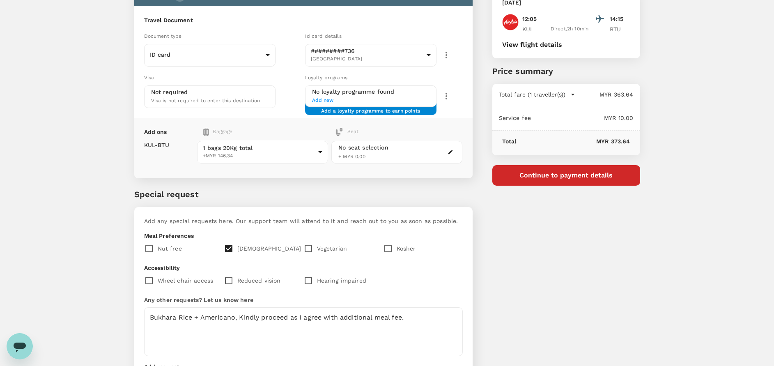
click at [574, 176] on button "Continue to payment details" at bounding box center [566, 175] width 148 height 21
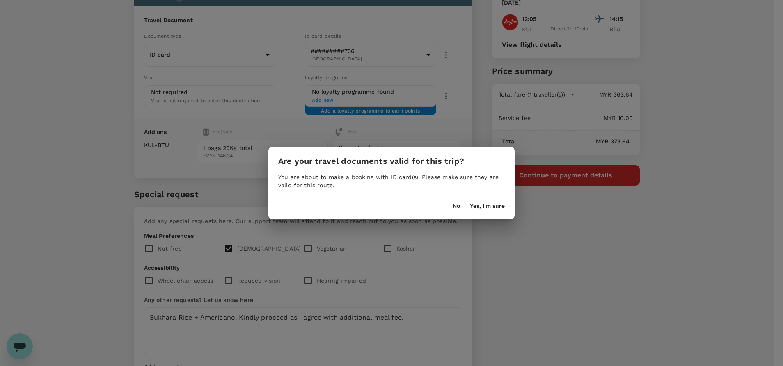
click at [457, 204] on button "No" at bounding box center [456, 206] width 7 height 7
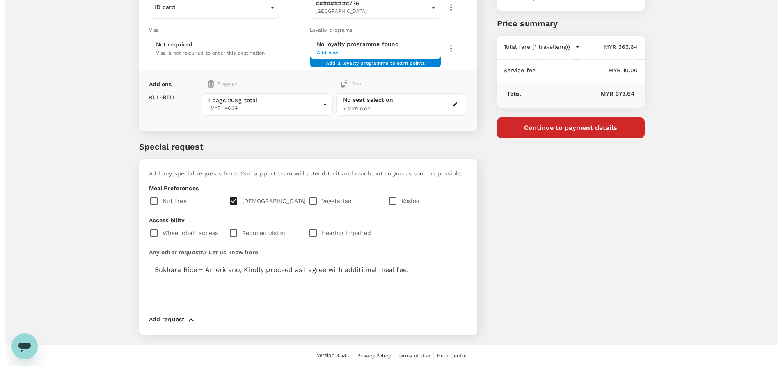
scroll to position [110, 0]
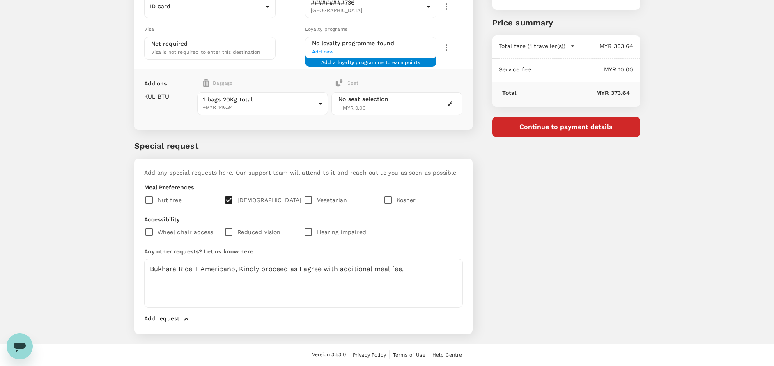
click at [574, 131] on button "Continue to payment details" at bounding box center [566, 127] width 148 height 21
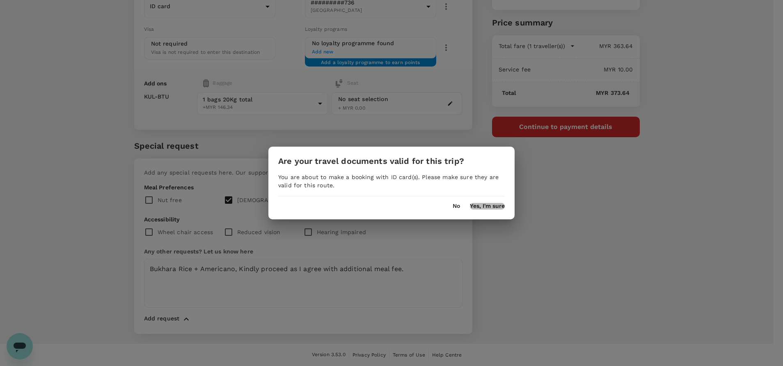
click at [490, 206] on button "Yes, I'm sure" at bounding box center [487, 206] width 35 height 7
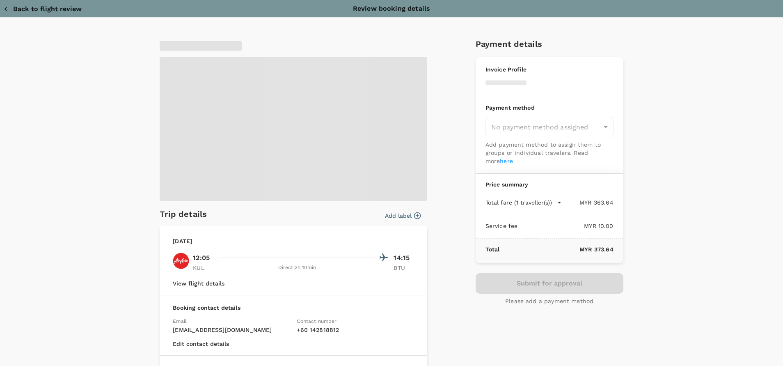
type input "9e254831-a140-43d4-90d9-f4bdc71b84d3"
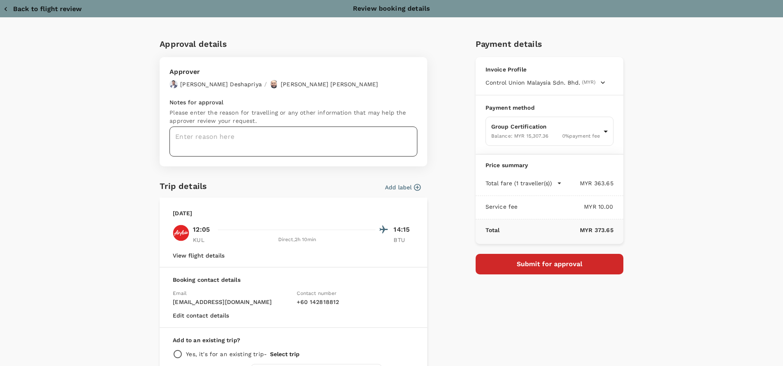
click at [206, 137] on textarea at bounding box center [293, 141] width 248 height 30
click at [181, 134] on textarea at bounding box center [293, 141] width 248 height 30
paste textarea "Hi @Hariz / @[GEOGRAPHIC_DATA], Requesting your approval for the flight below: …"
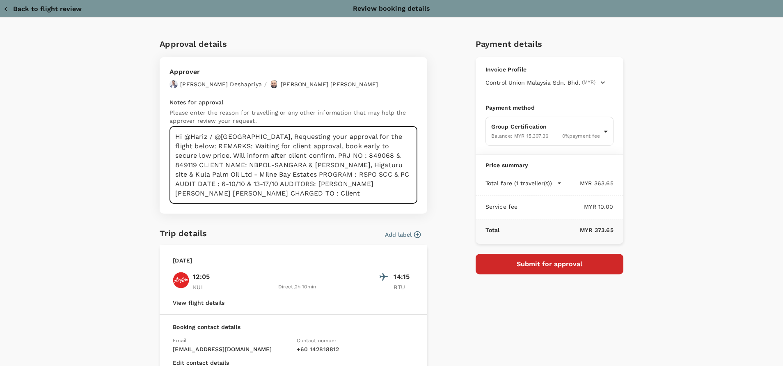
click at [346, 149] on textarea "Hi @Hariz / @[GEOGRAPHIC_DATA], Requesting your approval for the flight below: …" at bounding box center [293, 164] width 248 height 77
drag, startPoint x: 262, startPoint y: 136, endPoint x: 273, endPoint y: 138, distance: 11.2
click at [263, 136] on textarea "Hi @Hariz / @[GEOGRAPHIC_DATA], Requesting your approval for the flight below: …" at bounding box center [293, 164] width 248 height 77
click at [375, 167] on textarea "Hi @Hariz / @[GEOGRAPHIC_DATA], Requesting your approval for the flight below: …" at bounding box center [293, 164] width 248 height 77
click at [323, 146] on textarea "Hi @Hariz / @[GEOGRAPHIC_DATA], Requesting your approval for the flight below: …" at bounding box center [293, 164] width 248 height 77
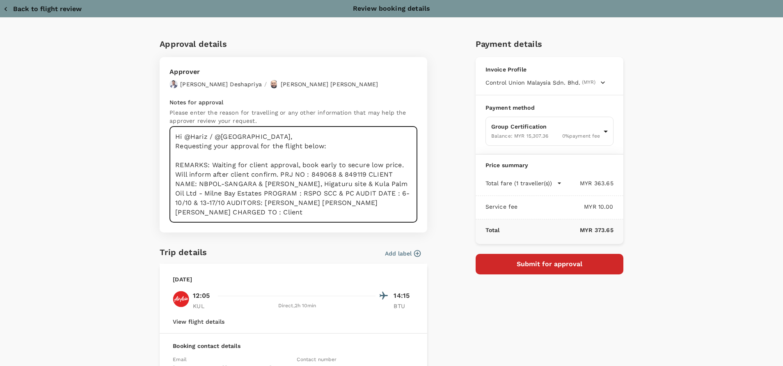
click at [279, 174] on textarea "Hi @Hariz / @[GEOGRAPHIC_DATA], Requesting your approval for the flight below: …" at bounding box center [293, 174] width 248 height 96
click at [298, 177] on textarea "Hi @Hariz / @[GEOGRAPHIC_DATA], Requesting your approval for the flight below: …" at bounding box center [293, 174] width 248 height 96
click at [290, 175] on textarea "Hi @Hariz / @[GEOGRAPHIC_DATA], Requesting your approval for the flight below: …" at bounding box center [293, 174] width 248 height 96
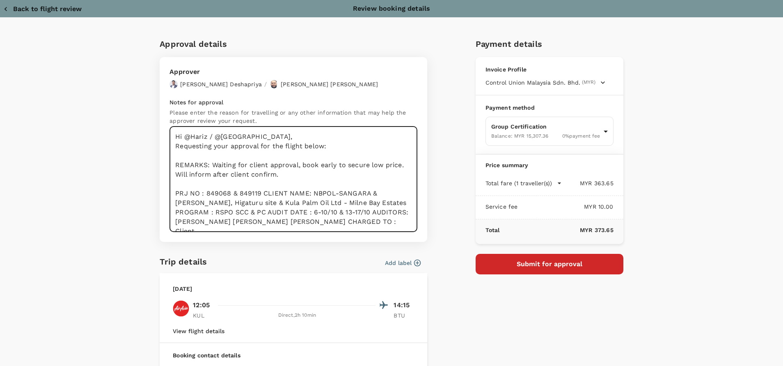
click at [275, 182] on textarea "Hi @Hariz / @[GEOGRAPHIC_DATA], Requesting your approval for the flight below: …" at bounding box center [293, 178] width 248 height 105
click at [293, 195] on textarea "Hi @Hariz / @[GEOGRAPHIC_DATA], Requesting your approval for the flight below: …" at bounding box center [293, 178] width 248 height 105
click at [260, 193] on textarea "Hi @Hariz / @[GEOGRAPHIC_DATA], Requesting your approval for the flight below: …" at bounding box center [293, 178] width 248 height 105
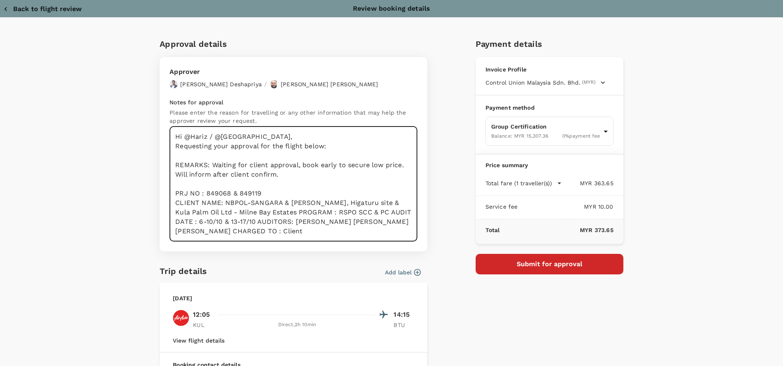
click at [298, 218] on textarea "Hi @Hariz / @[GEOGRAPHIC_DATA], Requesting your approval for the flight below: …" at bounding box center [293, 183] width 248 height 115
drag, startPoint x: 373, startPoint y: 211, endPoint x: 311, endPoint y: 210, distance: 62.0
click at [374, 211] on textarea "Hi @Hariz / @[GEOGRAPHIC_DATA], Requesting your approval for the flight below: …" at bounding box center [293, 183] width 248 height 115
click at [320, 211] on textarea "Hi @Hariz / @[GEOGRAPHIC_DATA], Requesting your approval for the flight below: …" at bounding box center [293, 183] width 248 height 115
click at [264, 222] on textarea "Hi @Hariz / @[GEOGRAPHIC_DATA], Requesting your approval for the flight below: …" at bounding box center [293, 183] width 248 height 115
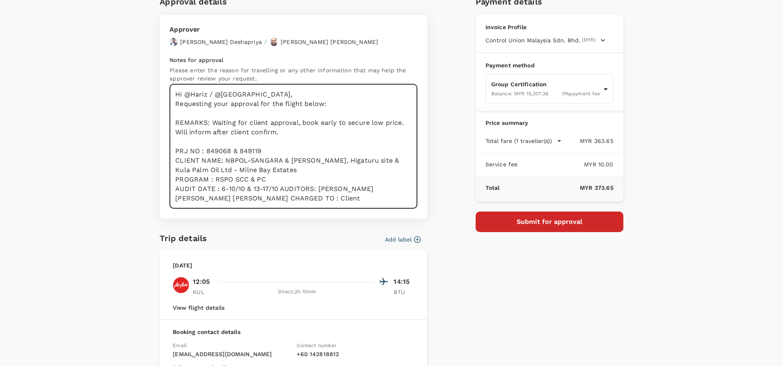
scroll to position [62, 0]
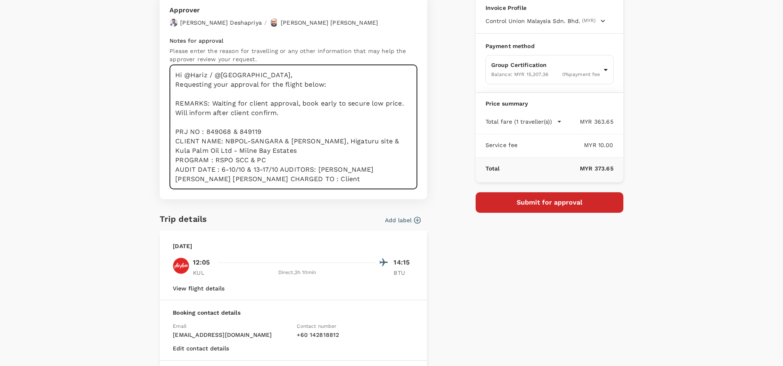
click at [263, 180] on textarea "Hi @Hariz / @[GEOGRAPHIC_DATA], Requesting your approval for the flight below: …" at bounding box center [293, 127] width 248 height 124
click at [278, 169] on textarea "Hi @Hariz / @[GEOGRAPHIC_DATA], Requesting your approval for the flight below: …" at bounding box center [293, 127] width 248 height 124
drag, startPoint x: 318, startPoint y: 164, endPoint x: 344, endPoint y: 163, distance: 25.9
click at [321, 164] on textarea "Hi @Hariz / @[GEOGRAPHIC_DATA], Requesting your approval for the flight below: …" at bounding box center [293, 127] width 248 height 124
drag, startPoint x: 287, startPoint y: 179, endPoint x: 300, endPoint y: 177, distance: 13.3
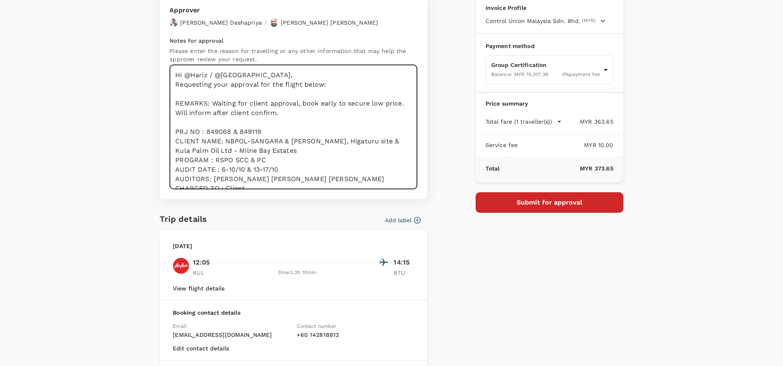
click at [287, 179] on textarea "Hi @Hariz / @[GEOGRAPHIC_DATA], Requesting your approval for the flight below: …" at bounding box center [293, 127] width 248 height 124
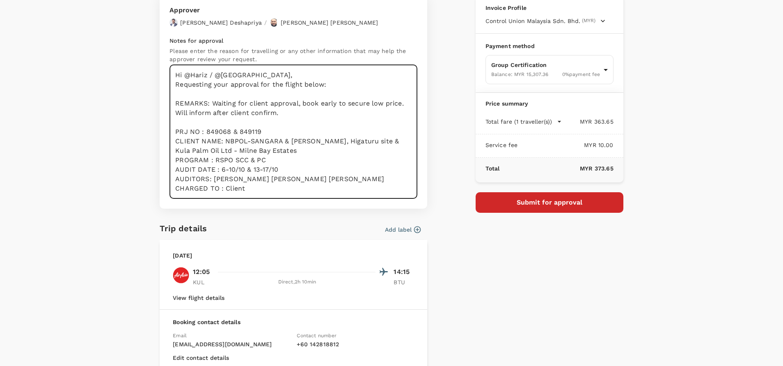
drag, startPoint x: 315, startPoint y: 176, endPoint x: 305, endPoint y: 175, distance: 9.9
click at [314, 176] on textarea "Hi @Hariz / @[GEOGRAPHIC_DATA], Requesting your approval for the flight below: …" at bounding box center [293, 132] width 248 height 134
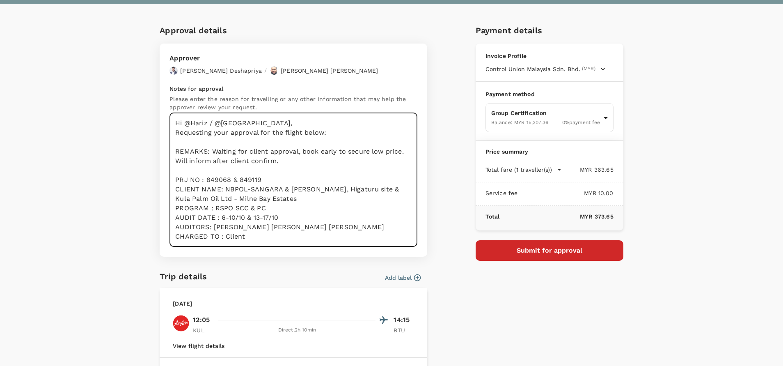
scroll to position [0, 0]
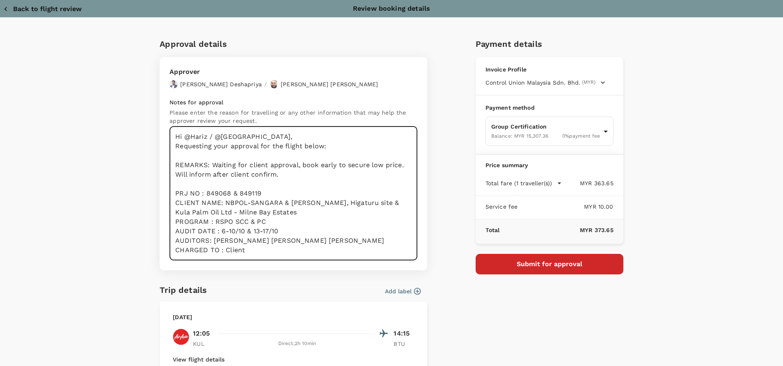
click at [318, 153] on textarea "Hi @Hariz / @[GEOGRAPHIC_DATA], Requesting your approval for the flight below: …" at bounding box center [293, 193] width 248 height 134
type textarea "Hi @Hariz / @[GEOGRAPHIC_DATA], Requesting your approval for the flight below: …"
click at [544, 268] on button "Submit for approval" at bounding box center [550, 264] width 148 height 21
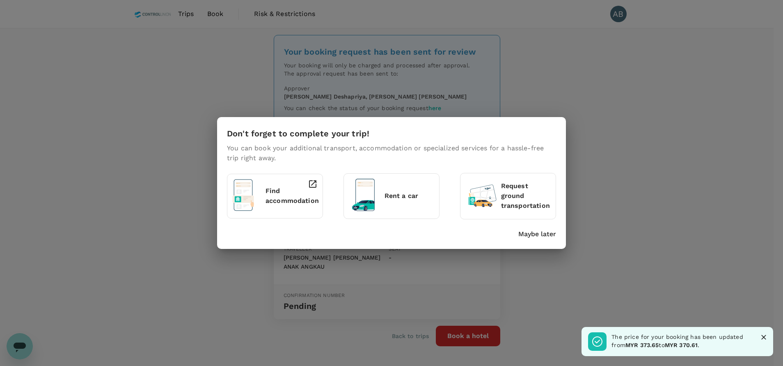
click at [536, 236] on p "Maybe later" at bounding box center [537, 234] width 38 height 10
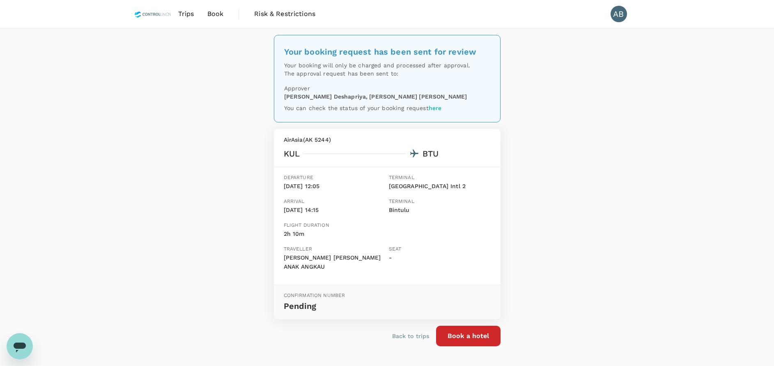
drag, startPoint x: 646, startPoint y: 212, endPoint x: 642, endPoint y: 232, distance: 20.4
click at [645, 213] on div "Your booking request has been sent for review Your booking will only be charged…" at bounding box center [387, 200] width 774 height 344
click at [617, 155] on div "Your booking request has been sent for review Your booking will only be charged…" at bounding box center [387, 200] width 774 height 344
click at [602, 153] on div "Your booking request has been sent for review Your booking will only be charged…" at bounding box center [387, 200] width 774 height 344
drag, startPoint x: 621, startPoint y: 116, endPoint x: 625, endPoint y: 113, distance: 5.3
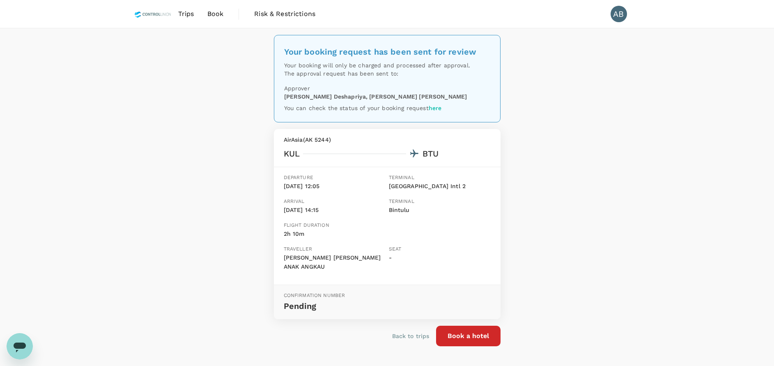
click at [625, 114] on div "Your booking request has been sent for review Your booking will only be charged…" at bounding box center [387, 200] width 774 height 344
click at [229, 140] on div "Your booking request has been sent for review Your booking will only be charged…" at bounding box center [387, 200] width 774 height 344
click at [600, 131] on div "Your booking request has been sent for review Your booking will only be charged…" at bounding box center [387, 200] width 774 height 344
click at [607, 131] on div "Your booking request has been sent for review Your booking will only be charged…" at bounding box center [387, 200] width 774 height 344
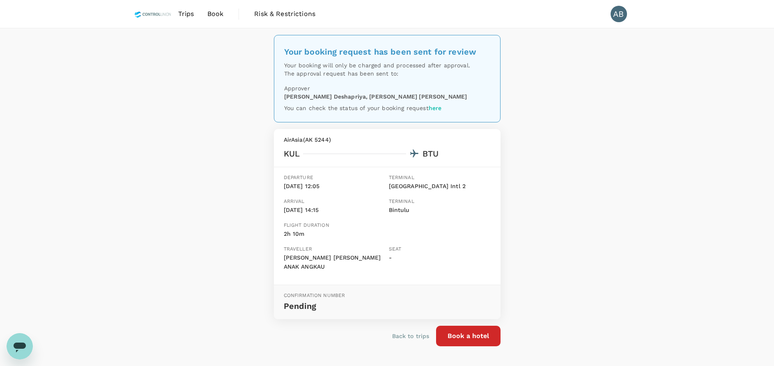
drag, startPoint x: 634, startPoint y: 225, endPoint x: 618, endPoint y: 236, distance: 18.9
click at [626, 232] on div "Your booking request has been sent for review Your booking will only be charged…" at bounding box center [387, 200] width 774 height 344
